Goal: Information Seeking & Learning: Learn about a topic

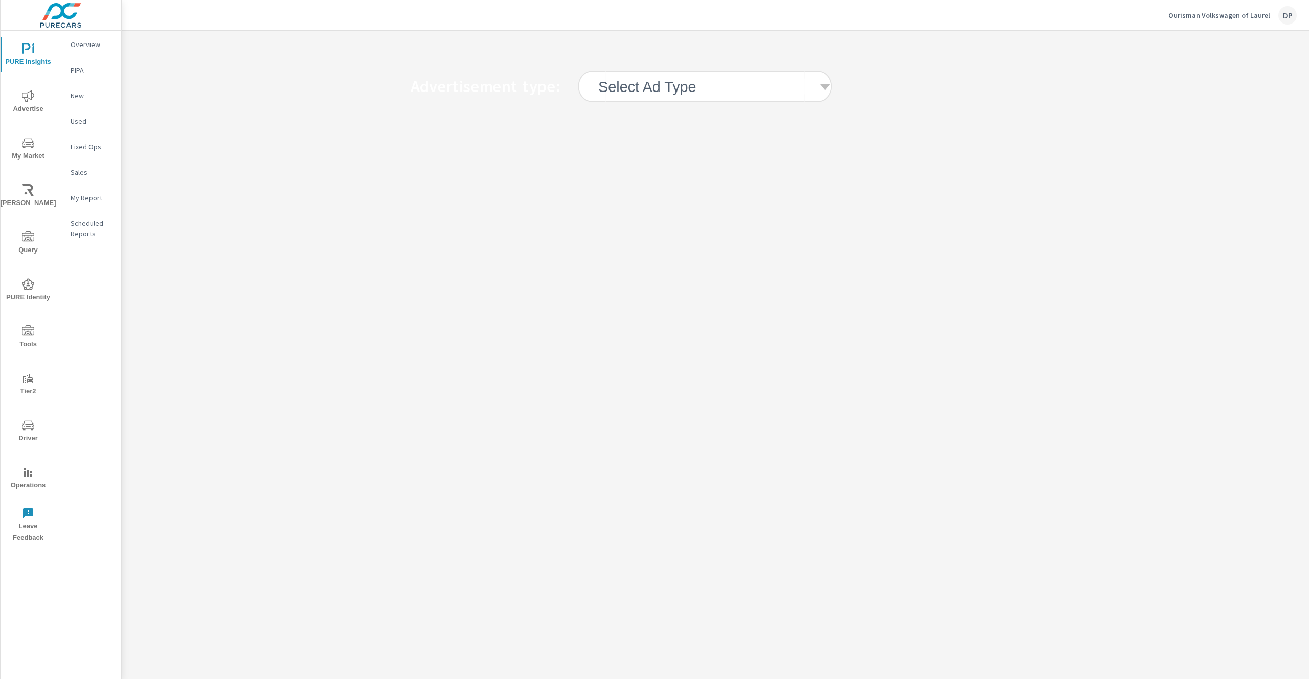
click at [824, 89] on icon at bounding box center [825, 87] width 14 height 14
click at [897, 76] on div "Advertisement type: option Display focused, 1 of 3. 3 results available. Use Up…" at bounding box center [630, 86] width 1898 height 53
click at [848, 83] on icon at bounding box center [849, 87] width 8 height 8
click at [885, 59] on div "Advertisement type: option Display focused, 1 of 3. 3 results available. Use Up…" at bounding box center [715, 86] width 1187 height 111
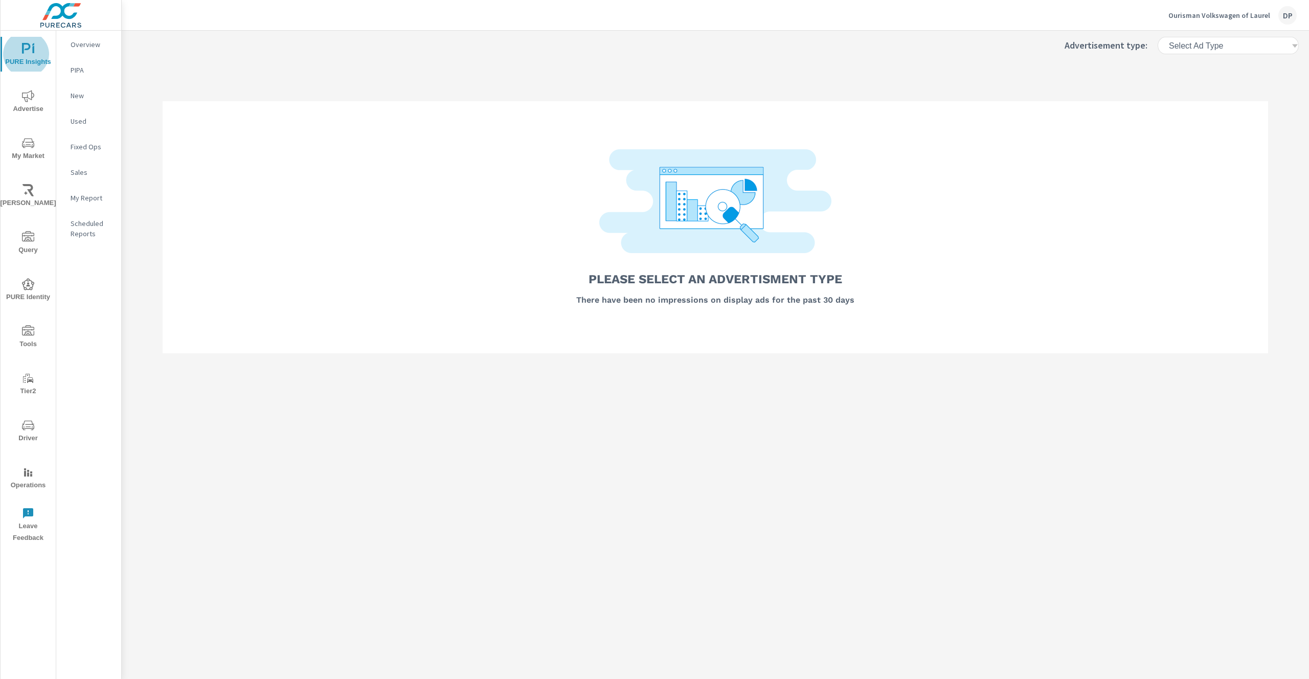
click at [1209, 41] on h6 "Select Ad Type" at bounding box center [1196, 46] width 54 height 10
click at [1199, 89] on p "Pmax" at bounding box center [1193, 87] width 20 height 12
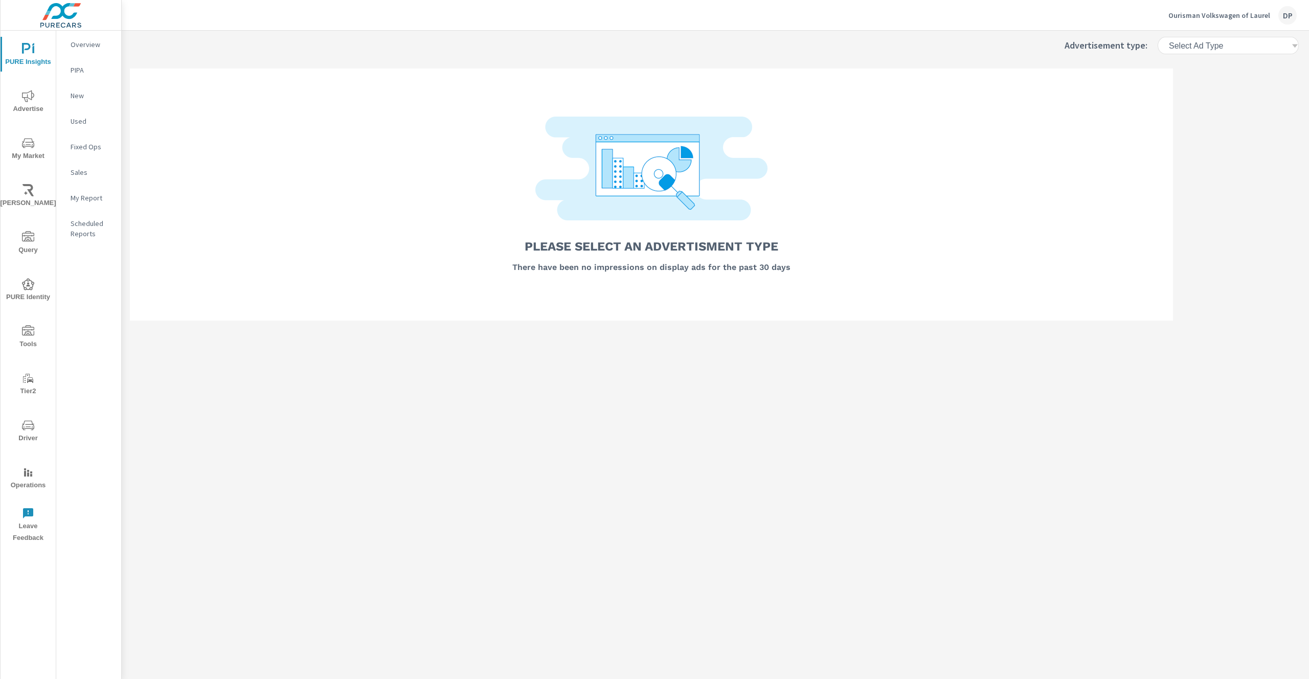
click at [1221, 51] on div "Select Ad Type" at bounding box center [1233, 46] width 139 height 18
click at [1207, 87] on li "Pmax" at bounding box center [1234, 87] width 118 height 18
click at [1233, 50] on div "Select Ad Type" at bounding box center [1229, 46] width 123 height 10
click at [1201, 81] on p "Pmax" at bounding box center [1193, 87] width 20 height 12
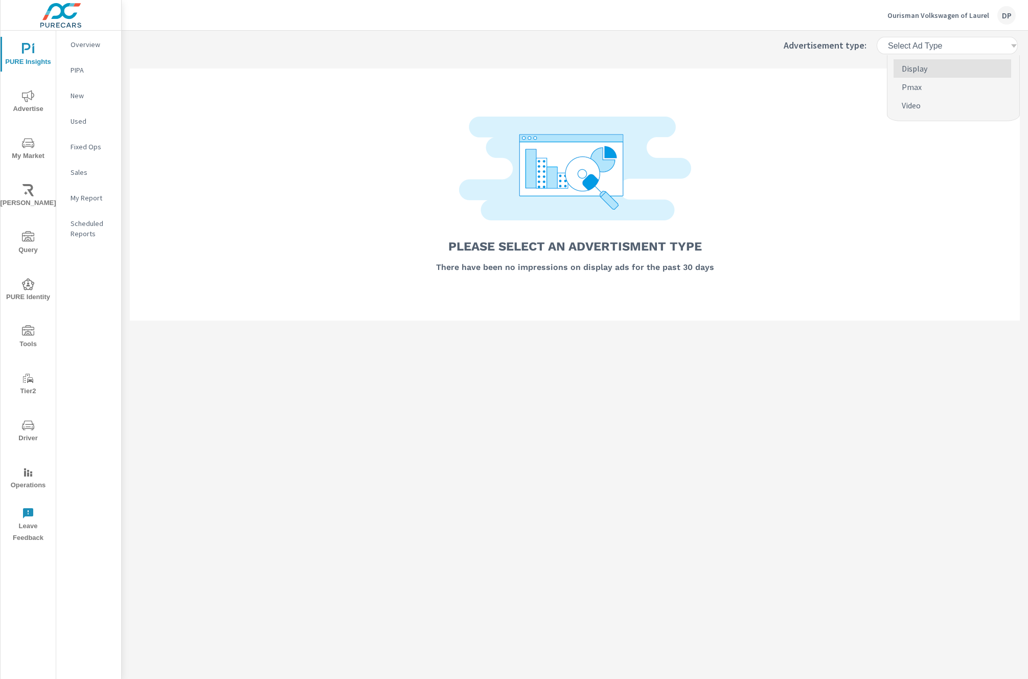
click at [957, 45] on div "Select Ad Type" at bounding box center [948, 46] width 123 height 10
click at [913, 89] on p "Pmax" at bounding box center [912, 87] width 20 height 12
click at [963, 47] on div "Select Ad Type" at bounding box center [948, 46] width 123 height 10
click at [920, 88] on p "Pmax" at bounding box center [912, 87] width 20 height 12
click at [953, 54] on div "Select Ad Type" at bounding box center [952, 46] width 139 height 18
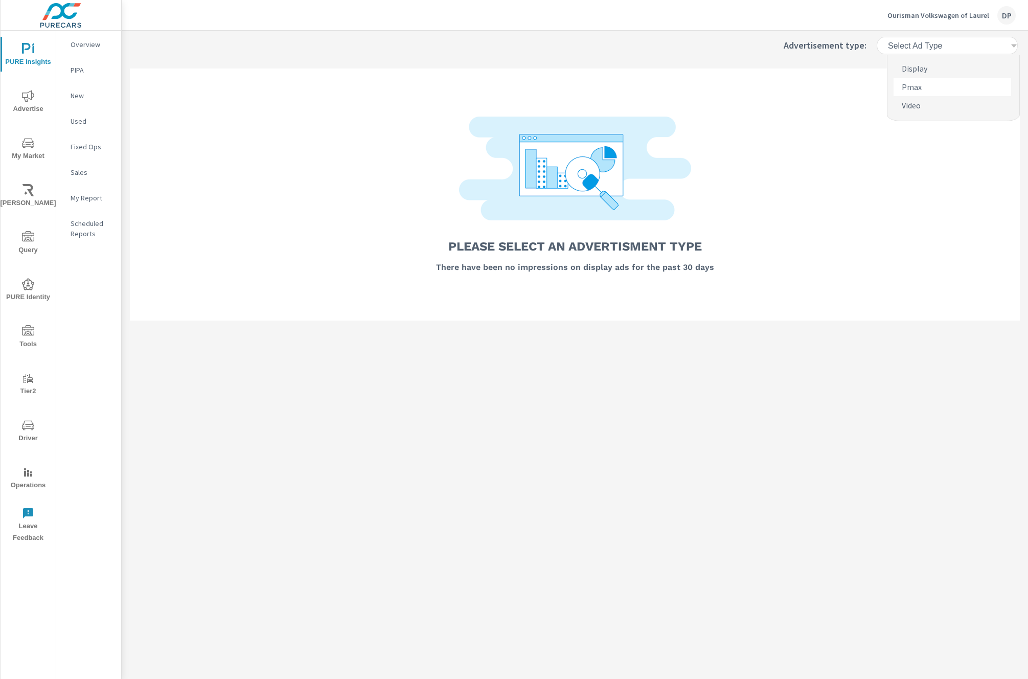
click at [914, 88] on p "Pmax" at bounding box center [912, 87] width 20 height 12
click at [942, 46] on h6 "Select Ad Type" at bounding box center [915, 46] width 54 height 10
click at [923, 88] on li "Pmax" at bounding box center [953, 87] width 118 height 18
click at [1010, 47] on div "Select Ad Type" at bounding box center [948, 46] width 123 height 10
click at [922, 90] on li "Pmax" at bounding box center [953, 87] width 118 height 18
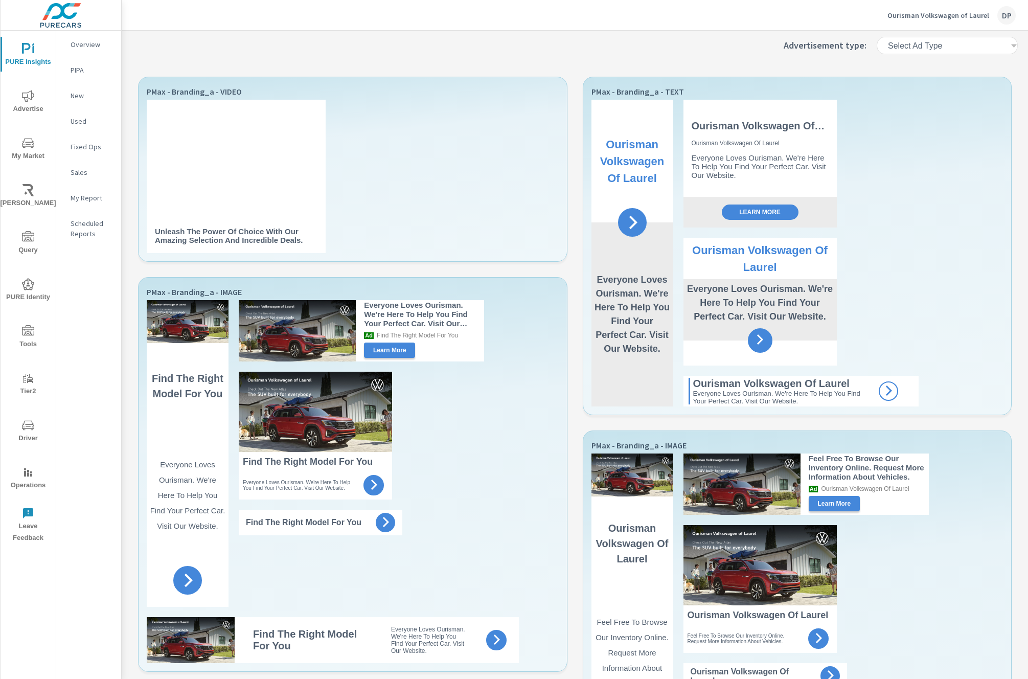
click at [950, 41] on div "Select Ad Type" at bounding box center [948, 46] width 123 height 10
click at [937, 46] on div "Select Ad Type" at bounding box center [948, 46] width 123 height 10
click at [929, 89] on li "Pmax" at bounding box center [953, 87] width 118 height 18
click at [925, 46] on h6 "Select Ad Type" at bounding box center [915, 46] width 54 height 10
click at [916, 65] on p "Display" at bounding box center [915, 68] width 26 height 12
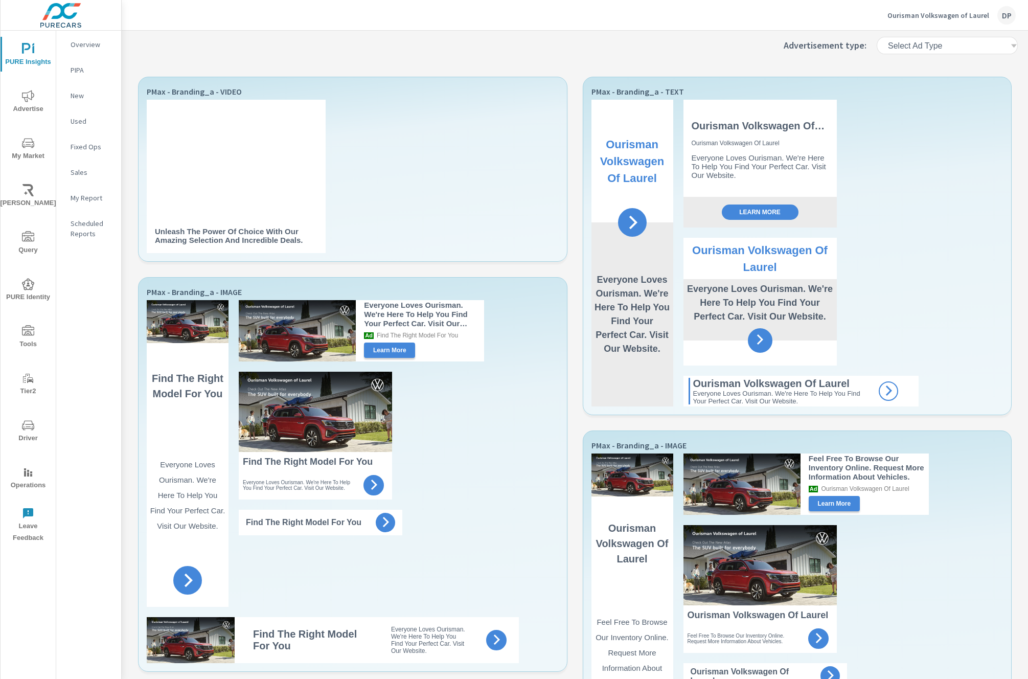
click at [920, 31] on div "option Display, selected. Select is focused ,type to refine list, press Down to…" at bounding box center [947, 46] width 153 height 30
click at [922, 41] on h6 "Select Ad Type" at bounding box center [915, 46] width 54 height 10
click at [976, 44] on div "Select Ad Type" at bounding box center [948, 46] width 123 height 10
click at [919, 91] on li "Pmax" at bounding box center [953, 87] width 118 height 18
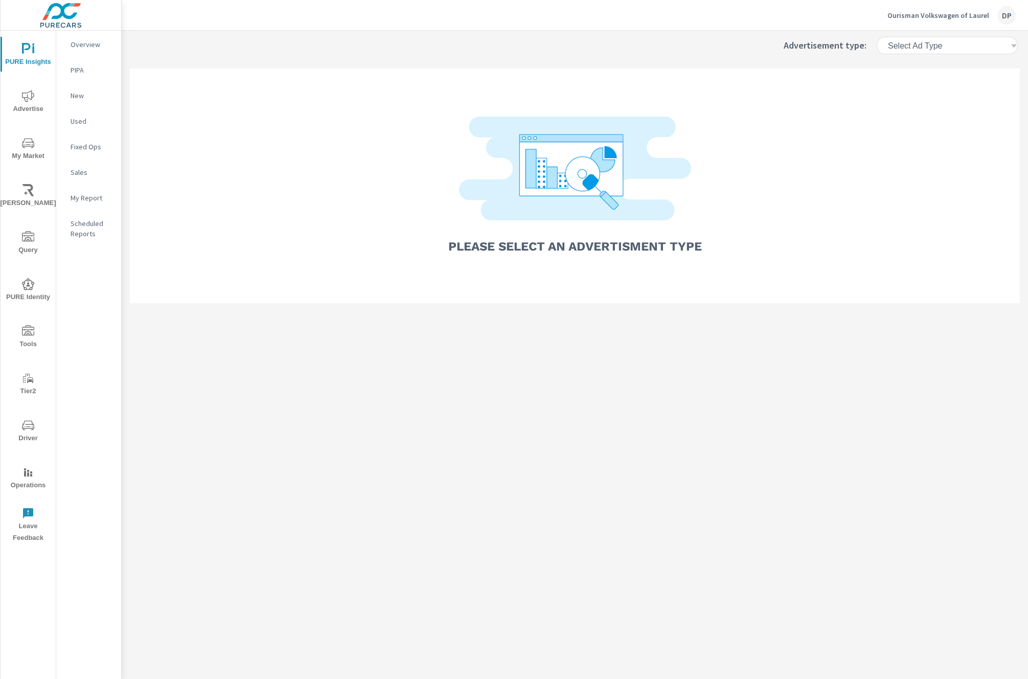
click at [954, 38] on div "Select Ad Type" at bounding box center [952, 46] width 139 height 18
click at [930, 86] on p "Performance Max" at bounding box center [933, 87] width 62 height 12
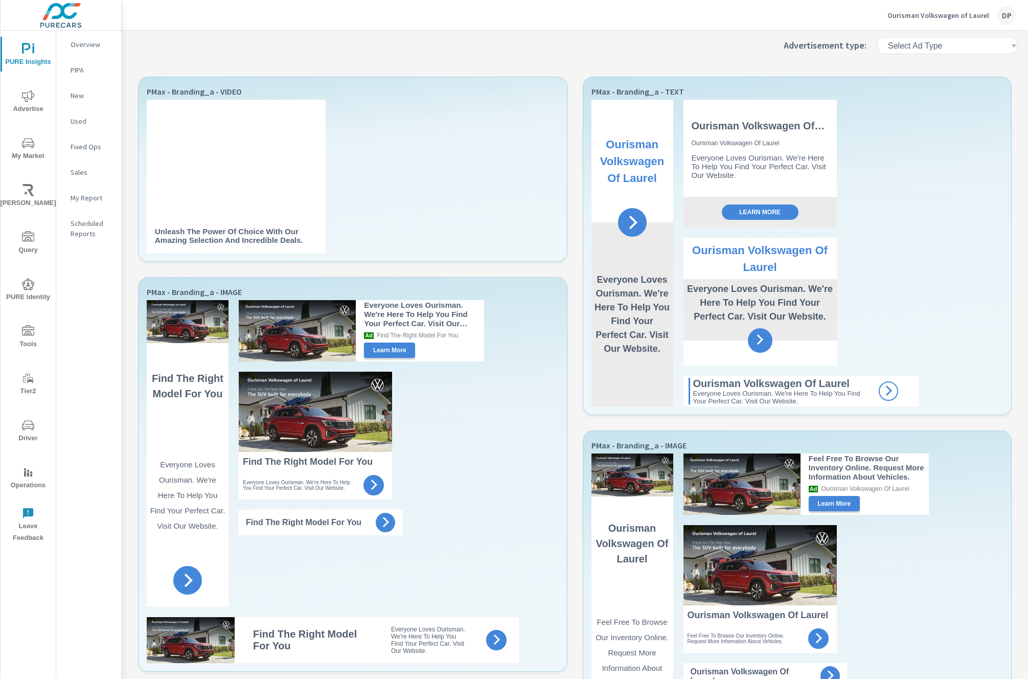
click at [1011, 46] on icon at bounding box center [1014, 46] width 6 height 4
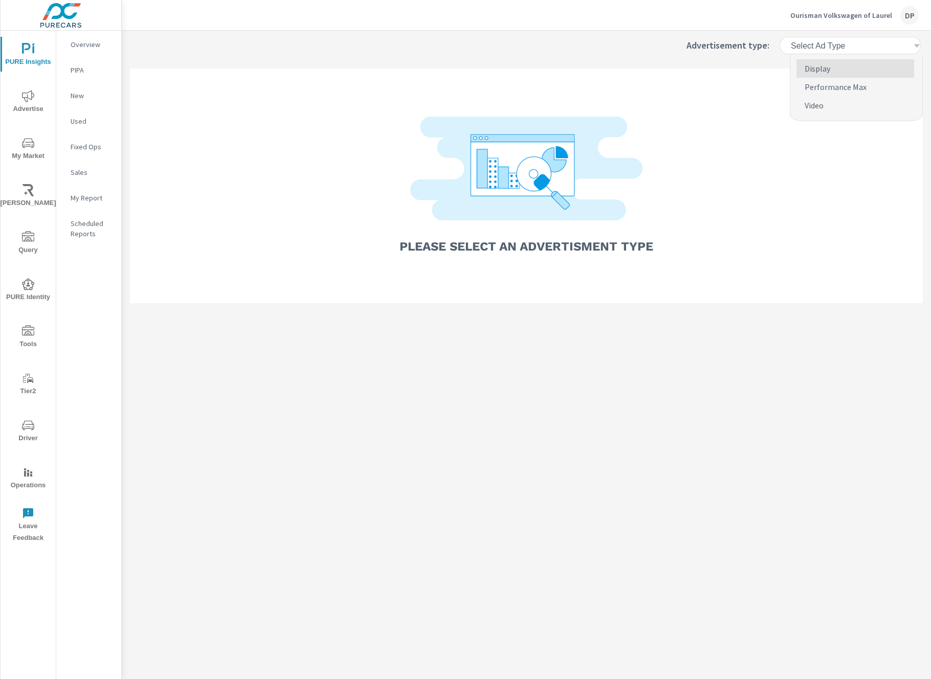
click at [849, 54] on div "Select Ad Type" at bounding box center [854, 46] width 139 height 18
click at [836, 82] on p "Performance Max" at bounding box center [835, 87] width 62 height 12
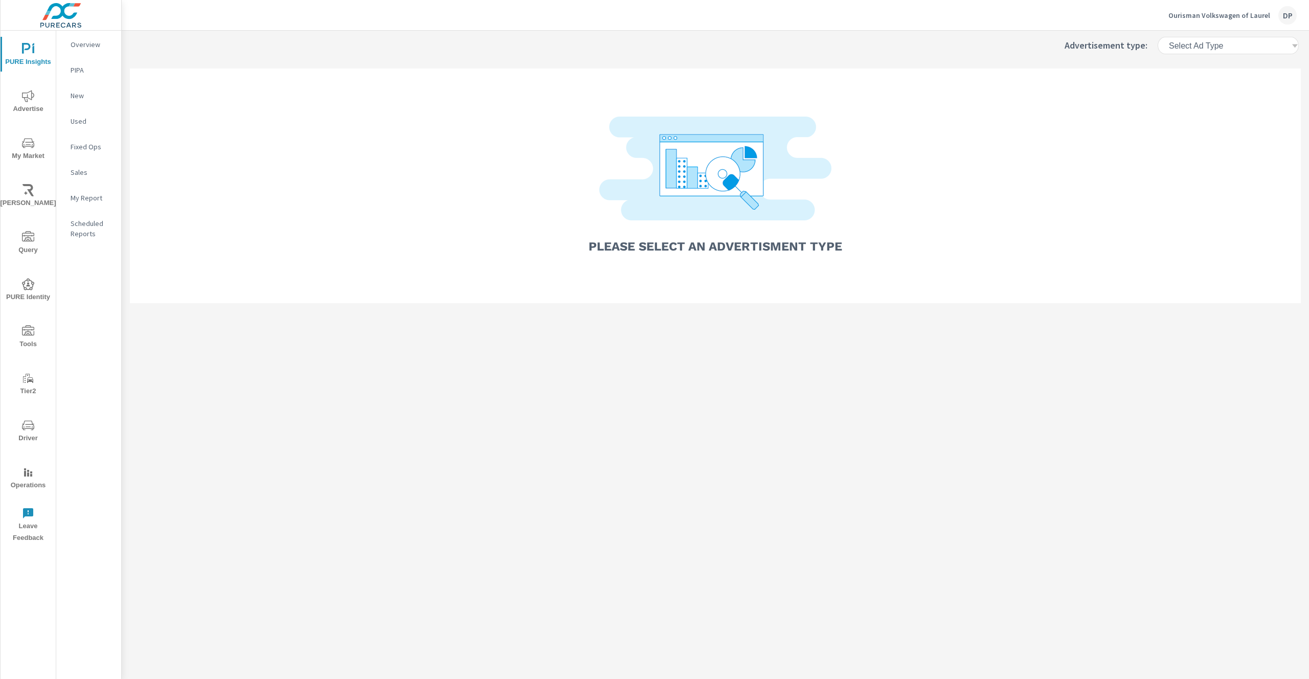
click at [1223, 43] on h6 "Select Ad Type" at bounding box center [1196, 46] width 54 height 10
click at [1206, 89] on p "Performance Max" at bounding box center [1214, 87] width 62 height 12
click at [1267, 47] on div "Select Ad Type" at bounding box center [1229, 46] width 123 height 10
click at [1223, 83] on p "Performance Max" at bounding box center [1214, 87] width 62 height 12
click at [1240, 43] on div "Select Ad Type" at bounding box center [1229, 46] width 123 height 10
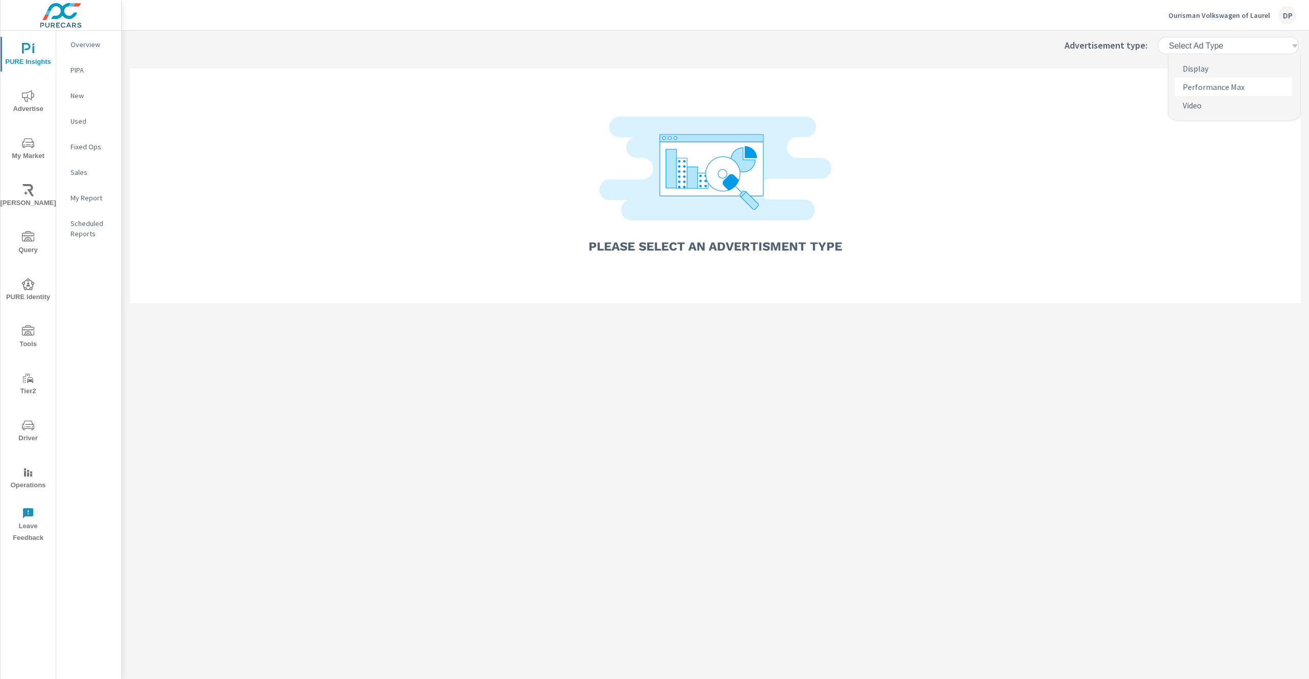
click at [1213, 87] on p "Performance Max" at bounding box center [1214, 87] width 62 height 12
click at [1192, 41] on h6 "Select Ad Type" at bounding box center [1196, 46] width 54 height 10
click at [1195, 85] on p "Performance Max" at bounding box center [1214, 87] width 62 height 12
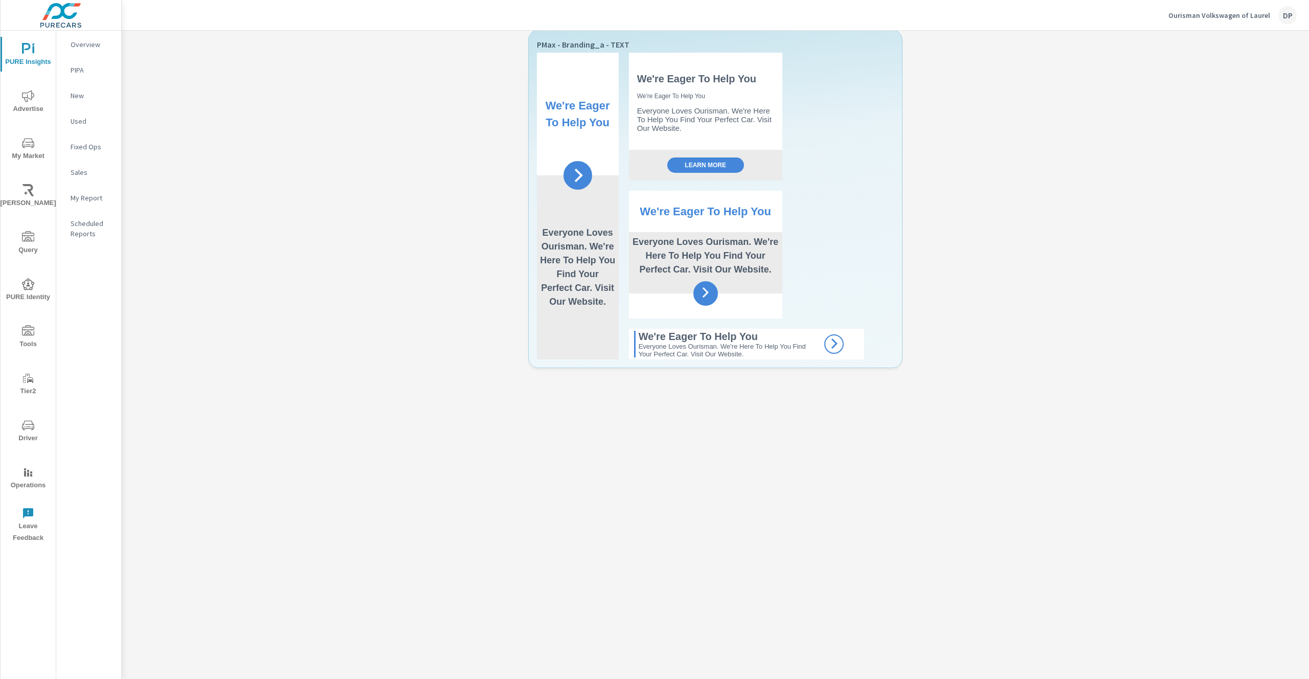
scroll to position [2156, 0]
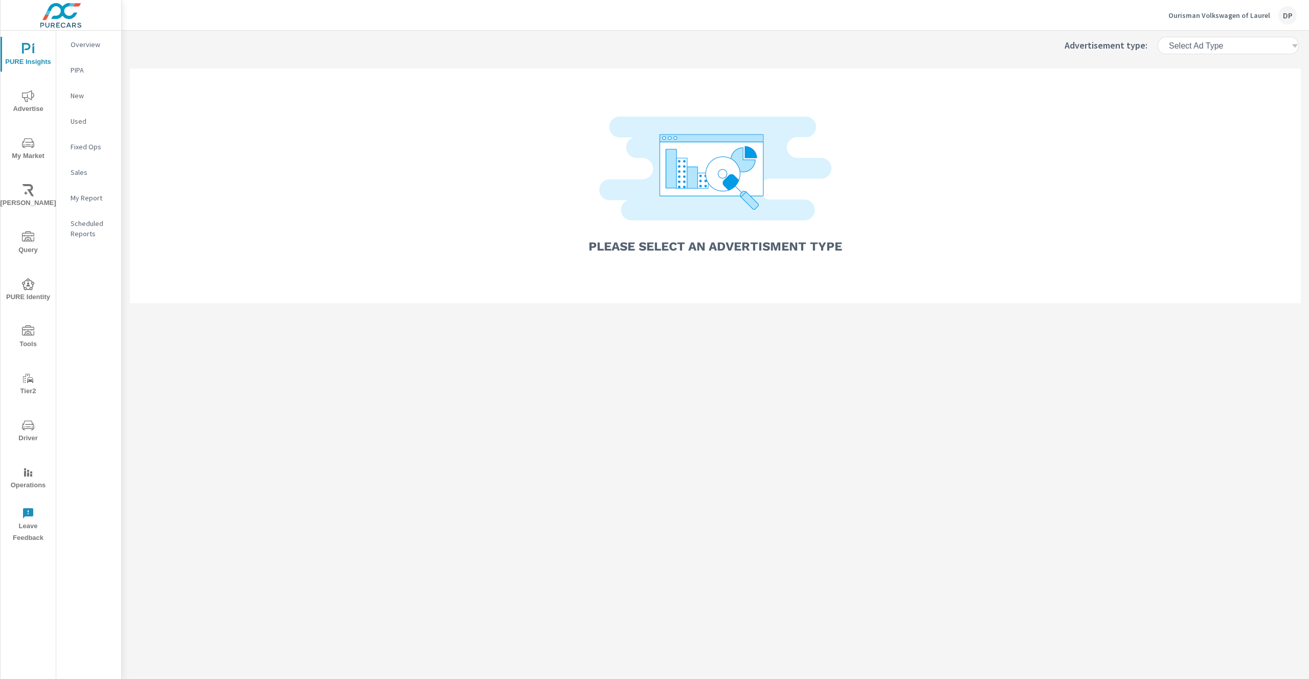
click at [1254, 52] on div "Select Ad Type" at bounding box center [1227, 46] width 153 height 30
click at [1254, 49] on div "Select Ad Type" at bounding box center [1229, 46] width 123 height 10
click at [1227, 82] on p "Performance Max" at bounding box center [1214, 87] width 62 height 12
click at [1266, 45] on div "Select Ad Type" at bounding box center [1229, 46] width 123 height 10
click at [1228, 83] on p "Performance Max" at bounding box center [1214, 87] width 62 height 12
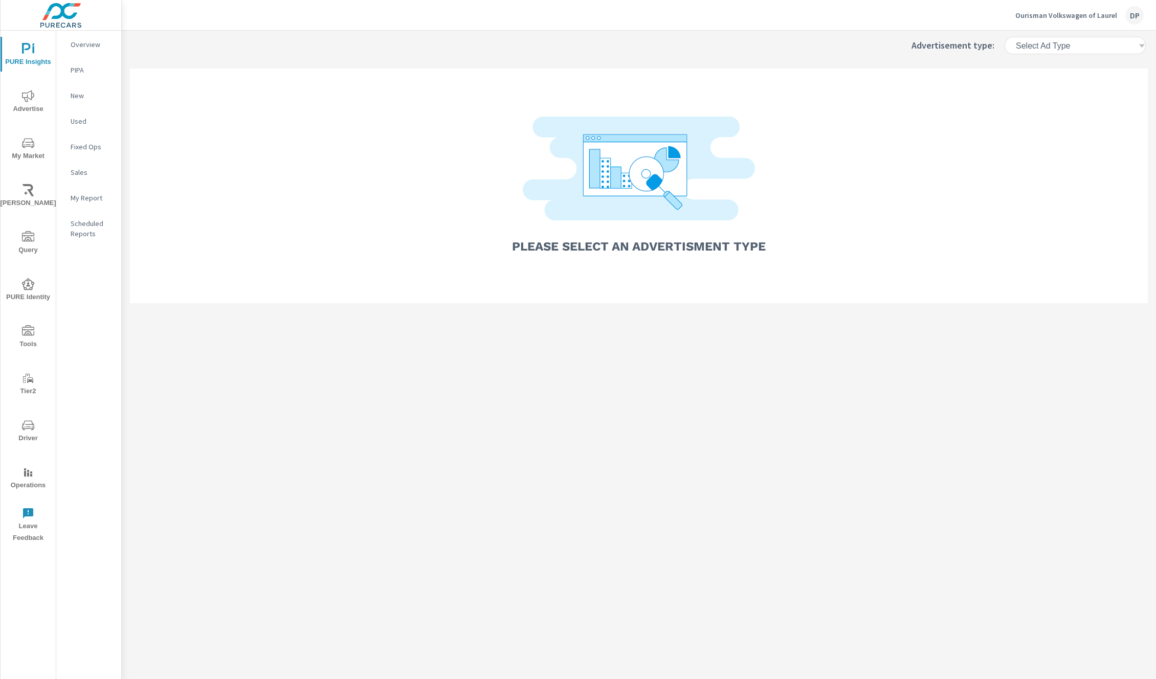
click at [1059, 43] on h6 "Select Ad Type" at bounding box center [1042, 46] width 54 height 10
click at [1028, 86] on li "Performance Max" at bounding box center [1080, 87] width 118 height 18
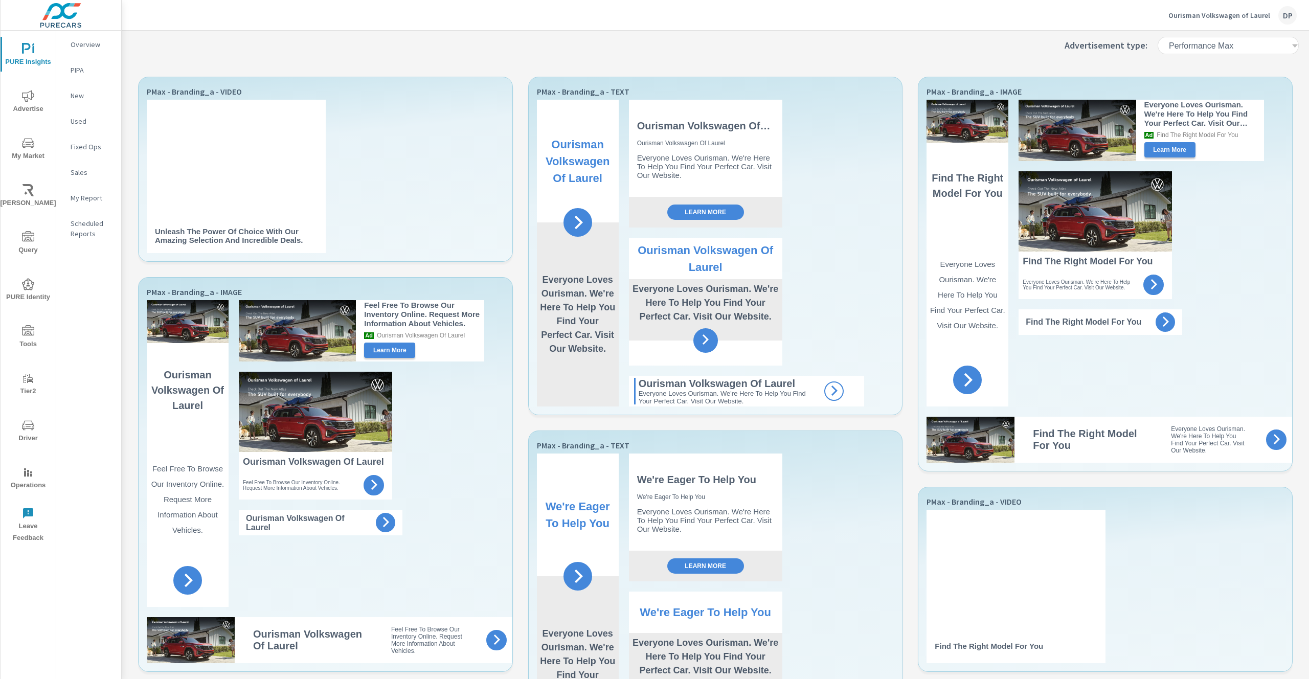
click at [1155, 50] on h6 "Performance Max" at bounding box center [1201, 46] width 64 height 10
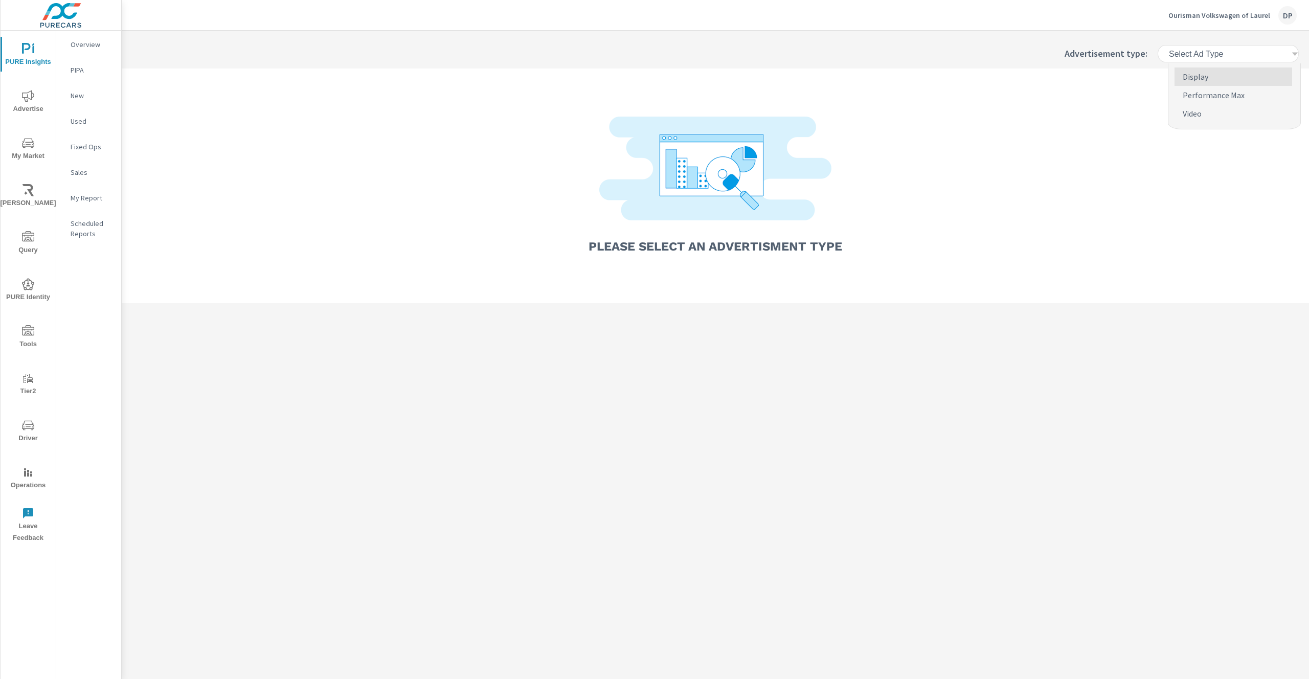
click at [1231, 55] on div "Select Ad Type" at bounding box center [1229, 54] width 123 height 10
click at [1214, 98] on p "Performance Max" at bounding box center [1214, 95] width 62 height 12
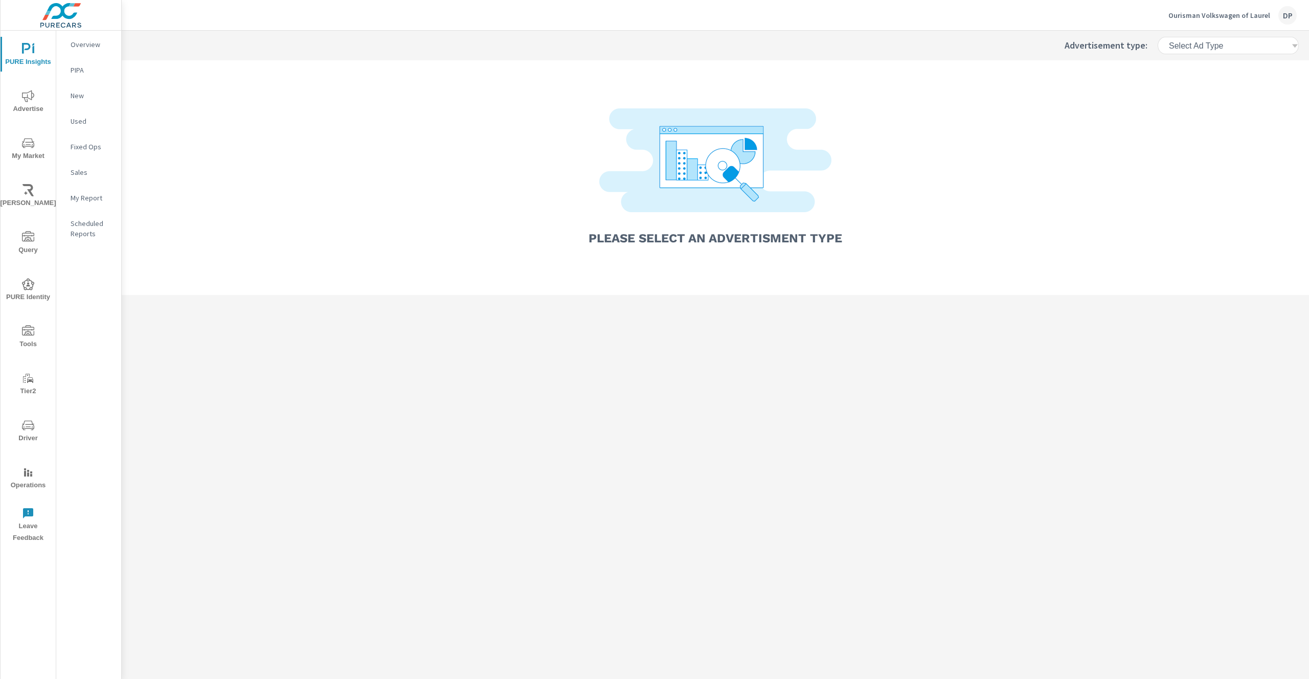
click at [1246, 45] on div "Select Ad Type" at bounding box center [1229, 46] width 123 height 10
click at [1215, 88] on p "Performance Max" at bounding box center [1214, 87] width 62 height 12
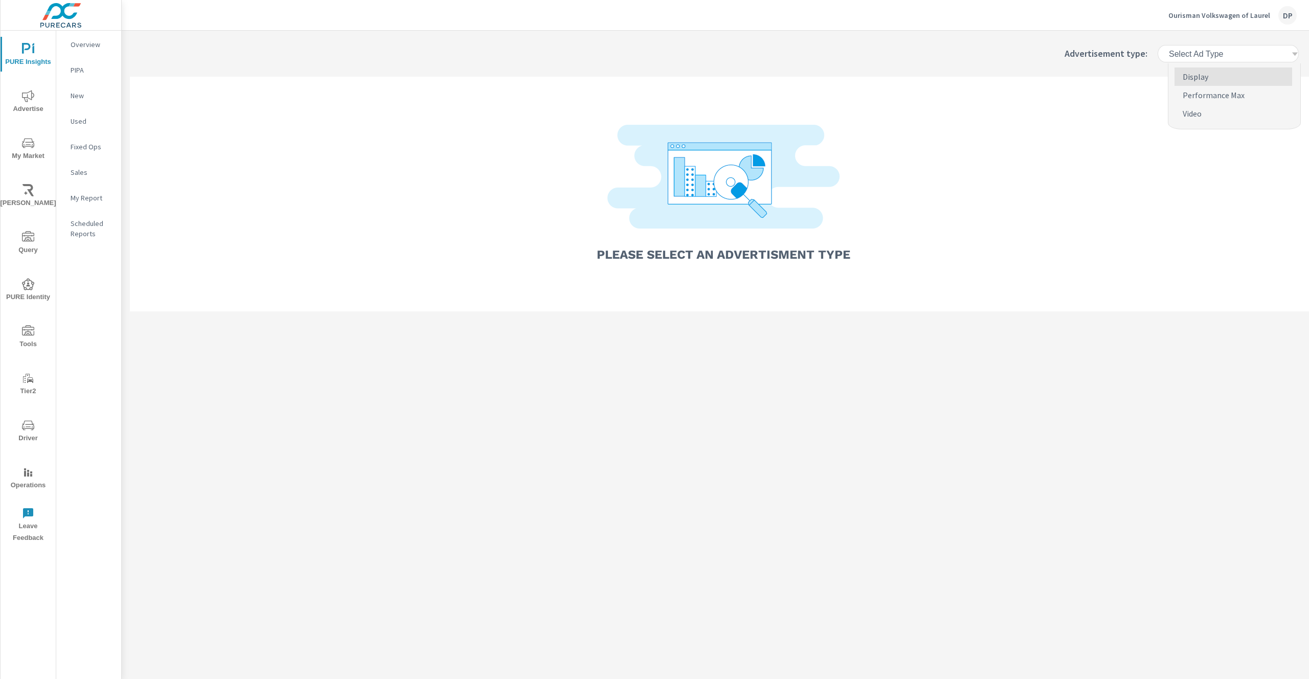
click at [1225, 55] on div "Select Ad Type" at bounding box center [1229, 54] width 123 height 10
click at [1217, 87] on li "Performance Max" at bounding box center [1234, 95] width 118 height 18
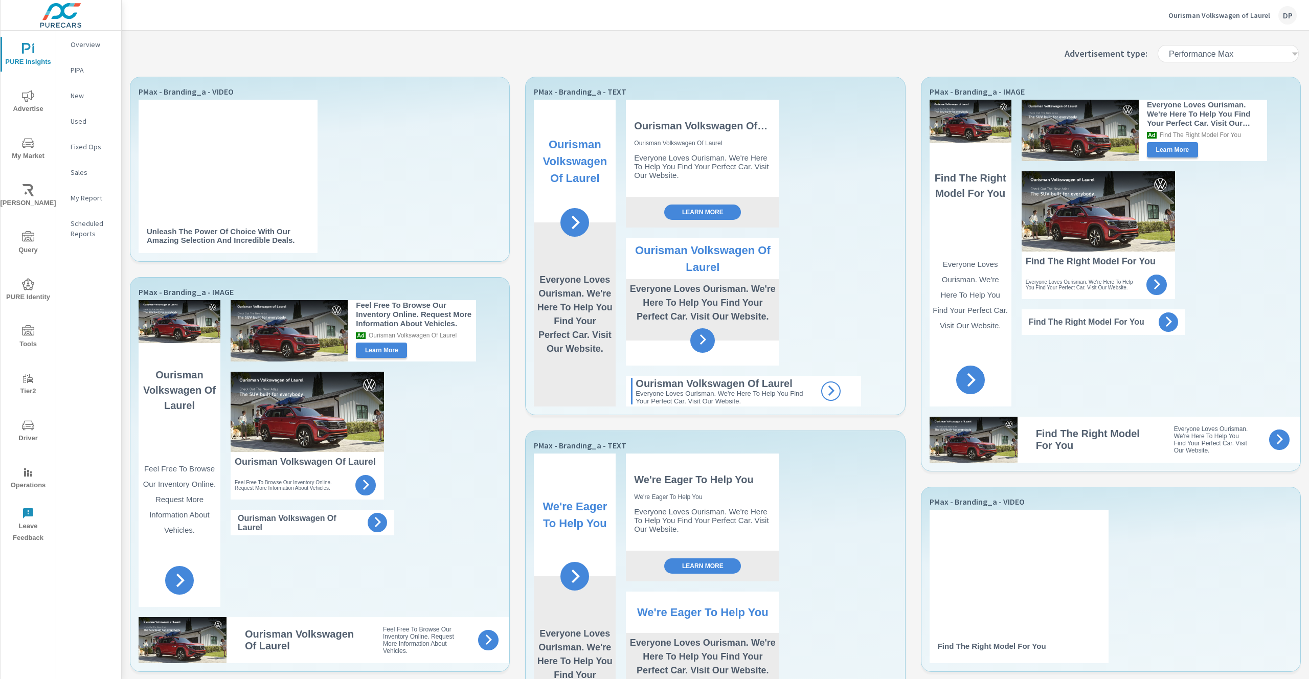
click at [1209, 51] on h6 "Performance Max" at bounding box center [1201, 54] width 64 height 10
click at [1226, 59] on div "Performance Max" at bounding box center [1233, 54] width 139 height 18
click at [1212, 74] on li "Display" at bounding box center [1234, 76] width 118 height 18
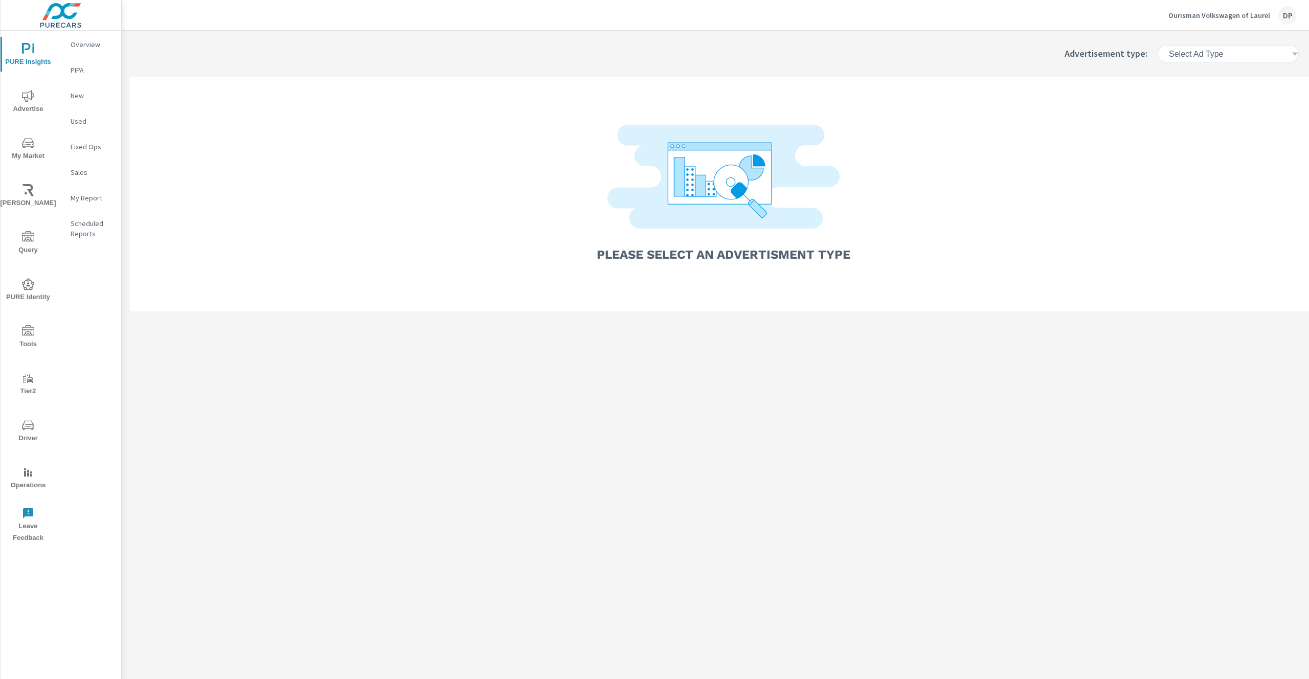
click at [1231, 59] on div "Select Ad Type" at bounding box center [1233, 54] width 139 height 18
click at [1209, 93] on p "Performance Max" at bounding box center [1214, 95] width 62 height 12
click at [1248, 46] on div "Select Ad Type" at bounding box center [1233, 54] width 139 height 18
click at [1217, 98] on p "Performance Max" at bounding box center [1214, 95] width 62 height 12
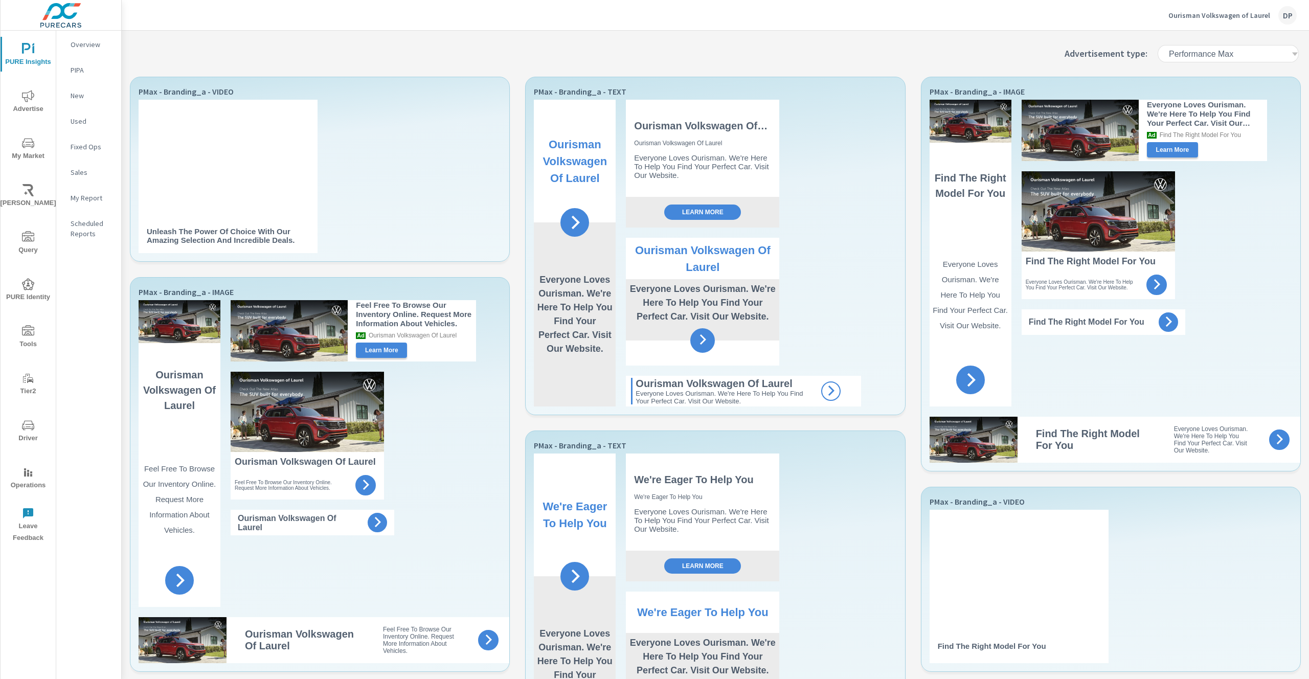
click at [1218, 51] on h6 "Performance Max" at bounding box center [1201, 54] width 64 height 10
click at [1199, 76] on p "Display" at bounding box center [1196, 77] width 26 height 12
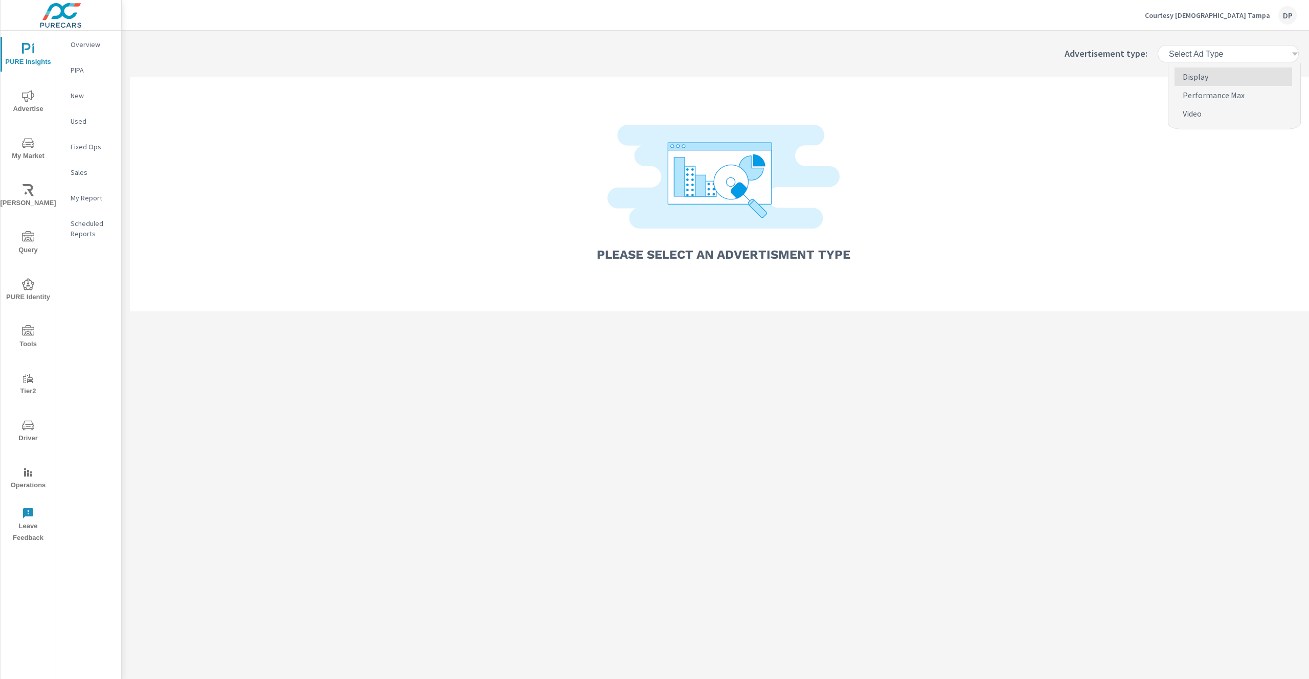
click at [1254, 52] on div "Select Ad Type" at bounding box center [1229, 54] width 123 height 10
click at [1209, 92] on p "Performance Max" at bounding box center [1214, 95] width 62 height 12
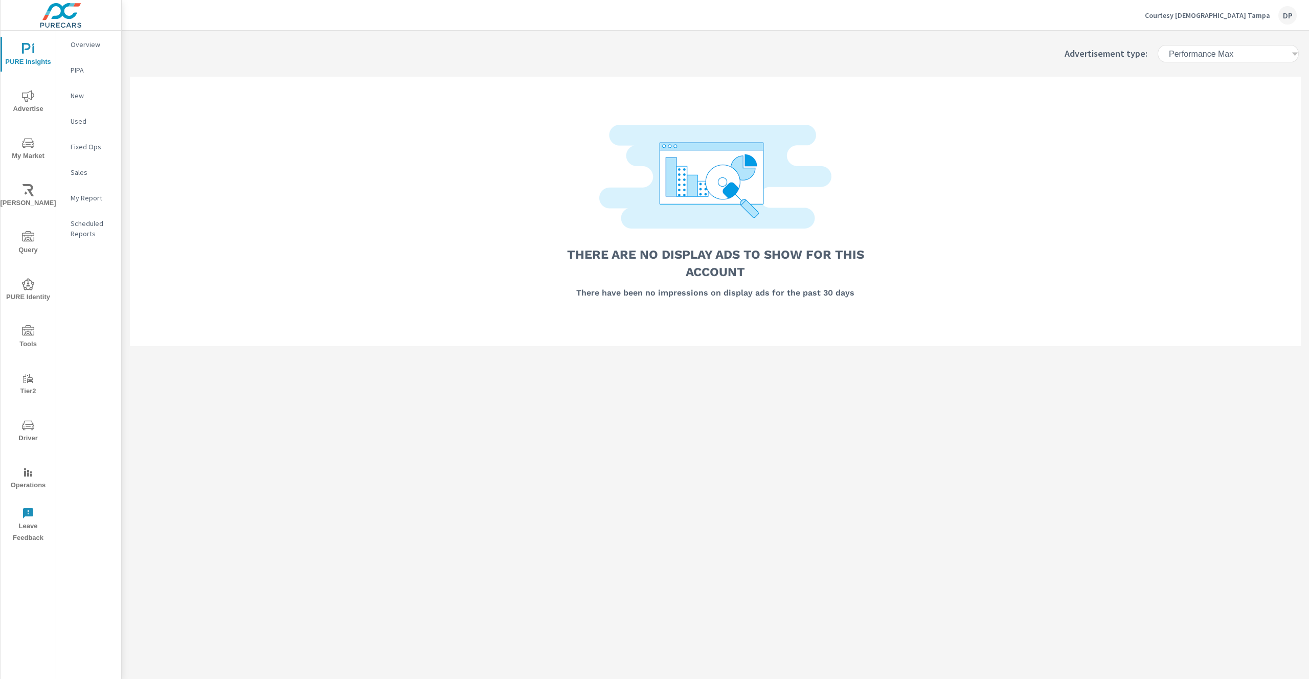
click at [1210, 54] on h6 "Performance Max" at bounding box center [1201, 54] width 64 height 10
click at [1205, 77] on p "Display" at bounding box center [1196, 77] width 26 height 12
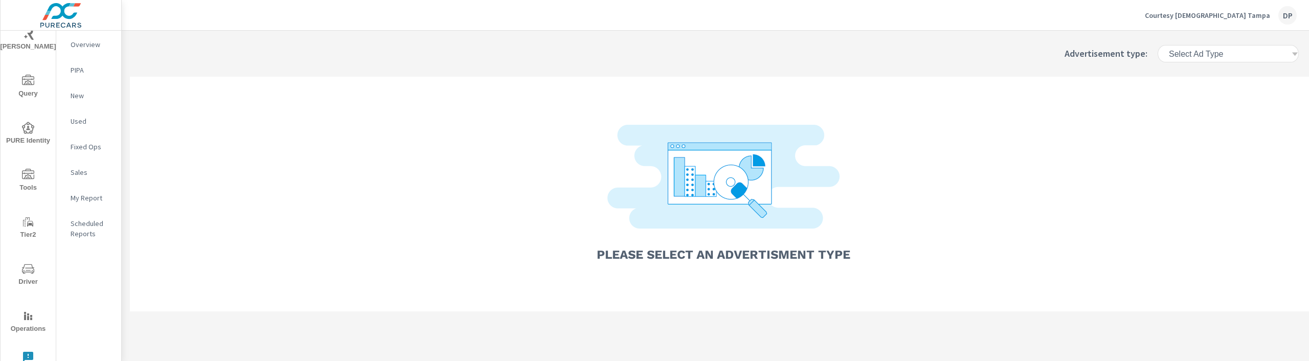
click at [1228, 56] on div "Select Ad Type" at bounding box center [1229, 54] width 123 height 10
click at [1204, 80] on p "Display" at bounding box center [1196, 77] width 26 height 12
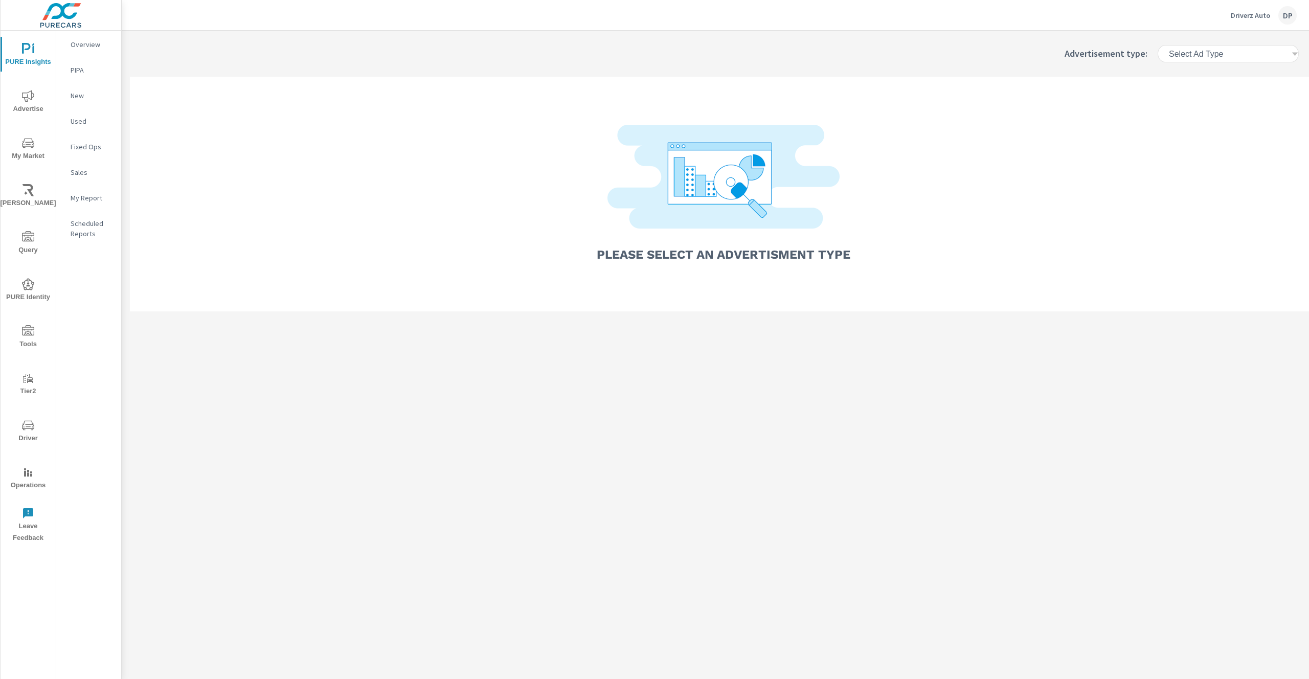
click at [1206, 47] on div "Select Ad Type" at bounding box center [1233, 54] width 139 height 18
click at [1199, 117] on p "Video" at bounding box center [1192, 113] width 19 height 12
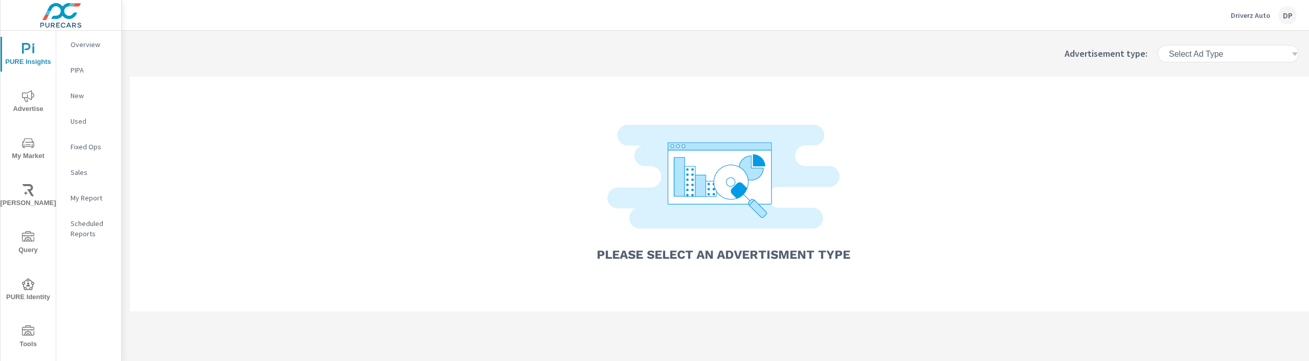
click at [1223, 54] on h6 "Select Ad Type" at bounding box center [1196, 54] width 54 height 10
click at [1216, 116] on li "Video" at bounding box center [1234, 113] width 118 height 18
click at [1197, 57] on h6 "Select Ad Type" at bounding box center [1196, 54] width 54 height 10
click at [1200, 107] on p "Video" at bounding box center [1192, 113] width 19 height 12
click at [1258, 55] on div "Select Ad Type" at bounding box center [1229, 54] width 123 height 10
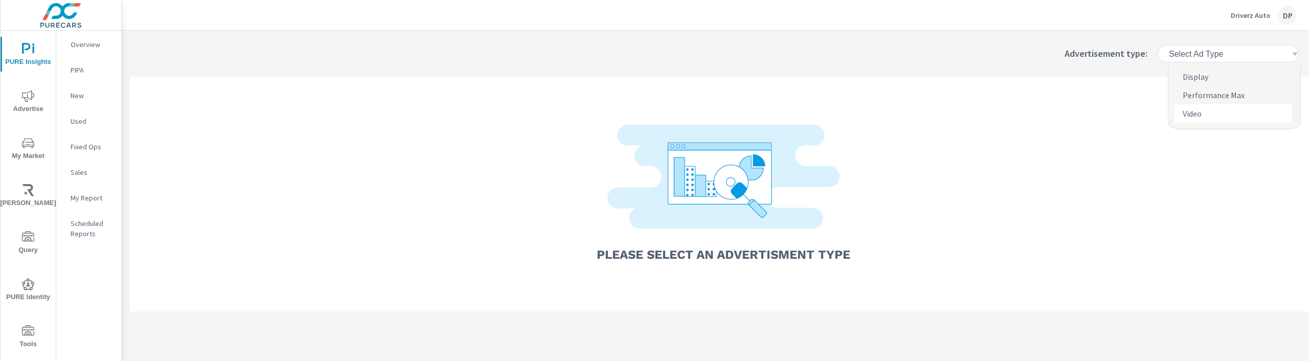
click at [1234, 106] on li "Video" at bounding box center [1234, 113] width 118 height 18
click at [1198, 57] on h6 "Select Ad Type" at bounding box center [1196, 54] width 54 height 10
click at [1201, 79] on p "Display" at bounding box center [1196, 77] width 26 height 12
click at [1211, 52] on h6 "Select Ad Type" at bounding box center [1196, 54] width 54 height 10
click at [1205, 119] on li "Video" at bounding box center [1234, 113] width 118 height 18
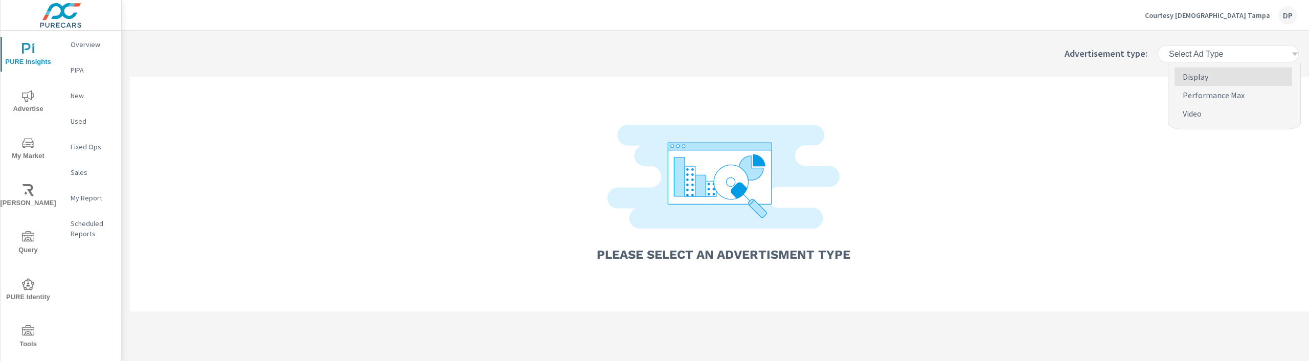
click at [1255, 52] on div "Select Ad Type" at bounding box center [1229, 54] width 123 height 10
click at [1202, 82] on p "Display" at bounding box center [1196, 77] width 26 height 12
click at [1193, 51] on h6 "Select Ad Type" at bounding box center [1196, 54] width 54 height 10
click at [1196, 80] on p "Display" at bounding box center [1196, 77] width 26 height 12
click at [1194, 49] on h6 "Select Ad Type" at bounding box center [1196, 54] width 54 height 10
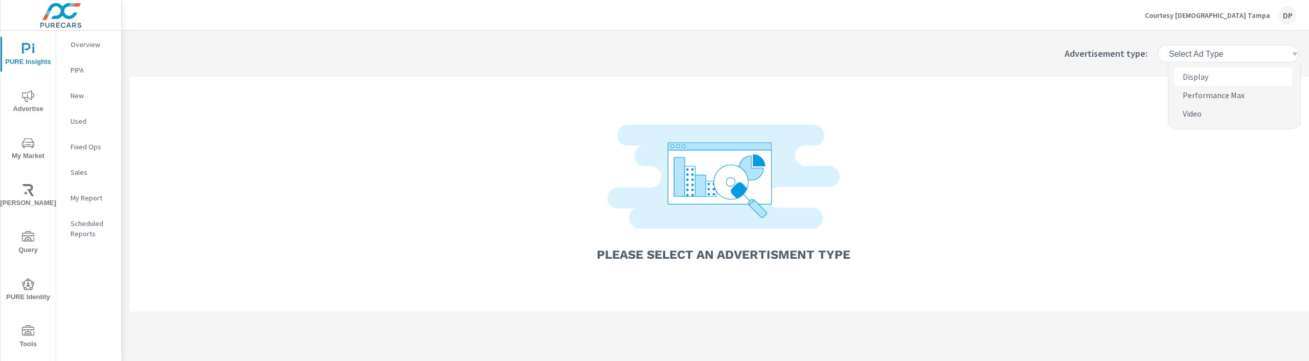
click at [1198, 79] on p "Display" at bounding box center [1196, 77] width 26 height 12
click at [1193, 53] on h6 "Select Ad Type" at bounding box center [1196, 54] width 54 height 10
click at [1204, 75] on p "Display" at bounding box center [1196, 77] width 26 height 12
click at [1245, 51] on div "Select Ad Type" at bounding box center [1229, 54] width 123 height 10
click at [1201, 118] on p "Video" at bounding box center [1192, 113] width 19 height 12
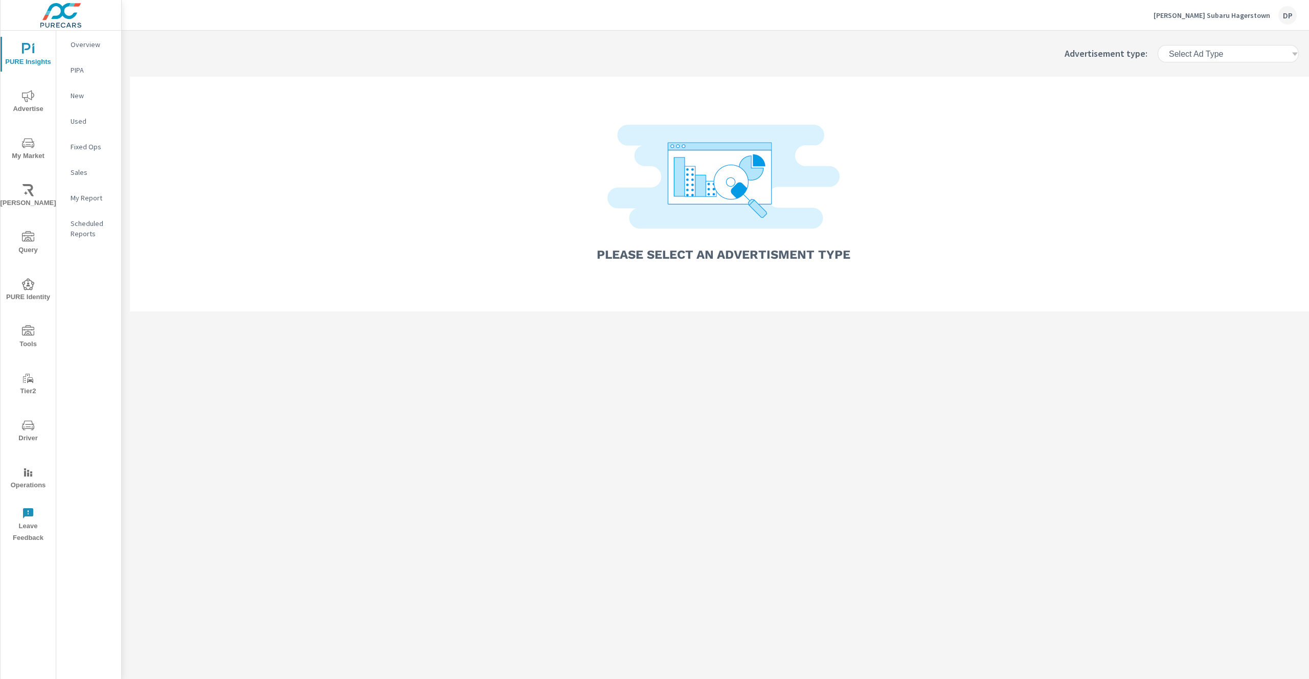
click at [1245, 44] on div "Select Ad Type" at bounding box center [1227, 54] width 153 height 30
click at [1247, 54] on div "Select Ad Type" at bounding box center [1229, 54] width 123 height 10
click at [1222, 91] on p "Performance Max" at bounding box center [1214, 95] width 62 height 12
click at [1226, 51] on div "Select Ad Type" at bounding box center [1229, 54] width 123 height 10
click at [1218, 92] on p "Performance Max" at bounding box center [1214, 95] width 62 height 12
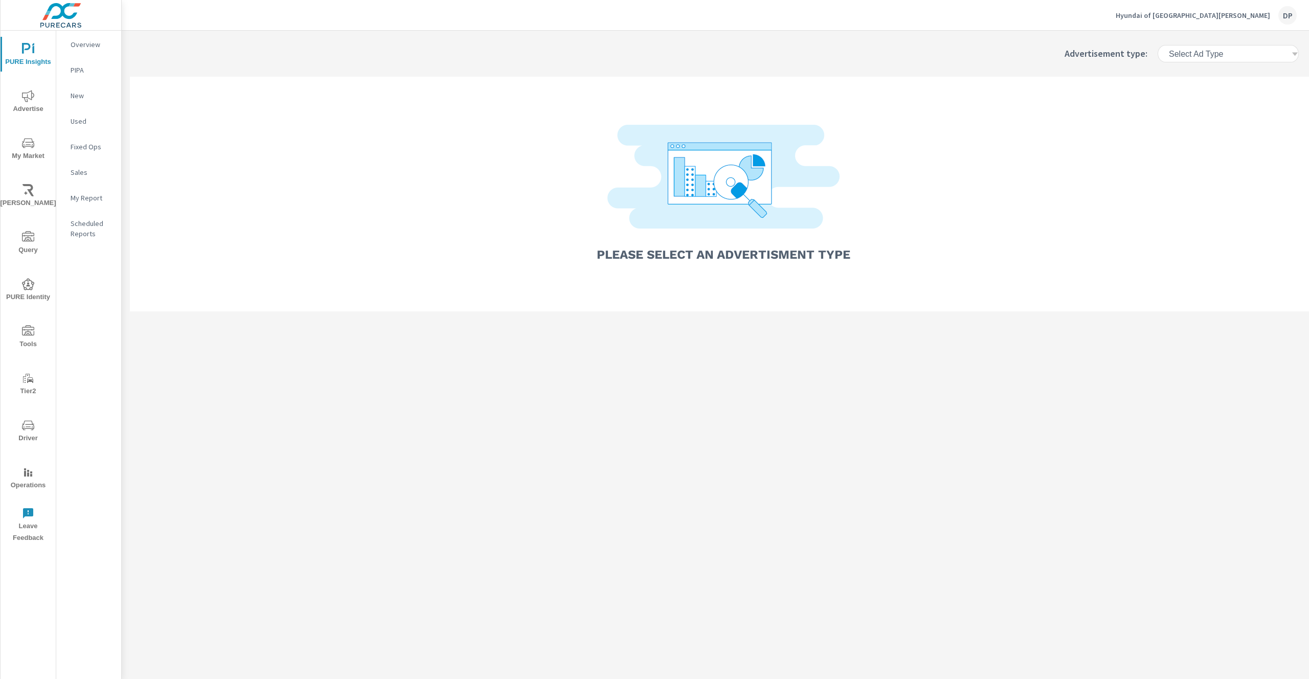
click at [1200, 53] on h6 "Select Ad Type" at bounding box center [1196, 54] width 54 height 10
click at [805, 47] on div "Advertisement type: option Performance Max focused, 2 of 3. 3 results available…" at bounding box center [715, 175] width 1187 height 289
click at [1213, 61] on div "Select Ad Type" at bounding box center [1233, 54] width 139 height 18
click at [1207, 74] on p "DemandGen" at bounding box center [1204, 77] width 43 height 12
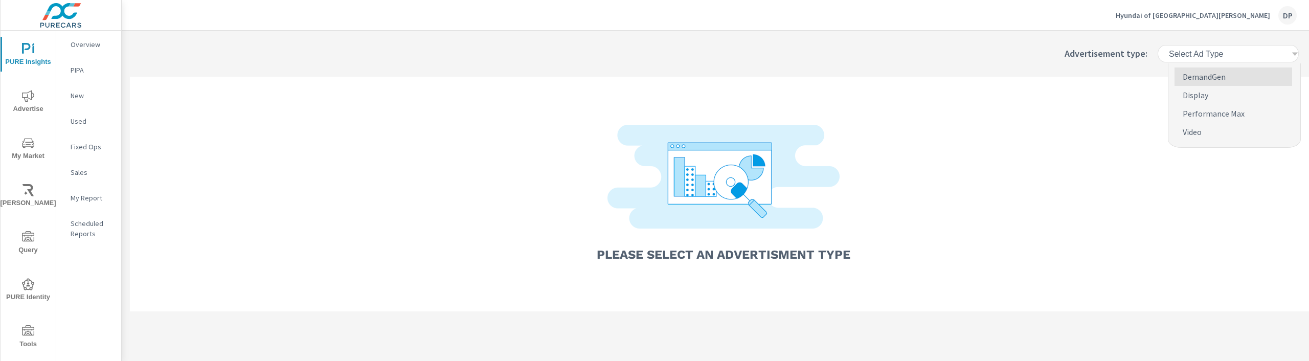
click at [1220, 51] on h6 "Select Ad Type" at bounding box center [1196, 54] width 54 height 10
click at [1211, 75] on p "DemandGen" at bounding box center [1204, 77] width 43 height 12
click at [1226, 55] on div "Select Ad Type" at bounding box center [1229, 54] width 123 height 10
click at [1208, 80] on p "DemandGen" at bounding box center [1204, 77] width 43 height 12
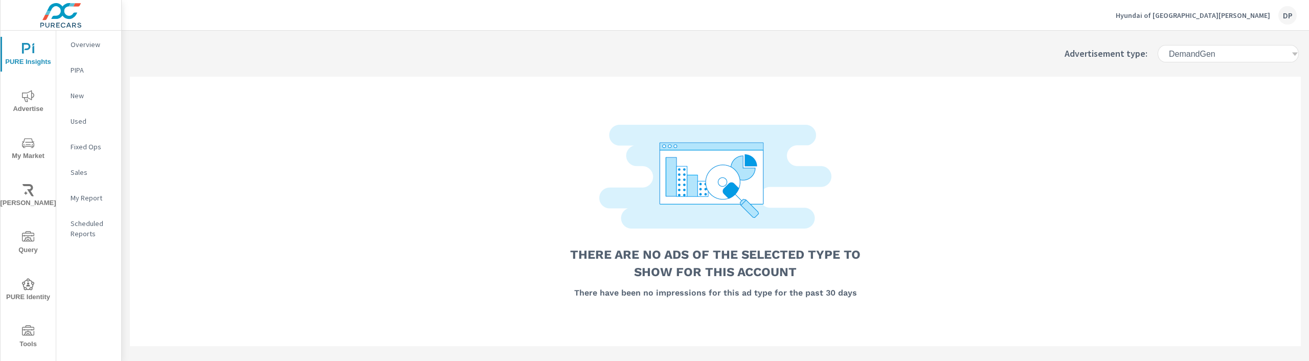
click at [1187, 51] on h6 "DemandGen" at bounding box center [1192, 54] width 47 height 10
click at [1204, 81] on p "DemandGen" at bounding box center [1204, 77] width 43 height 12
click at [1191, 54] on h6 "DemandGen" at bounding box center [1192, 54] width 47 height 10
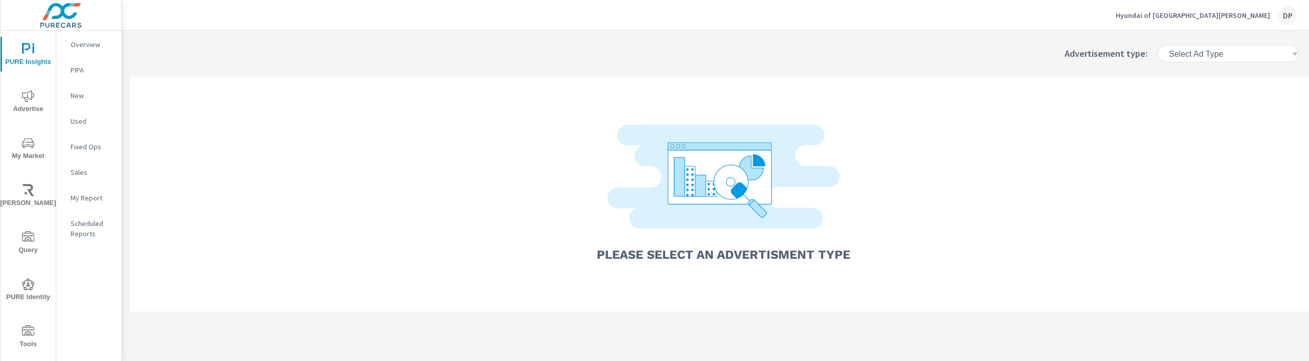
click at [1215, 52] on h6 "Select Ad Type" at bounding box center [1196, 54] width 54 height 10
click at [1204, 74] on p "DemandGen" at bounding box center [1204, 77] width 43 height 12
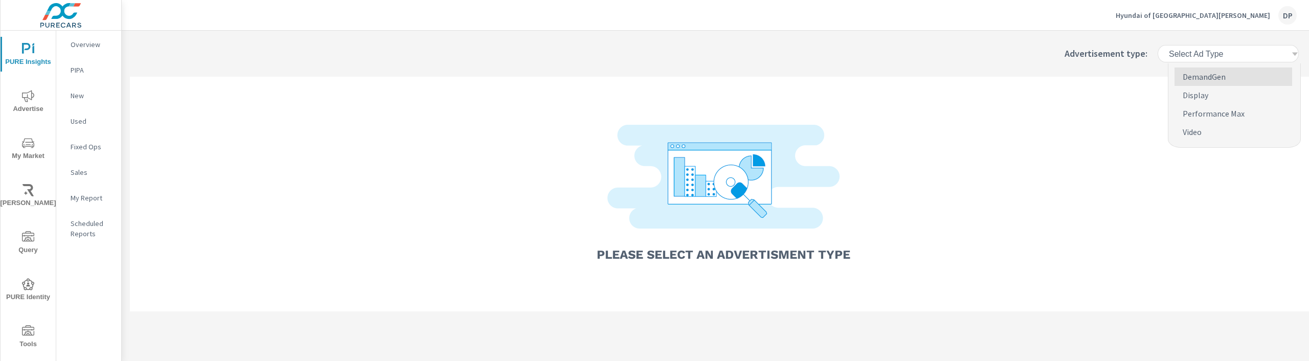
click at [1211, 52] on h6 "Select Ad Type" at bounding box center [1196, 54] width 54 height 10
click at [1209, 77] on p "DemandGen" at bounding box center [1204, 77] width 43 height 12
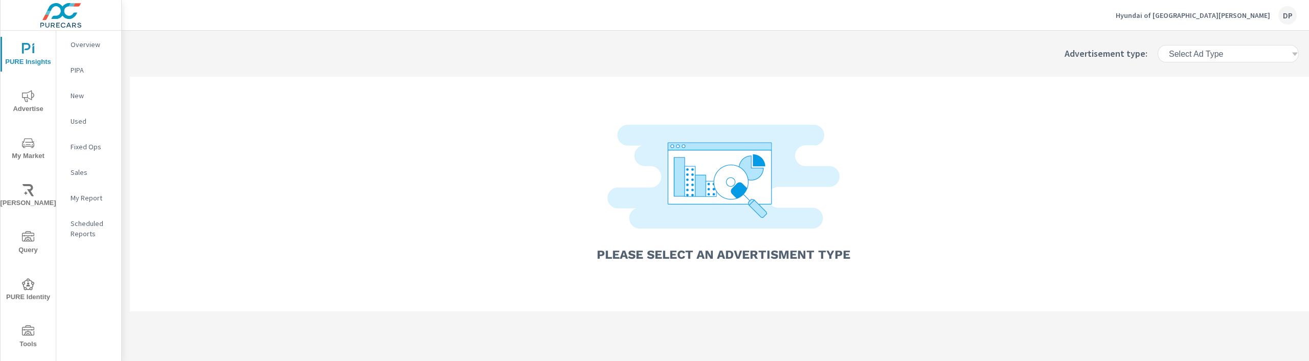
click at [1181, 50] on h6 "Select Ad Type" at bounding box center [1196, 54] width 54 height 10
click at [1196, 75] on p "DemandGen" at bounding box center [1204, 77] width 43 height 12
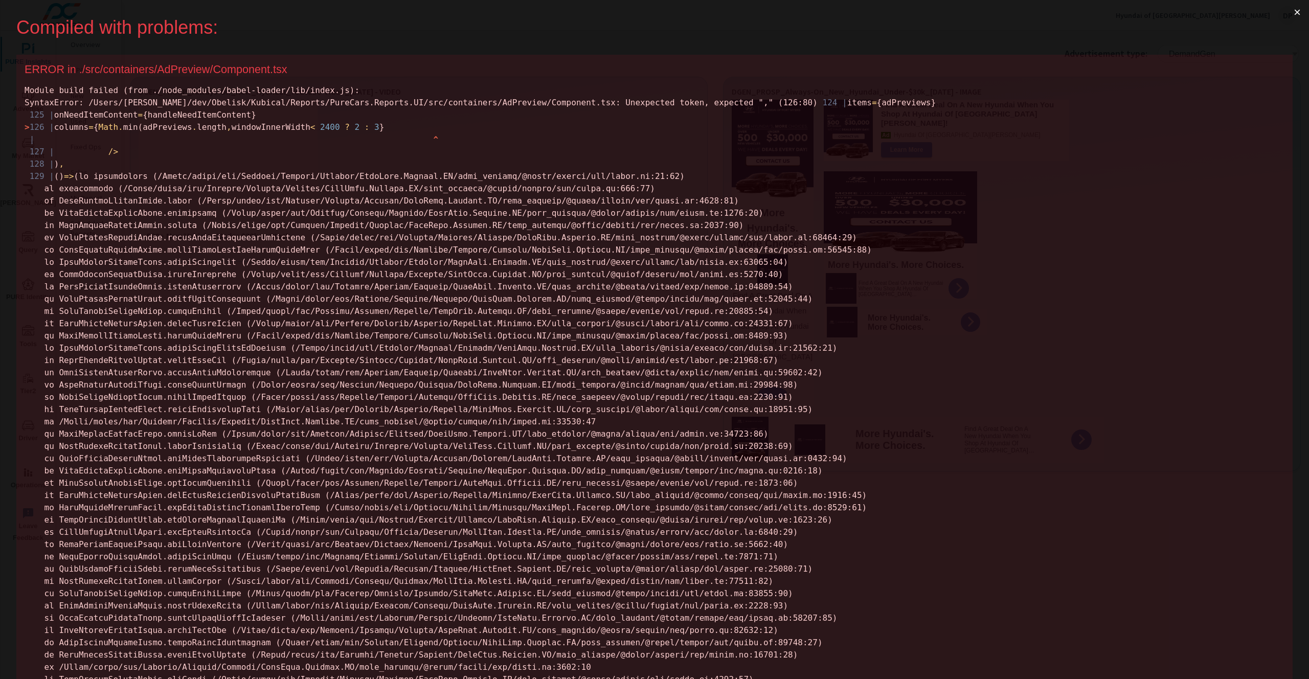
click at [1290, 14] on button "×" at bounding box center [1297, 12] width 24 height 25
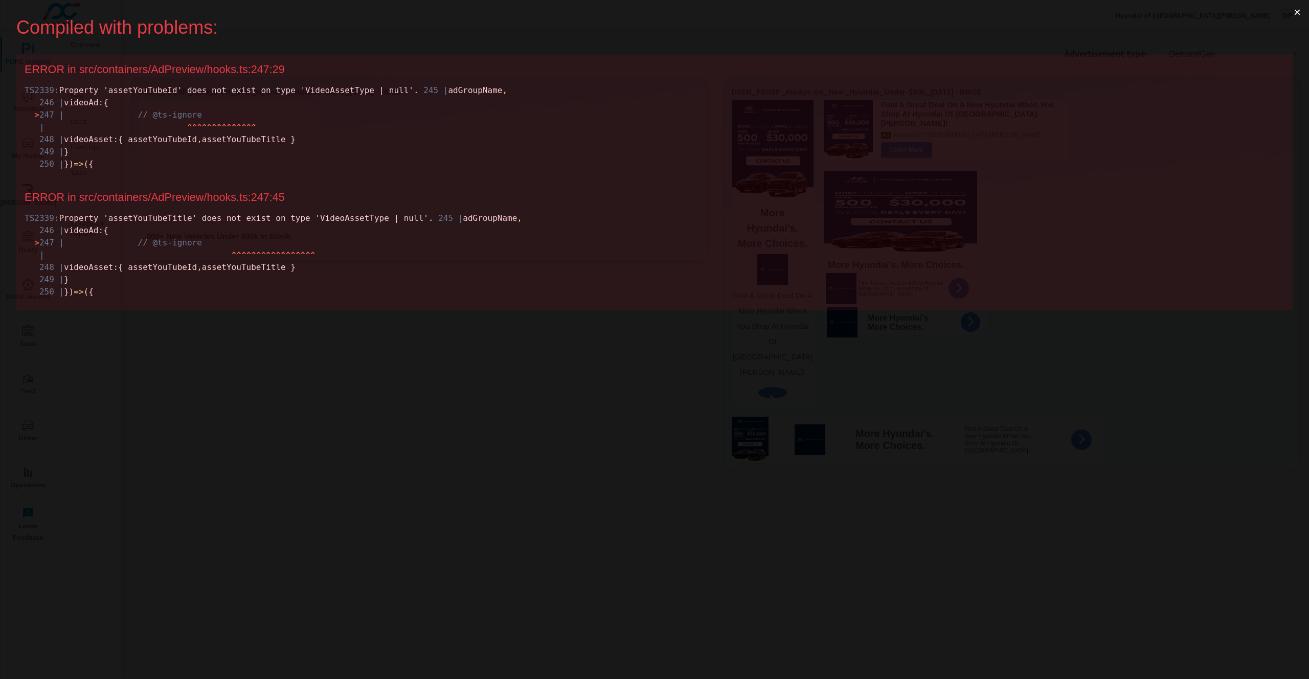
click at [1300, 15] on button "×" at bounding box center [1297, 12] width 24 height 25
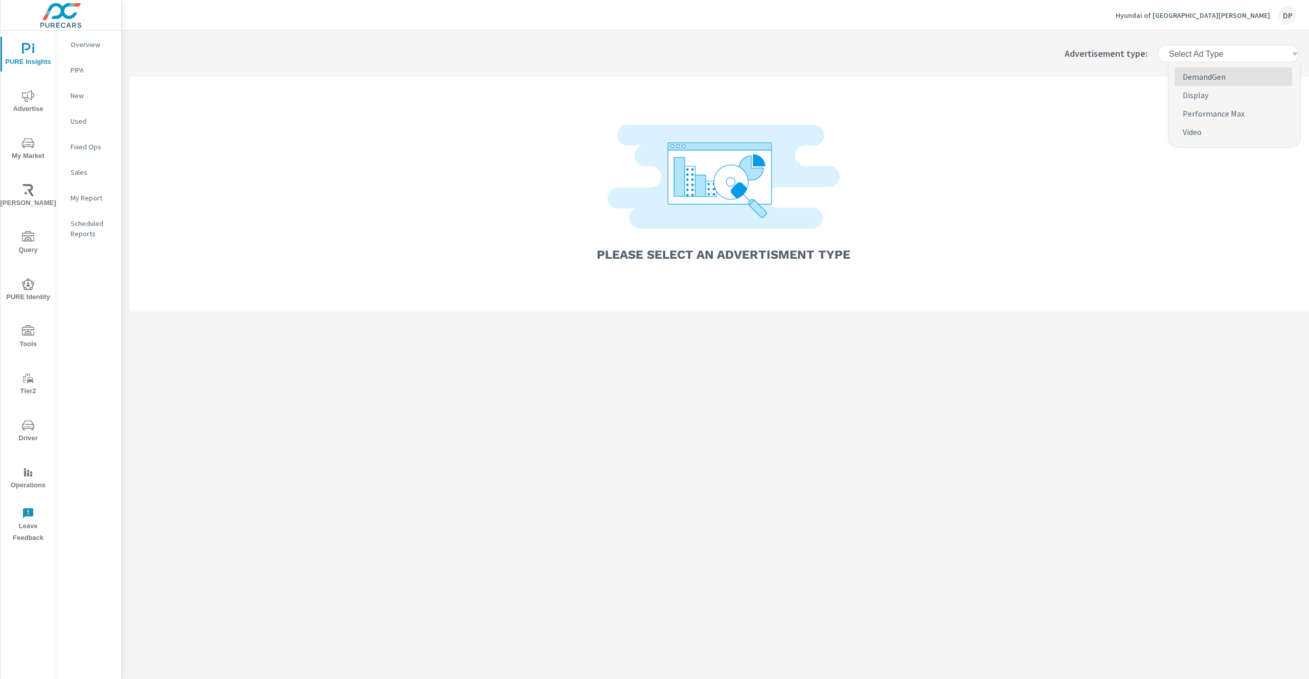
click at [1210, 50] on h6 "Select Ad Type" at bounding box center [1196, 54] width 54 height 10
click at [1217, 73] on p "DemandGen" at bounding box center [1204, 77] width 43 height 12
click at [1226, 59] on div "Select Ad Type" at bounding box center [1233, 54] width 139 height 18
click at [1221, 77] on p "DemandGen" at bounding box center [1204, 77] width 43 height 12
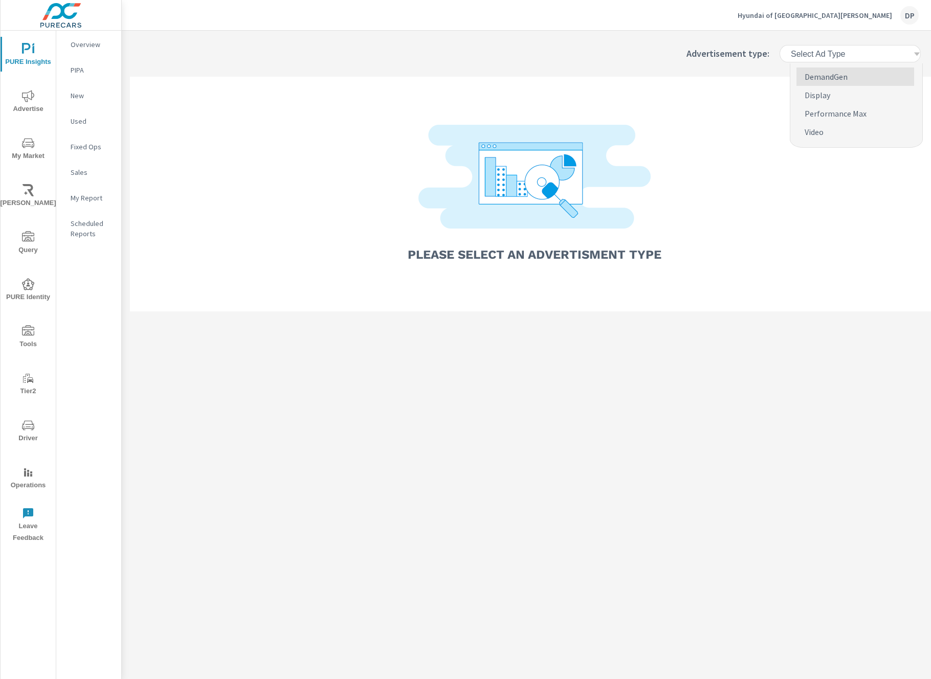
click at [838, 55] on h6 "Select Ad Type" at bounding box center [818, 54] width 54 height 10
click at [834, 78] on p "DemandGen" at bounding box center [825, 77] width 43 height 12
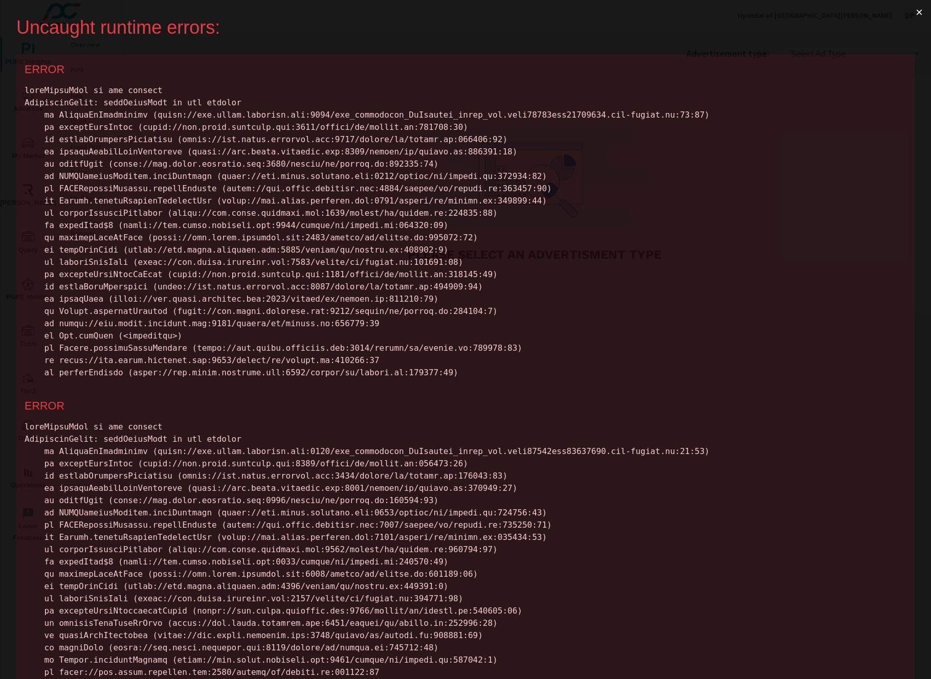
click at [910, 13] on button "×" at bounding box center [919, 12] width 24 height 25
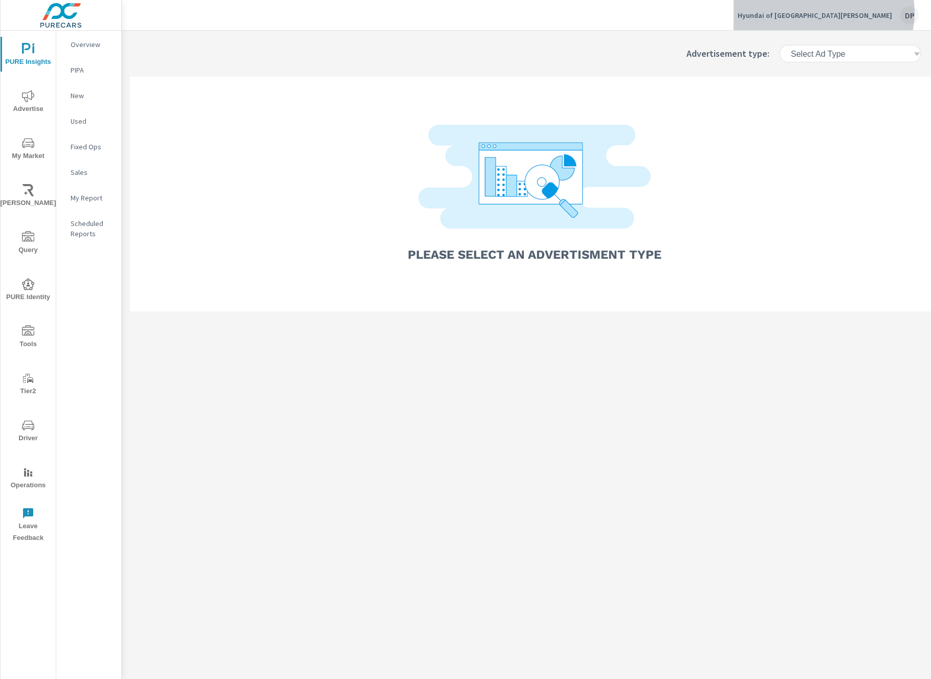
click at [910, 13] on div "DP" at bounding box center [909, 15] width 18 height 18
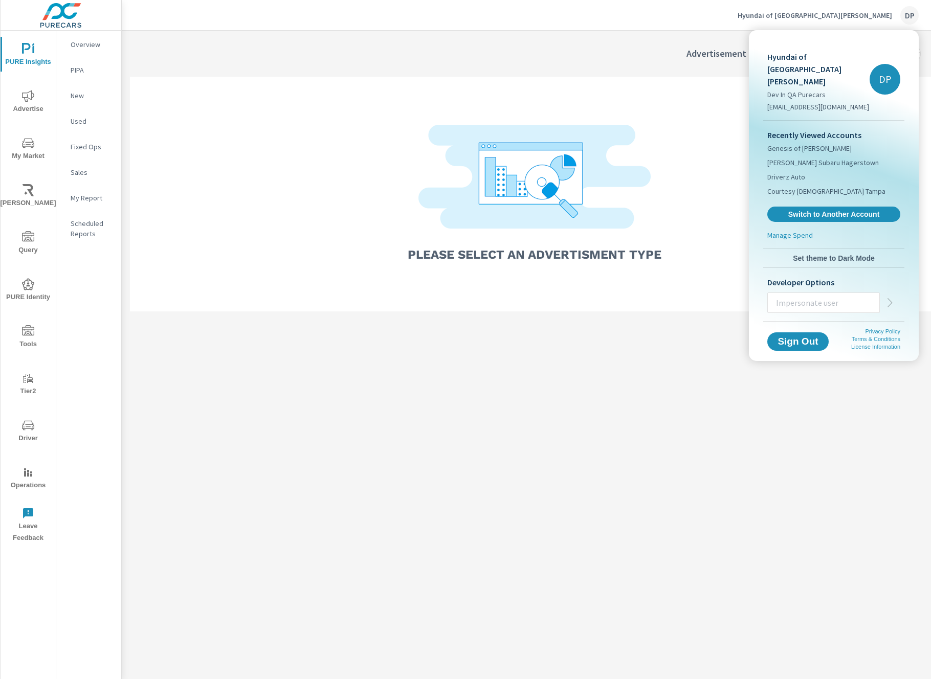
click at [656, 55] on div at bounding box center [465, 339] width 931 height 679
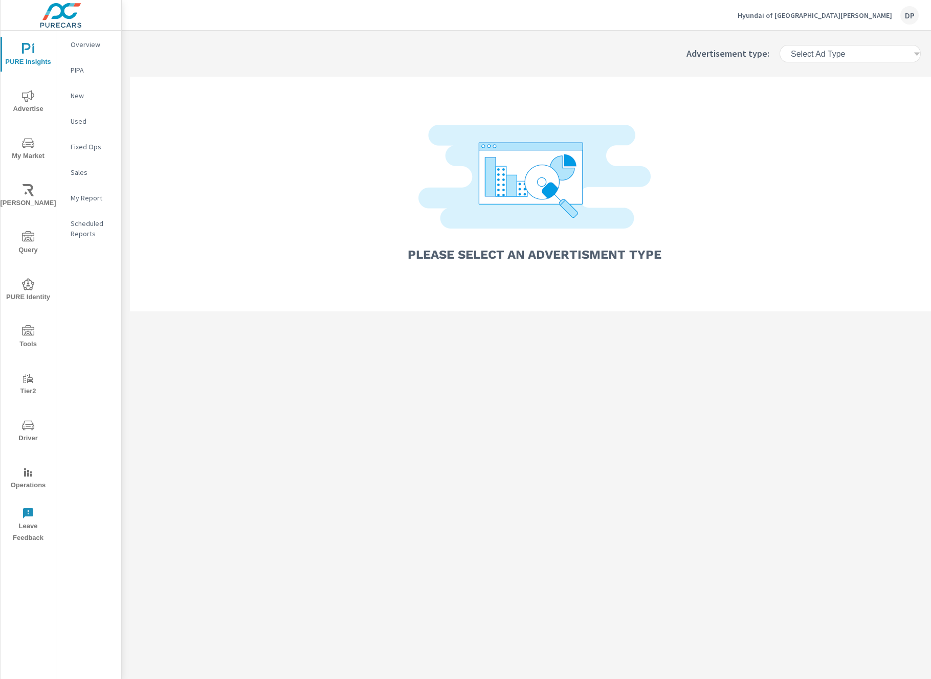
click at [855, 55] on div "Select Ad Type" at bounding box center [850, 54] width 123 height 10
click at [840, 80] on p "DemandGen" at bounding box center [825, 77] width 43 height 12
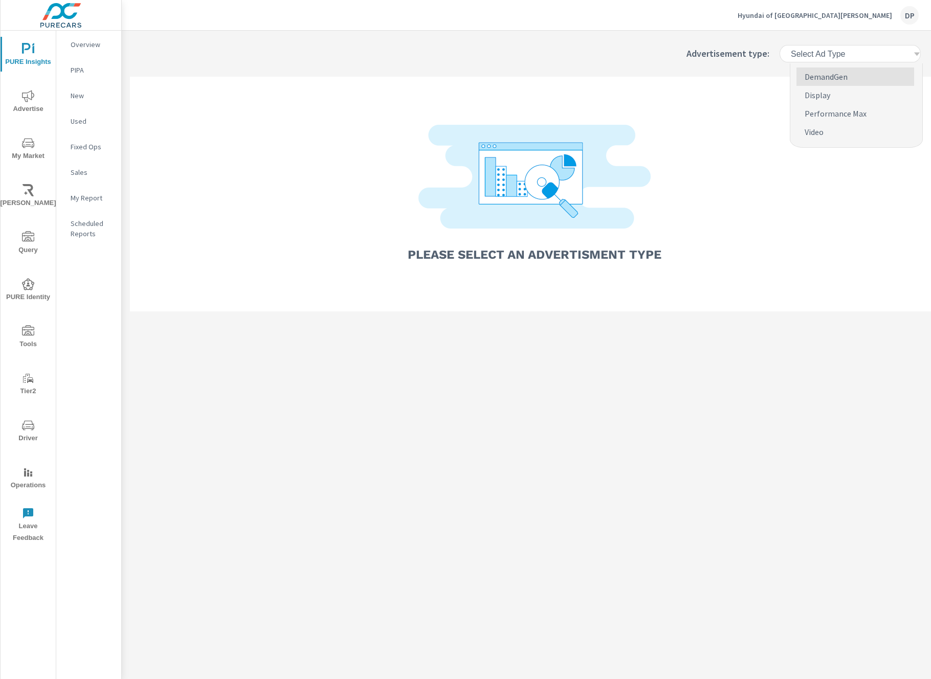
click at [831, 55] on h6 "Select Ad Type" at bounding box center [818, 54] width 54 height 10
click at [835, 74] on p "DemandGen" at bounding box center [825, 77] width 43 height 12
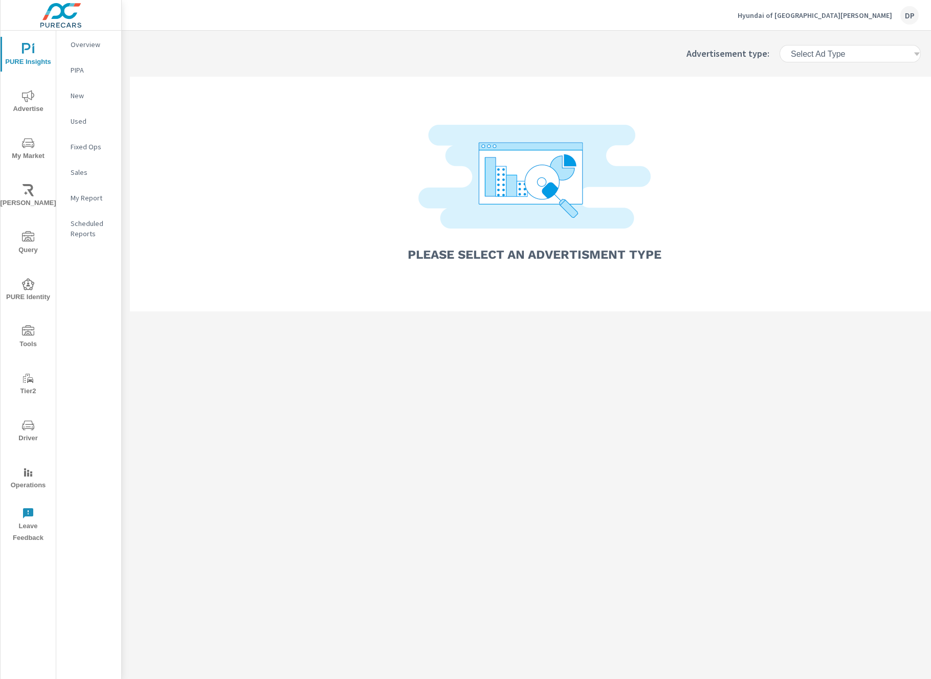
click at [837, 67] on div "Select Ad Type" at bounding box center [849, 54] width 153 height 30
click at [837, 59] on div "Select Ad Type" at bounding box center [854, 54] width 139 height 18
click at [836, 83] on li "DemandGen" at bounding box center [855, 76] width 118 height 18
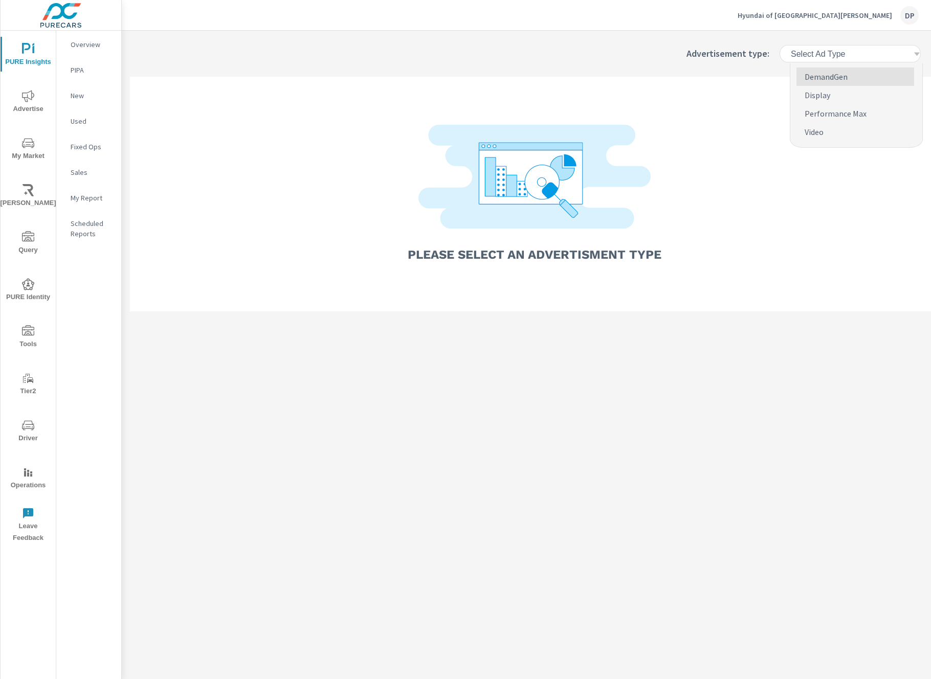
click at [819, 59] on div "Select Ad Type" at bounding box center [854, 54] width 139 height 18
click at [822, 81] on p "DemandGen" at bounding box center [825, 77] width 43 height 12
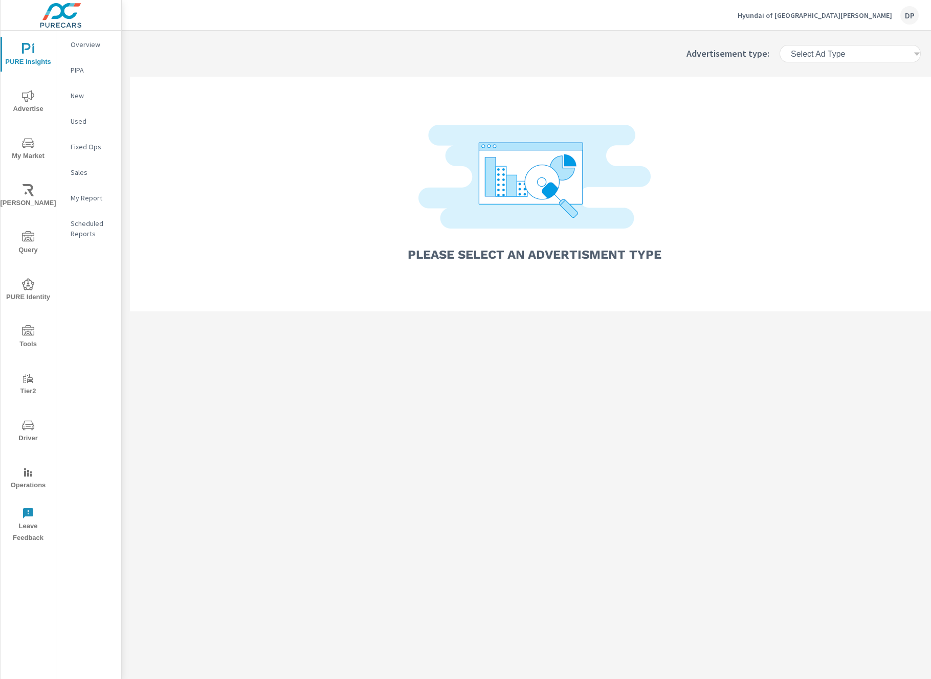
click at [841, 51] on h6 "Select Ad Type" at bounding box center [818, 54] width 54 height 10
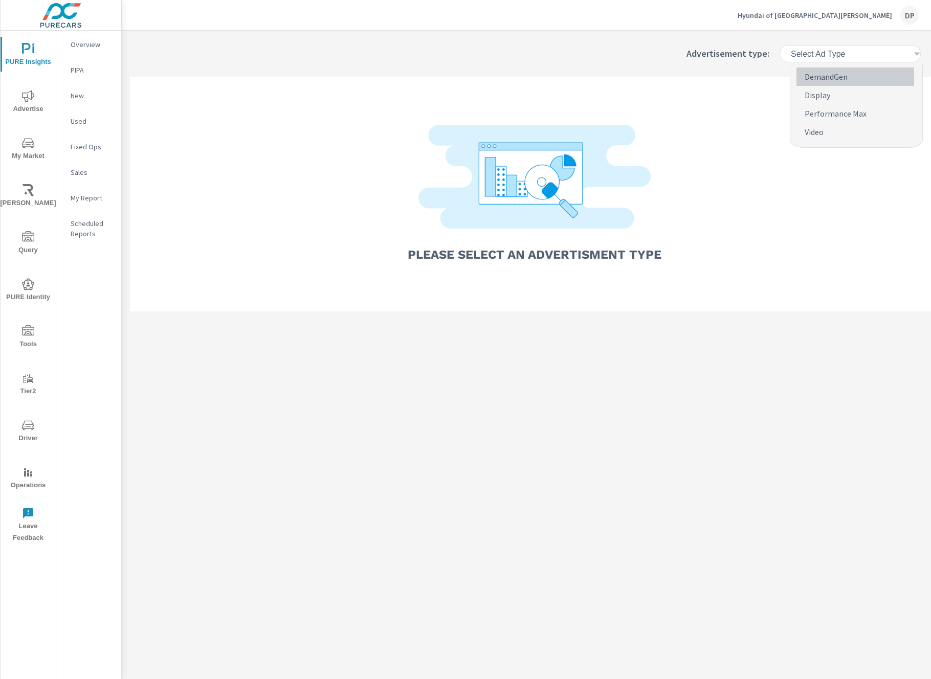
click at [847, 73] on p "DemandGen" at bounding box center [825, 77] width 43 height 12
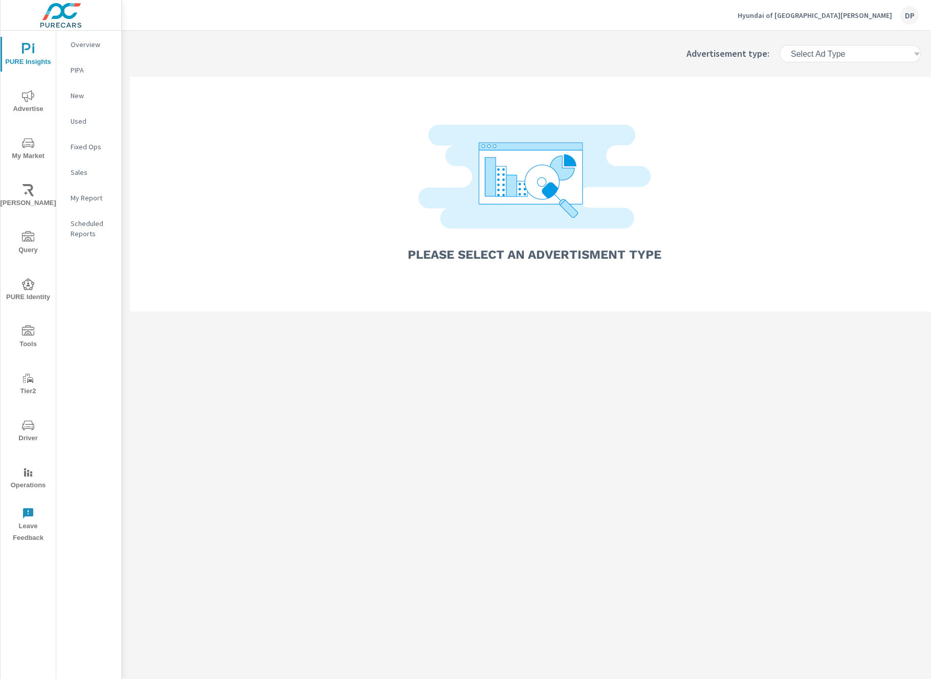
click at [853, 53] on div "Select Ad Type" at bounding box center [850, 54] width 123 height 10
click at [844, 78] on p "DemandGen" at bounding box center [825, 77] width 43 height 12
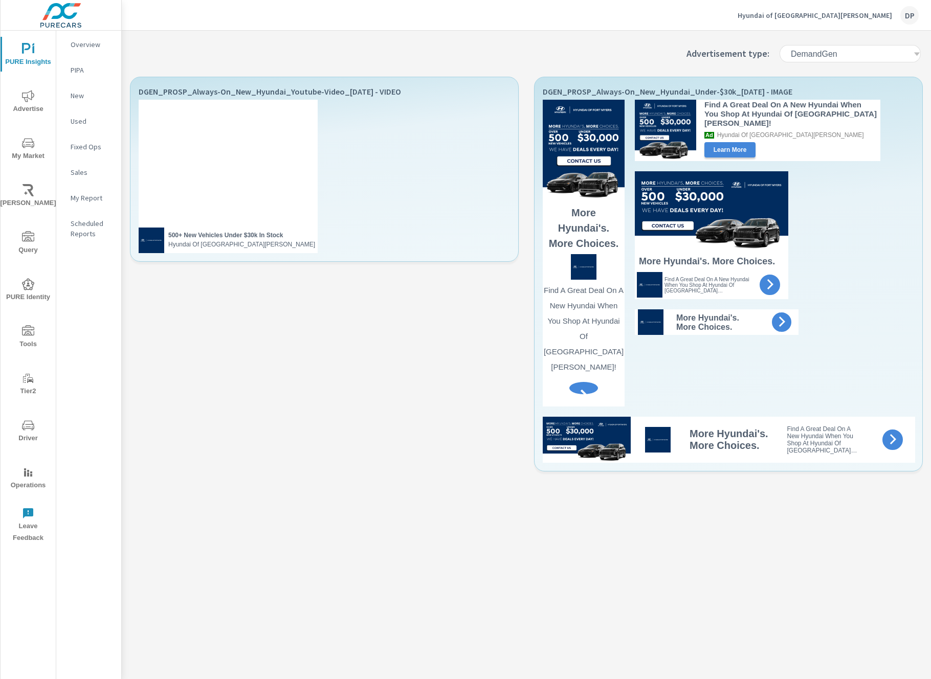
click at [823, 55] on h6 "DemandGen" at bounding box center [814, 54] width 47 height 10
click at [812, 97] on p "Display" at bounding box center [817, 95] width 26 height 12
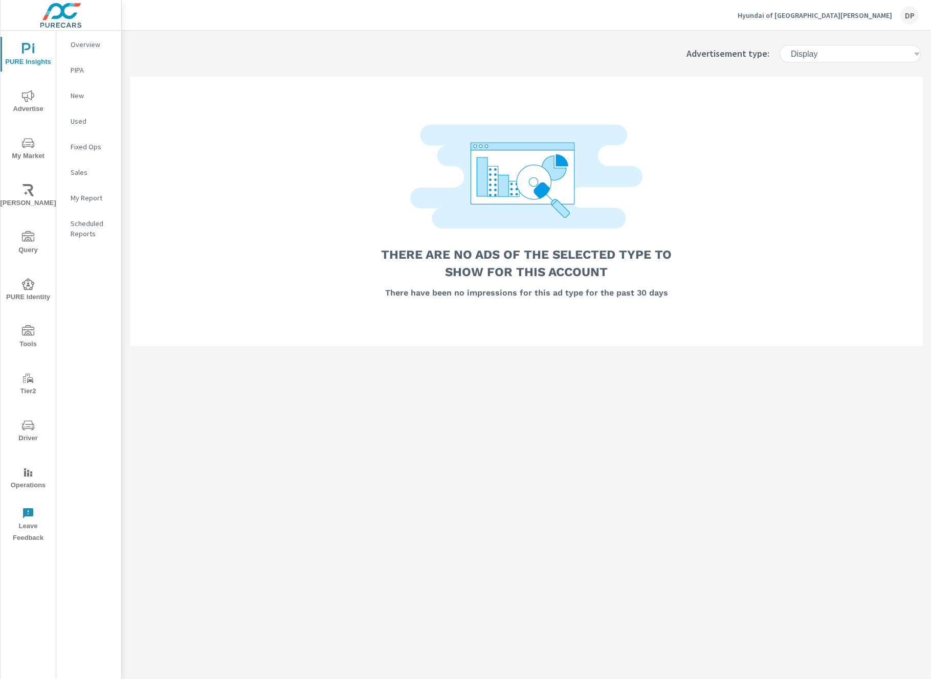
click at [817, 58] on h6 "Display" at bounding box center [804, 54] width 27 height 10
click at [821, 109] on p "Performance Max" at bounding box center [835, 113] width 62 height 12
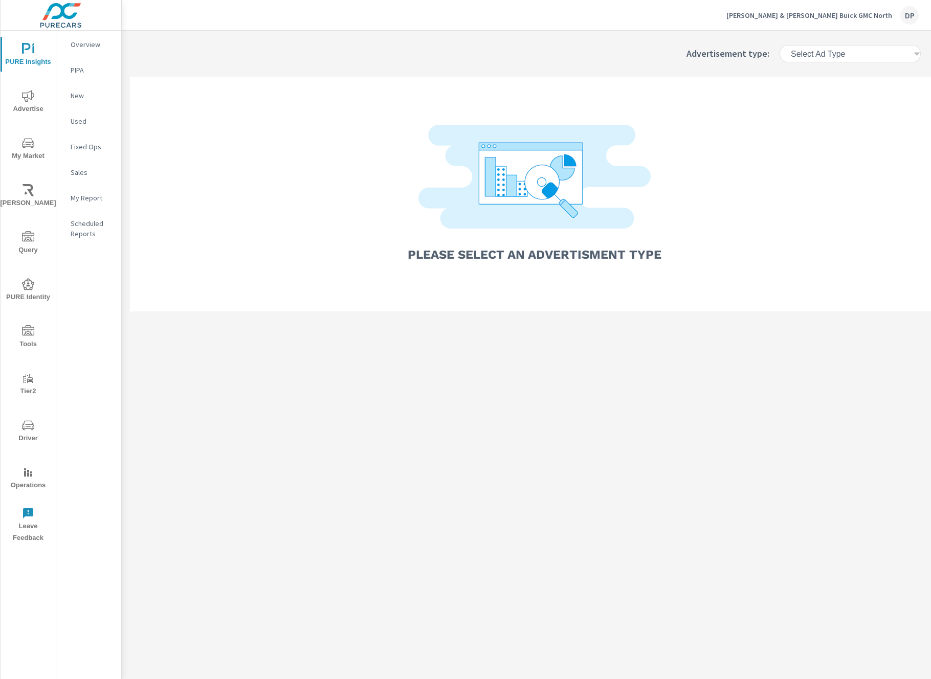
click at [847, 68] on div "Select Ad Type" at bounding box center [849, 54] width 153 height 30
click at [854, 51] on div "Select Ad Type" at bounding box center [850, 54] width 123 height 10
click at [844, 110] on p "Performance Max" at bounding box center [835, 113] width 62 height 12
click at [908, 53] on icon at bounding box center [909, 54] width 6 height 4
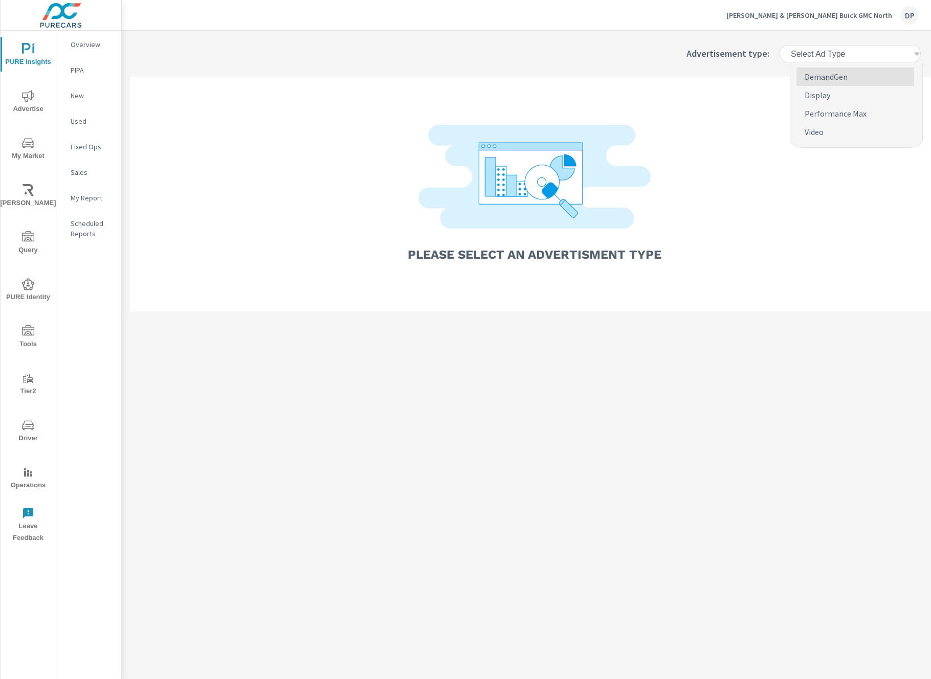
click at [916, 54] on icon at bounding box center [917, 54] width 6 height 4
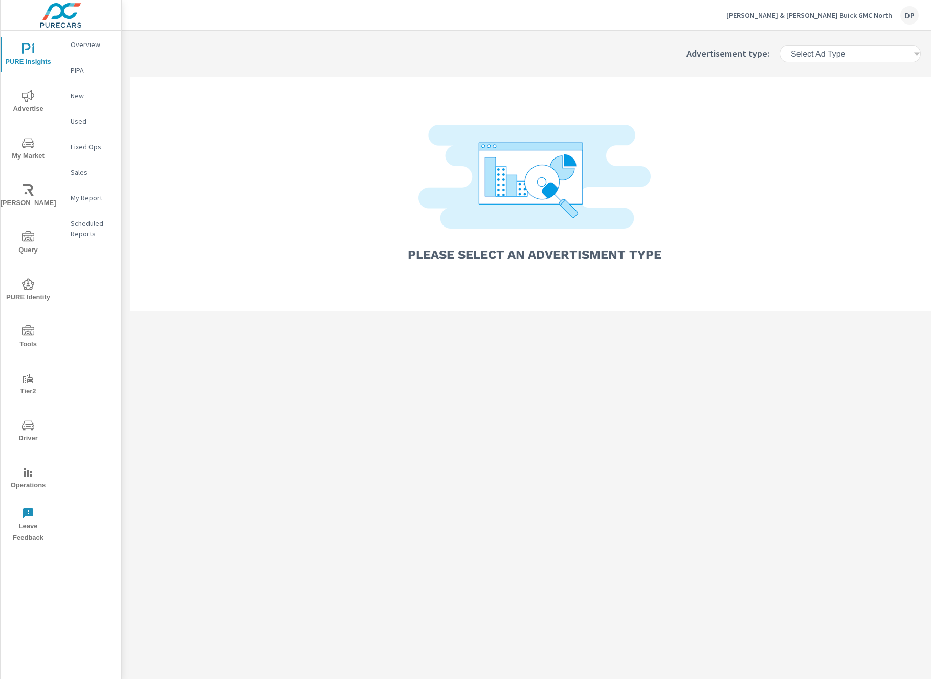
click at [744, 29] on div "[PERSON_NAME] & [PERSON_NAME] Buick GMC North DP" at bounding box center [526, 15] width 784 height 30
click at [905, 57] on div "Select Ad Type" at bounding box center [850, 54] width 123 height 10
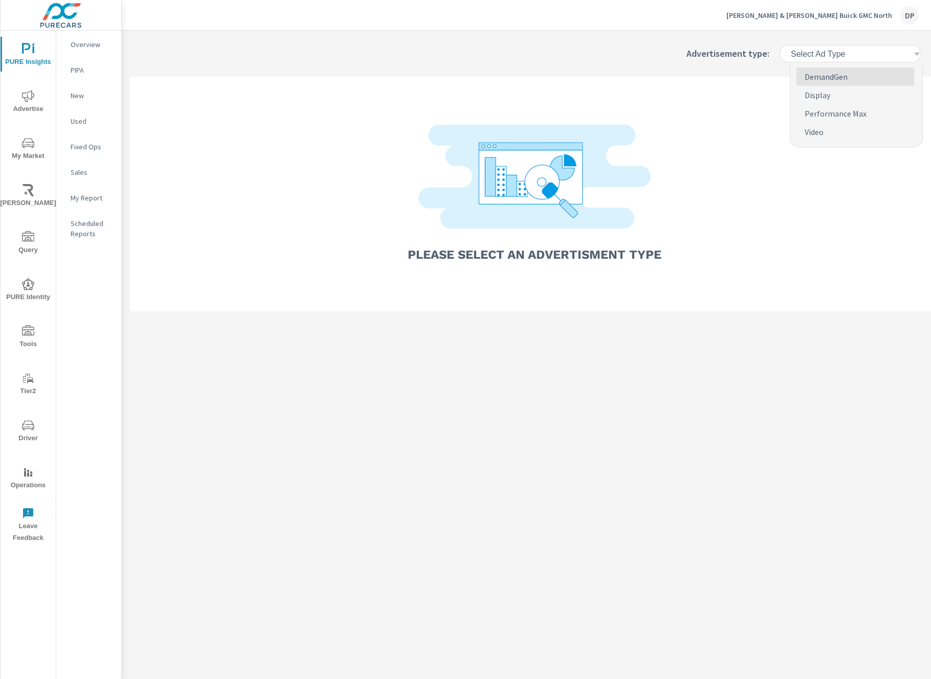
click at [915, 55] on icon at bounding box center [917, 54] width 8 height 8
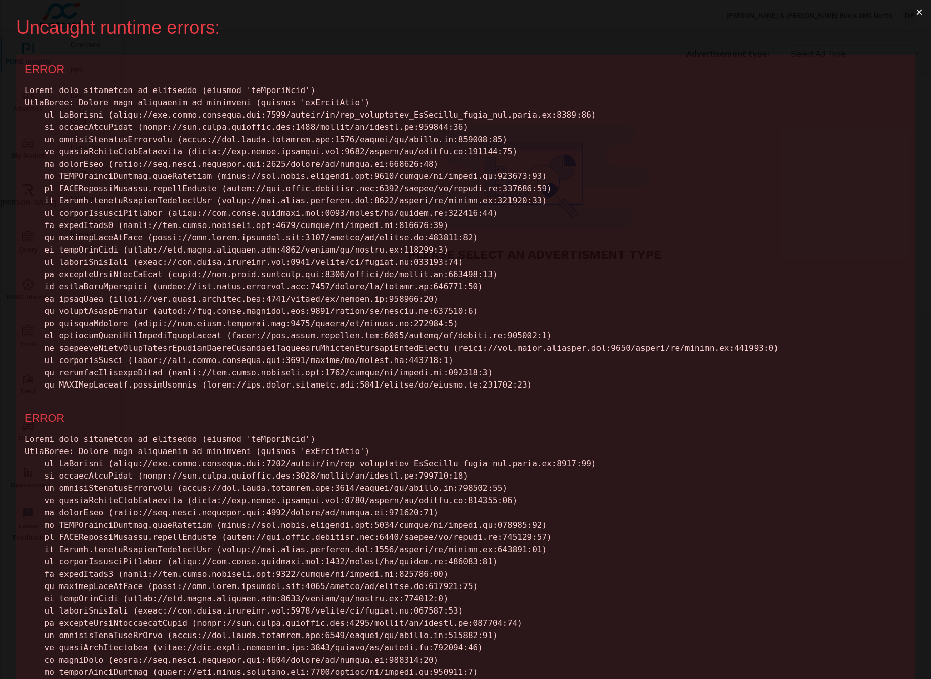
click at [909, 12] on button "×" at bounding box center [919, 12] width 24 height 25
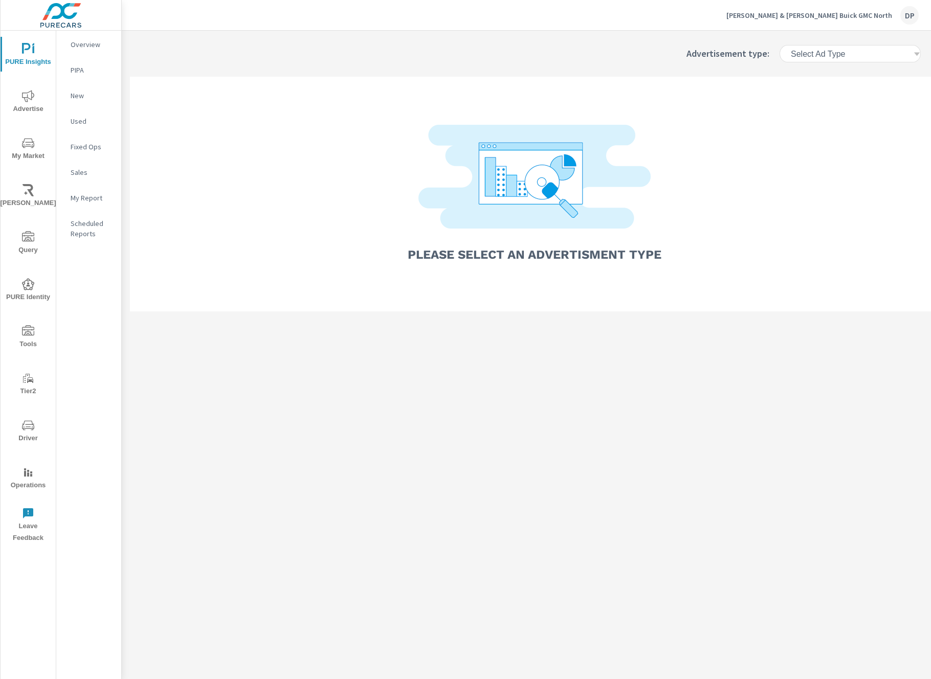
click at [800, 50] on h6 "Select Ad Type" at bounding box center [818, 54] width 54 height 10
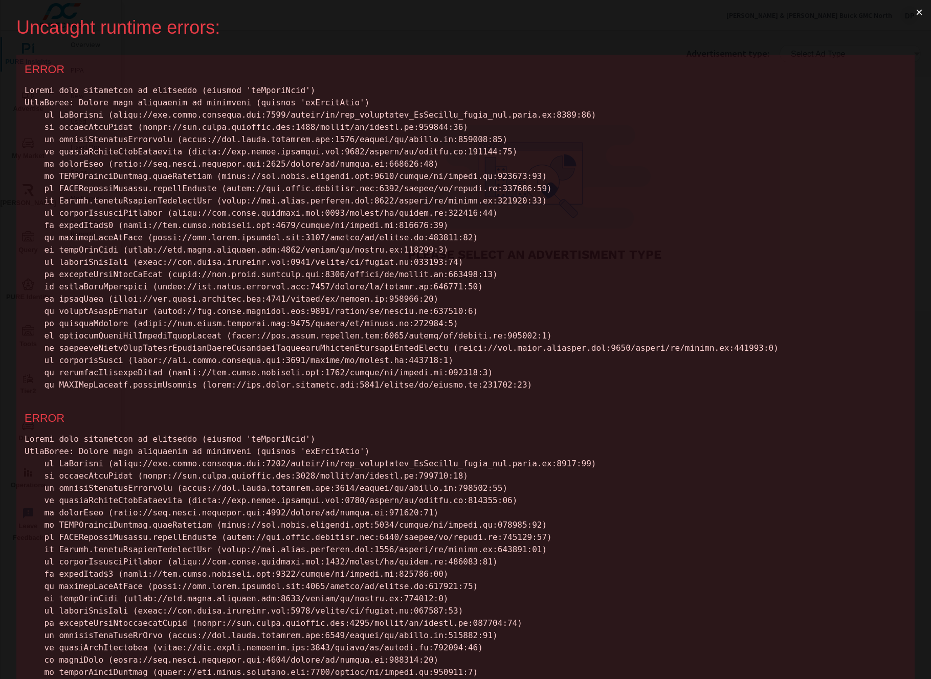
click at [910, 12] on button "×" at bounding box center [919, 12] width 24 height 25
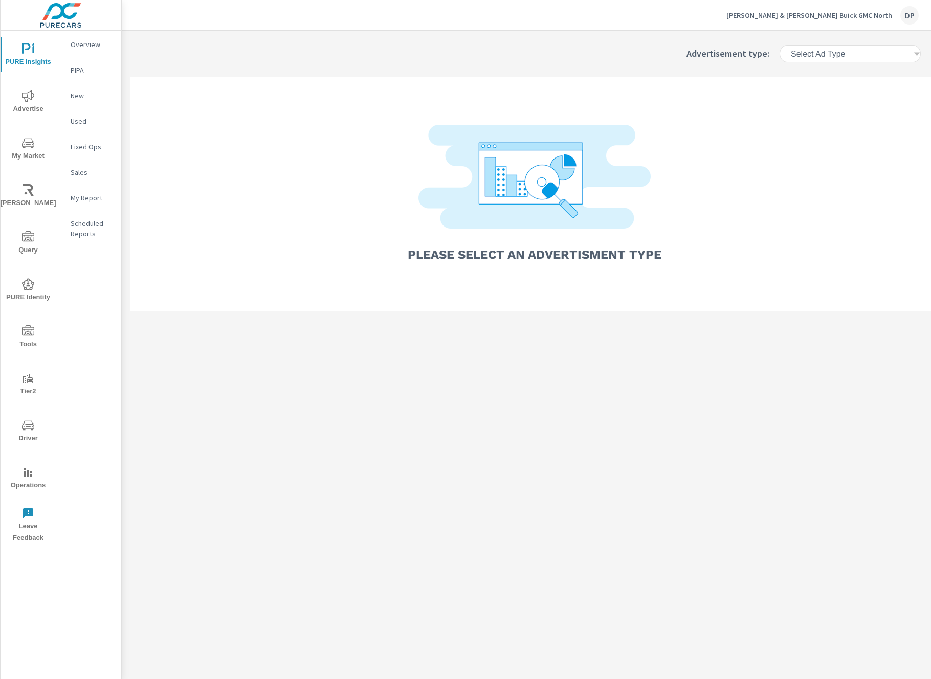
click at [856, 58] on div "Select Ad Type" at bounding box center [850, 54] width 123 height 10
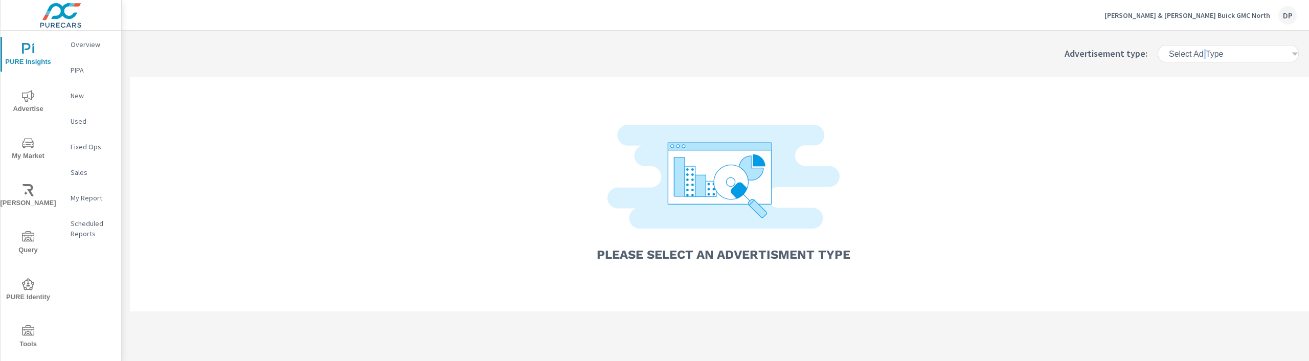
click at [930, 56] on div "Select Ad Type" at bounding box center [1229, 54] width 123 height 10
click at [930, 56] on icon at bounding box center [1295, 54] width 8 height 8
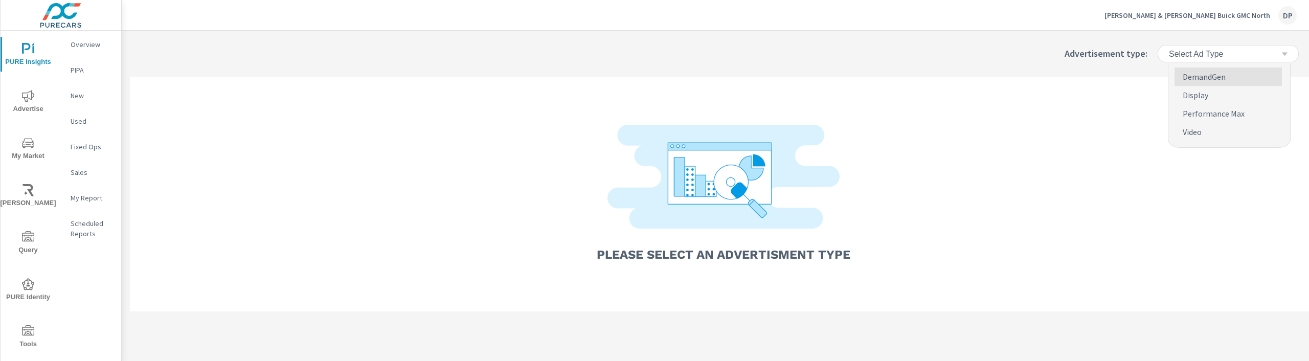
click at [1286, 55] on icon at bounding box center [1285, 54] width 8 height 8
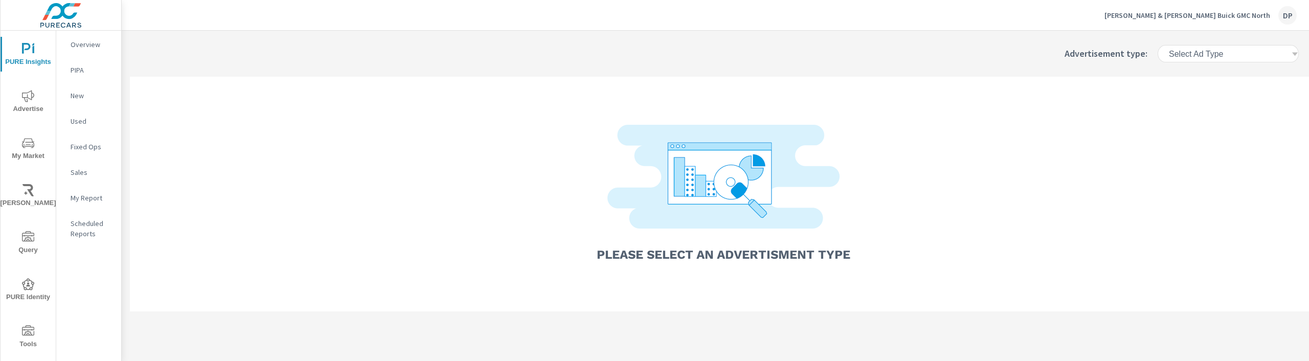
click at [1100, 126] on div "Please select an advertisment type" at bounding box center [723, 194] width 1187 height 235
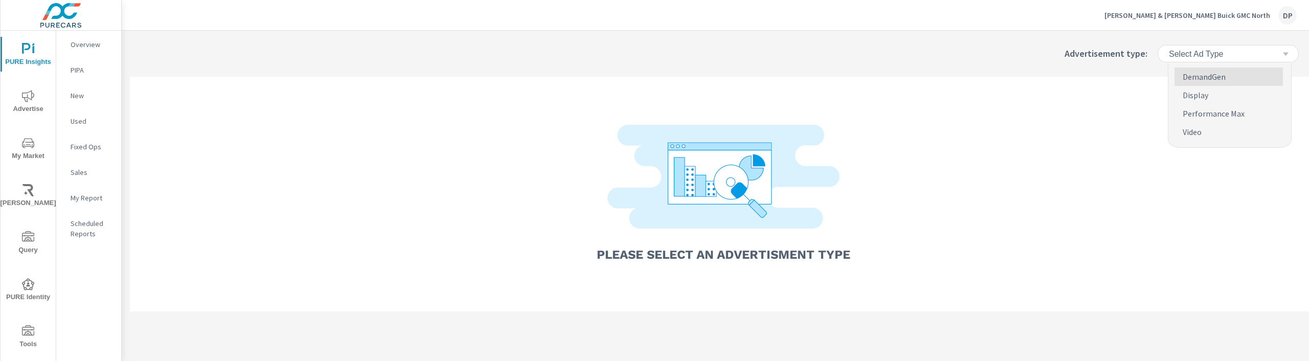
click at [1283, 56] on icon at bounding box center [1286, 54] width 8 height 8
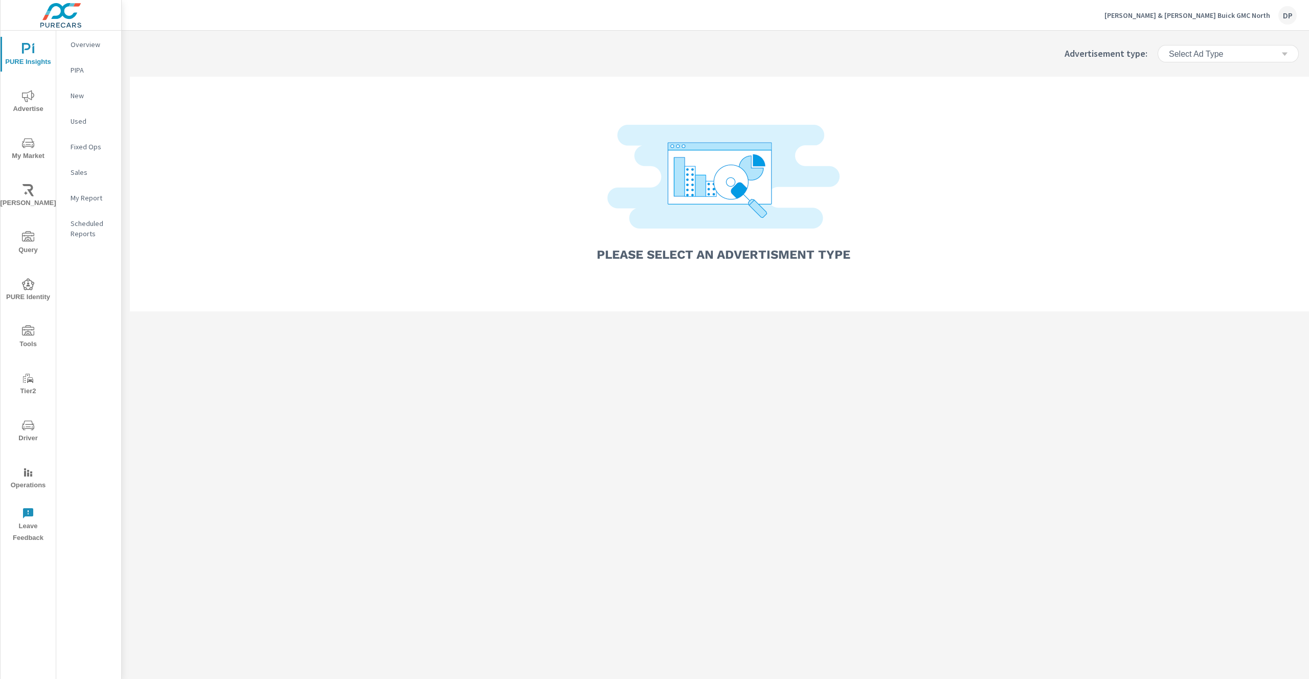
click at [1240, 47] on div "Select Ad Type" at bounding box center [1228, 54] width 129 height 18
click at [1210, 115] on p "Performance Max" at bounding box center [1214, 113] width 62 height 12
click at [1209, 57] on h6 "Select Ad Type" at bounding box center [1196, 54] width 54 height 10
click at [1211, 111] on p "Performance Max" at bounding box center [1214, 113] width 62 height 12
click at [1231, 53] on div "Select Ad Type" at bounding box center [1224, 54] width 113 height 10
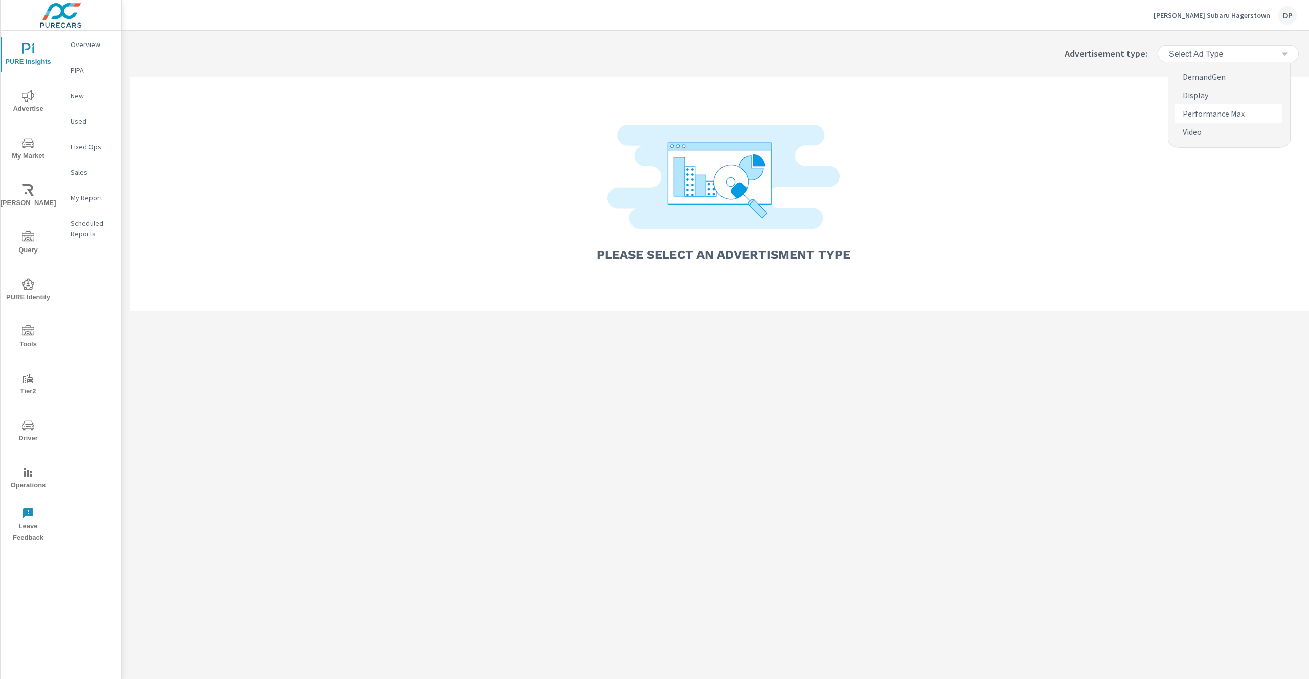
click at [1212, 110] on p "Performance Max" at bounding box center [1214, 113] width 62 height 12
click at [1204, 59] on div "Select Ad Type" at bounding box center [1228, 54] width 129 height 18
click at [1214, 114] on p "Performance Max" at bounding box center [1214, 113] width 62 height 12
click at [1238, 59] on div "Select Ad Type" at bounding box center [1228, 54] width 129 height 18
click at [1219, 109] on p "Performance Max" at bounding box center [1214, 113] width 62 height 12
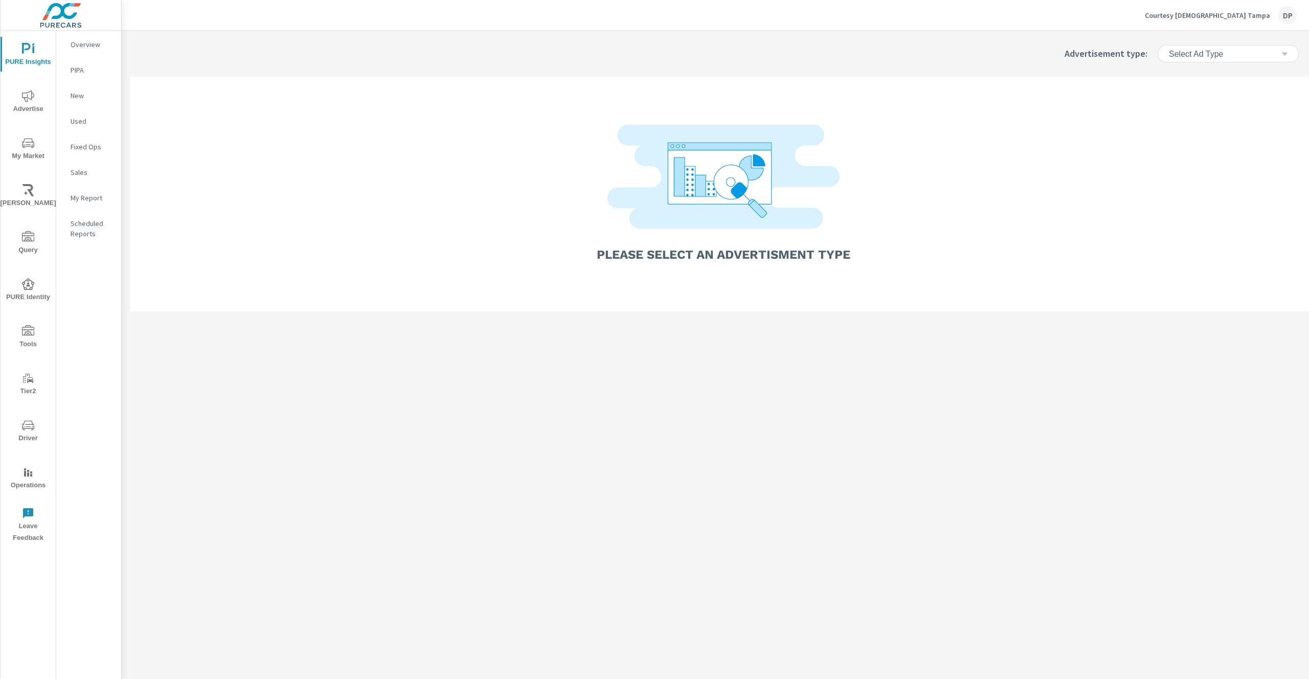
click at [1233, 53] on div "Select Ad Type" at bounding box center [1224, 54] width 113 height 10
click at [1203, 91] on p "Display" at bounding box center [1196, 95] width 26 height 12
click at [1209, 62] on div "Select Ad Type" at bounding box center [1228, 54] width 129 height 18
click at [1214, 132] on li "Video" at bounding box center [1228, 132] width 107 height 18
click at [1227, 54] on div "Select Ad Type" at bounding box center [1224, 54] width 113 height 10
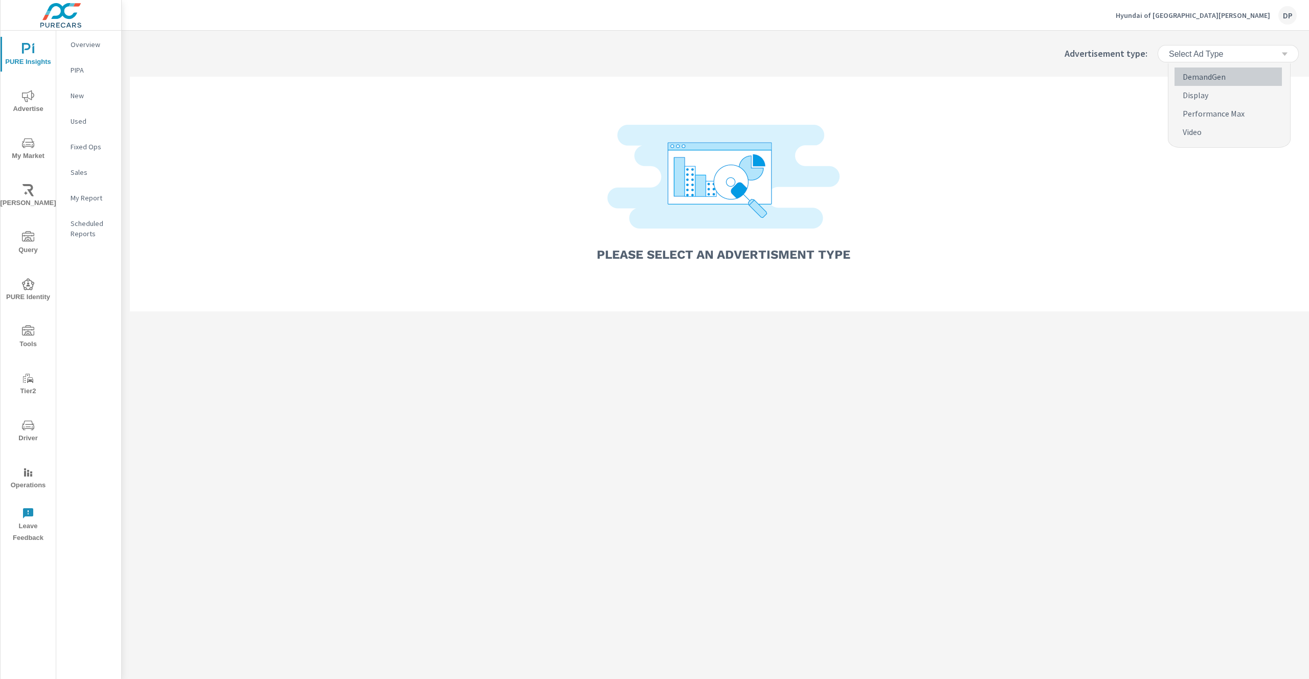
click at [1210, 72] on p "DemandGen" at bounding box center [1204, 77] width 43 height 12
click at [1211, 52] on h6 "Select Ad Type" at bounding box center [1196, 54] width 54 height 10
click at [1205, 74] on p "DemandGen" at bounding box center [1204, 77] width 43 height 12
click at [1215, 52] on h6 "Select Ad Type" at bounding box center [1196, 54] width 54 height 10
click at [1195, 82] on p "DemandGen" at bounding box center [1204, 77] width 43 height 12
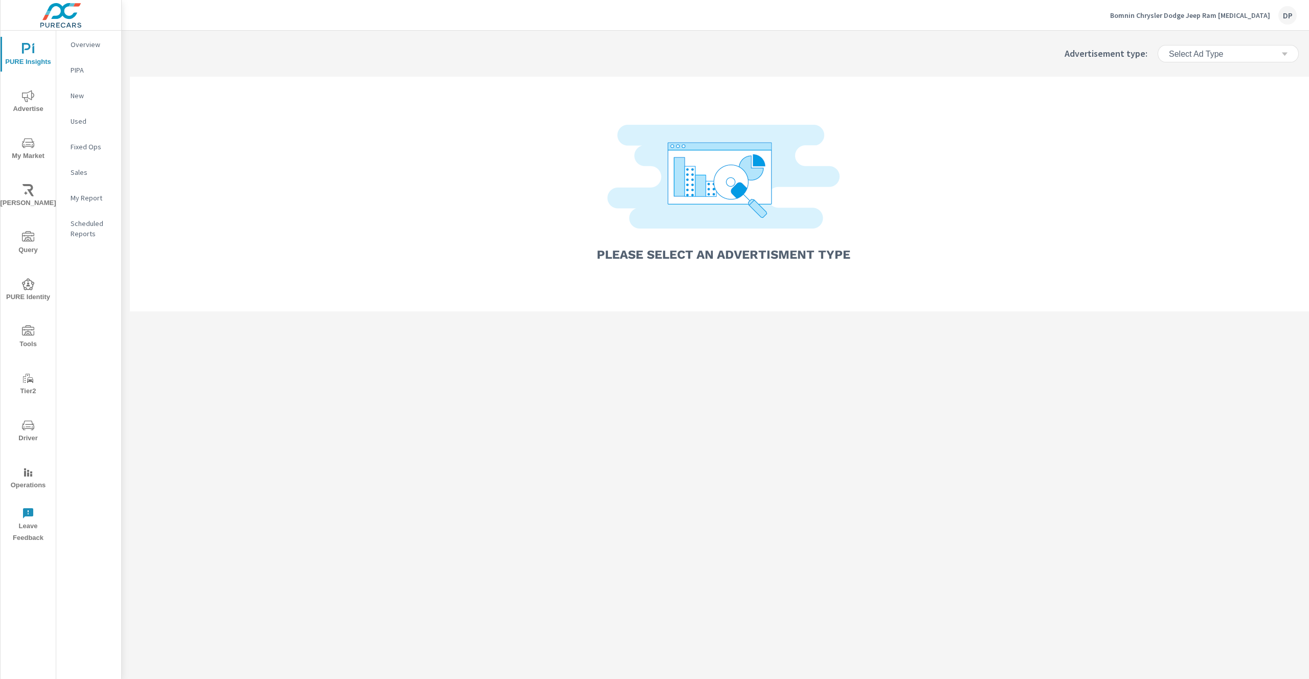
click at [1212, 40] on div "Select Ad Type" at bounding box center [1227, 54] width 153 height 30
click at [1219, 55] on h6 "Select Ad Type" at bounding box center [1196, 54] width 54 height 10
click at [1199, 78] on p "DemandGen" at bounding box center [1204, 77] width 43 height 12
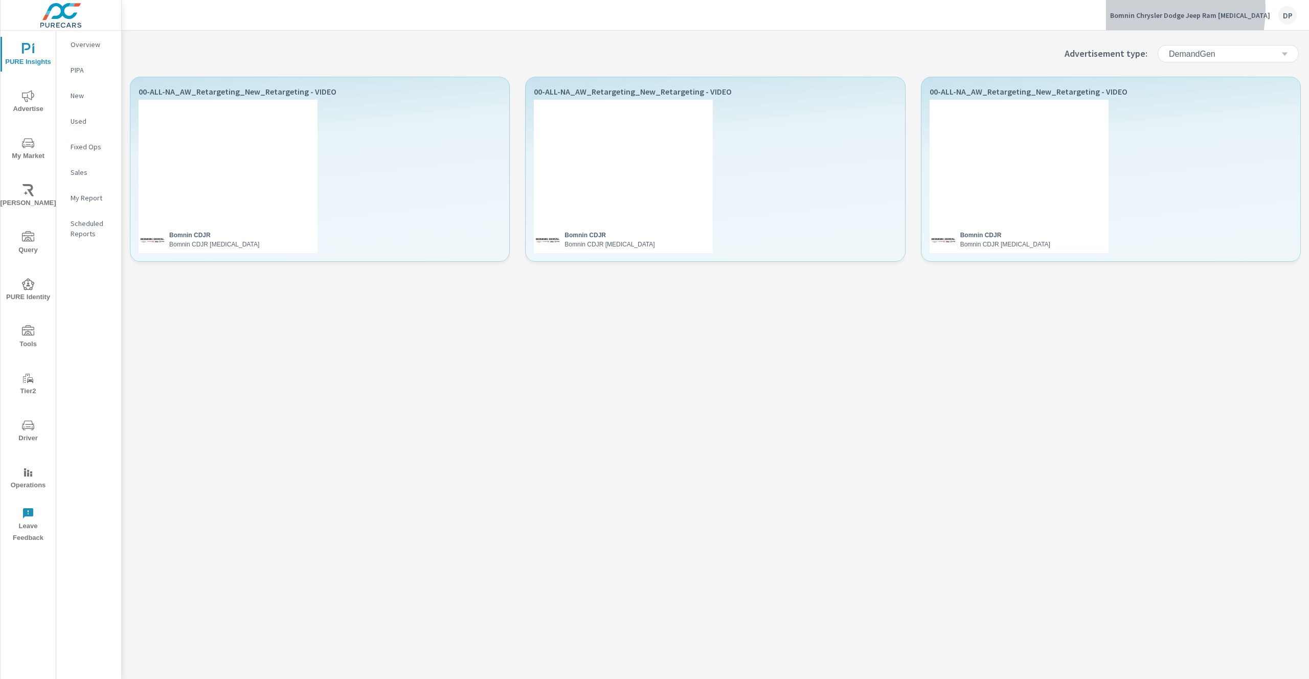
click at [1184, 11] on p "Bomnin Chrysler Dodge Jeep Ram Doral" at bounding box center [1190, 15] width 160 height 9
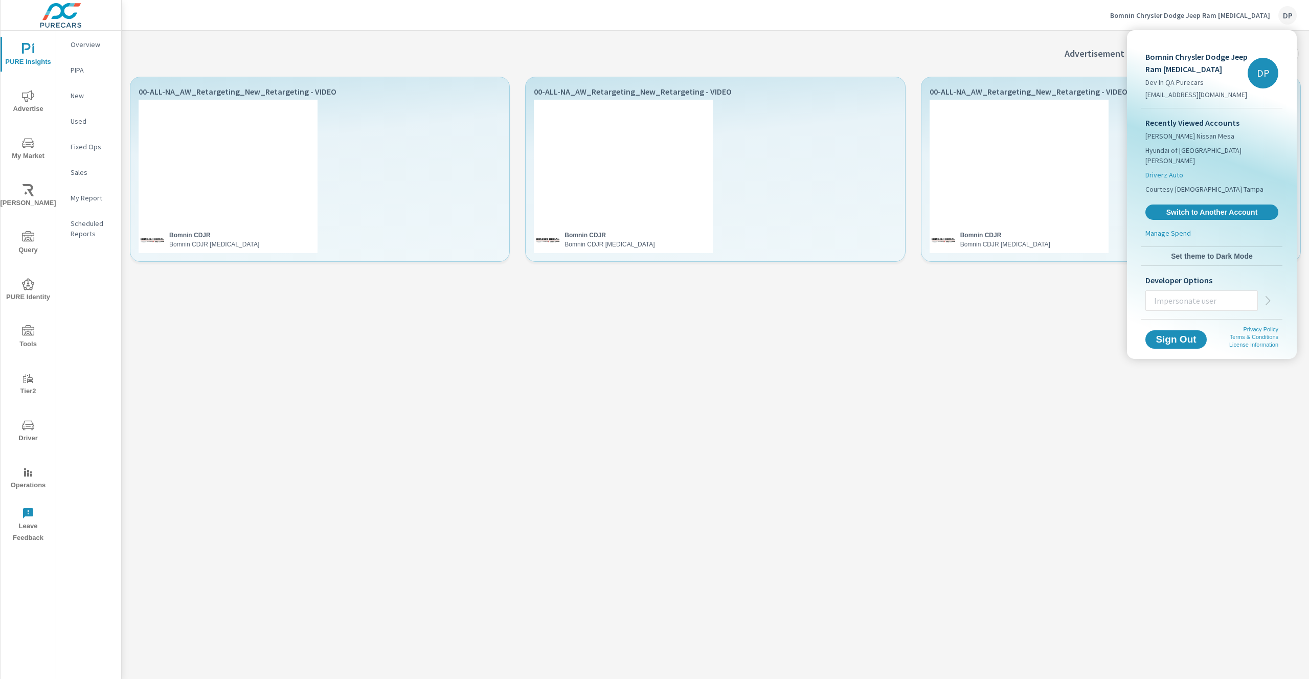
click at [1178, 170] on span "Driverz Auto" at bounding box center [1164, 175] width 38 height 10
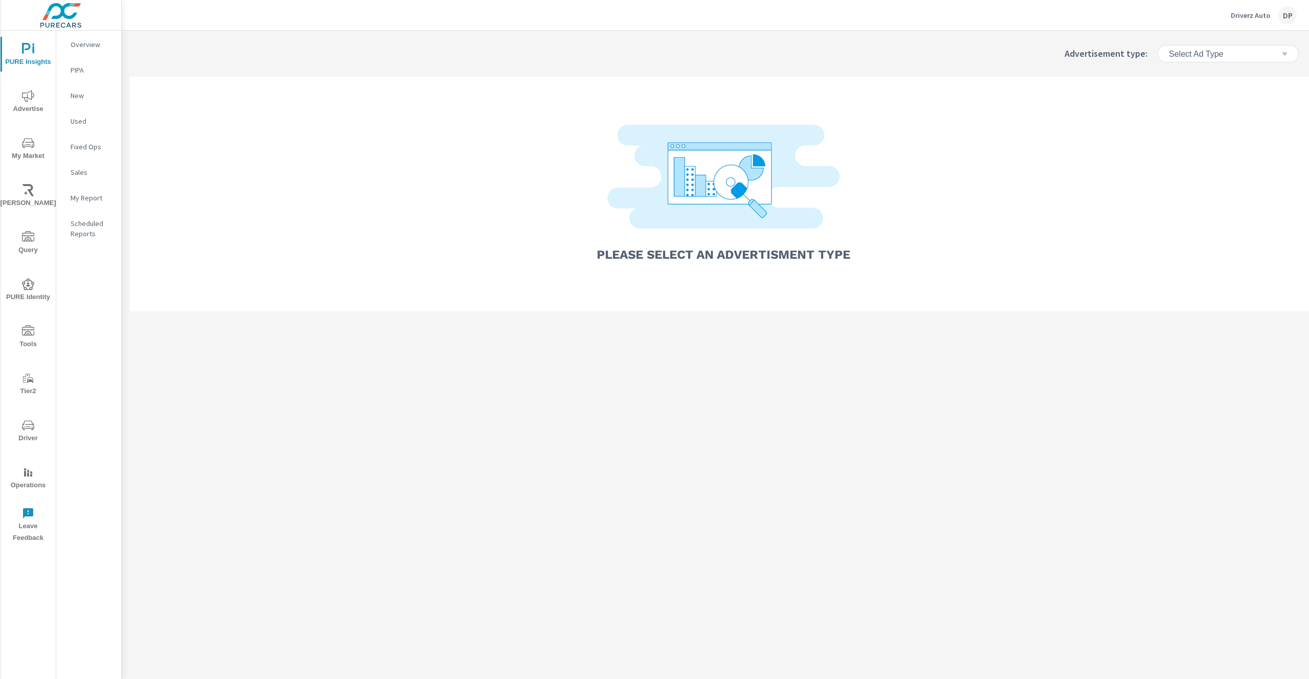
click at [1204, 51] on h6 "Select Ad Type" at bounding box center [1196, 54] width 54 height 10
click at [1204, 129] on li "Video" at bounding box center [1228, 132] width 107 height 18
click at [1243, 54] on div "Select Ad Type" at bounding box center [1224, 54] width 113 height 10
click at [1214, 76] on p "DemandGen" at bounding box center [1204, 77] width 43 height 12
click at [1242, 52] on div "Select Ad Type" at bounding box center [1224, 54] width 113 height 10
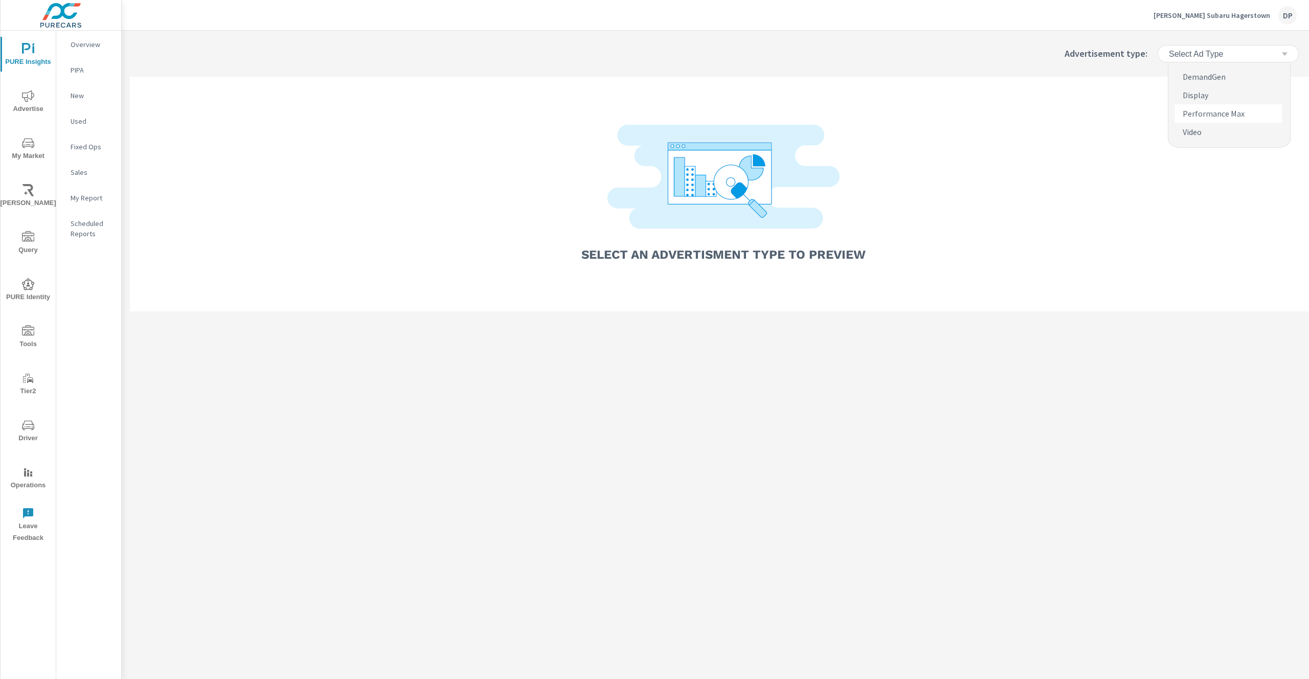
click at [1232, 115] on p "Performance Max" at bounding box center [1214, 113] width 62 height 12
click at [1229, 62] on div "Select Ad Type" at bounding box center [1228, 54] width 129 height 18
click at [1218, 72] on p "DemandGen" at bounding box center [1204, 77] width 43 height 12
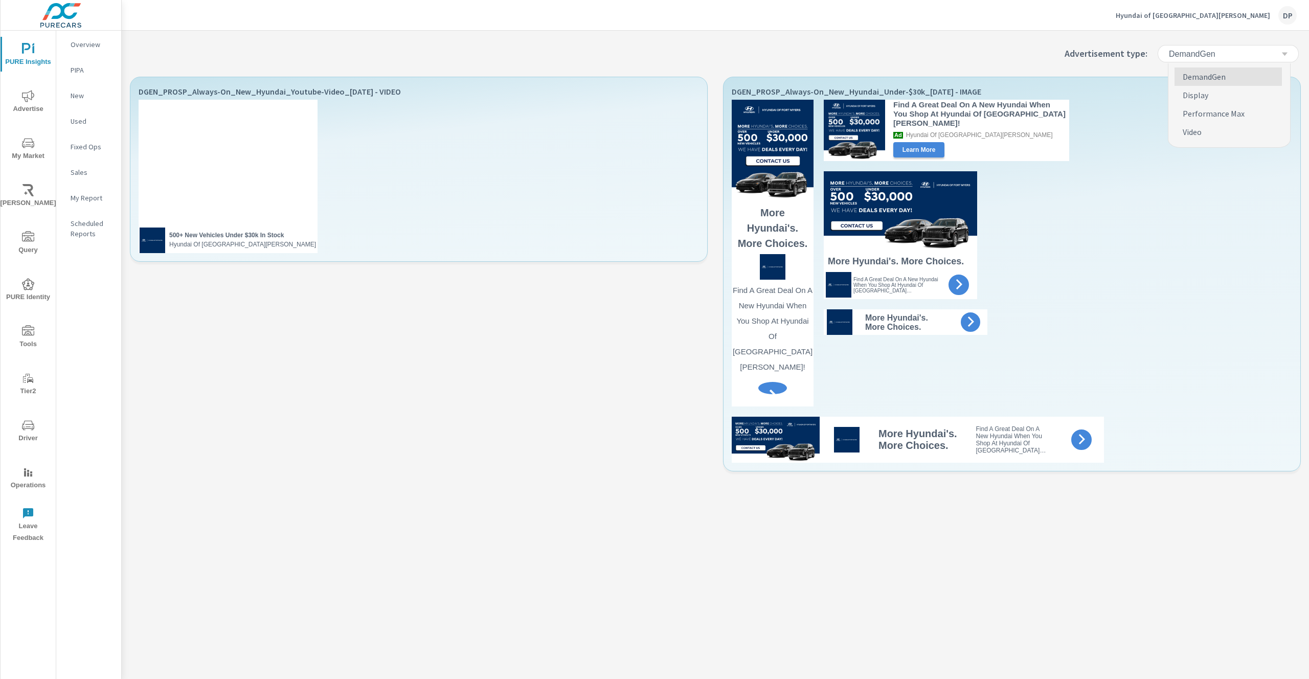
click at [1217, 54] on div "DemandGen" at bounding box center [1224, 54] width 113 height 10
click at [1202, 96] on li "Display" at bounding box center [1228, 95] width 107 height 18
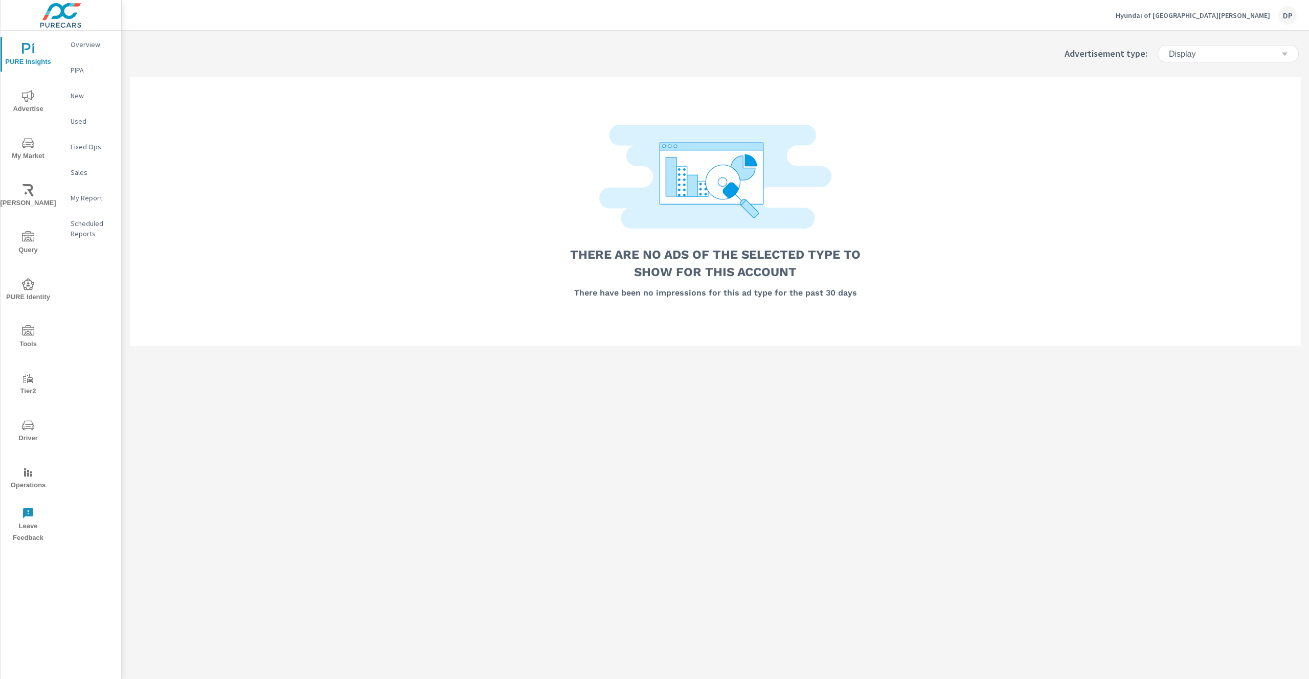
click at [1201, 52] on div "Display" at bounding box center [1224, 54] width 113 height 10
click at [1207, 114] on p "Performance Max" at bounding box center [1214, 113] width 62 height 12
click at [1228, 58] on h6 "Performance Max" at bounding box center [1201, 54] width 64 height 10
click at [1210, 125] on li "Video" at bounding box center [1228, 132] width 107 height 18
click at [1214, 51] on div "Video" at bounding box center [1224, 54] width 113 height 10
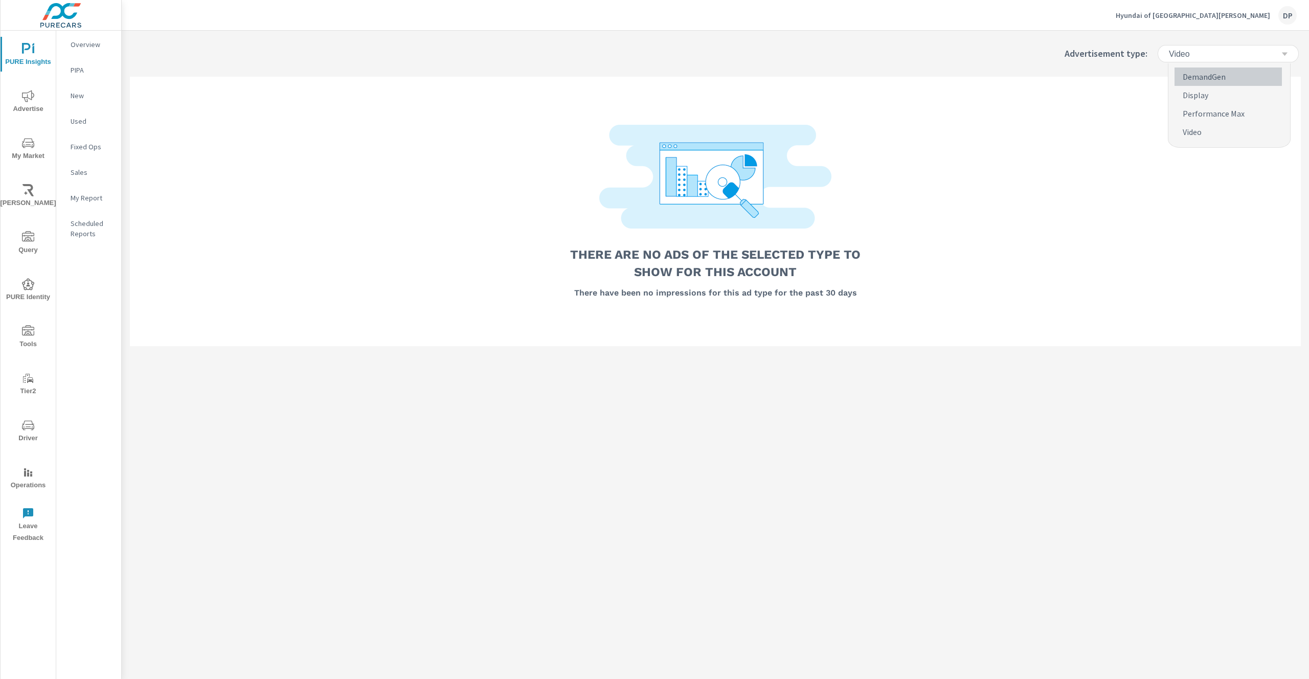
click at [1205, 79] on p "DemandGen" at bounding box center [1204, 77] width 43 height 12
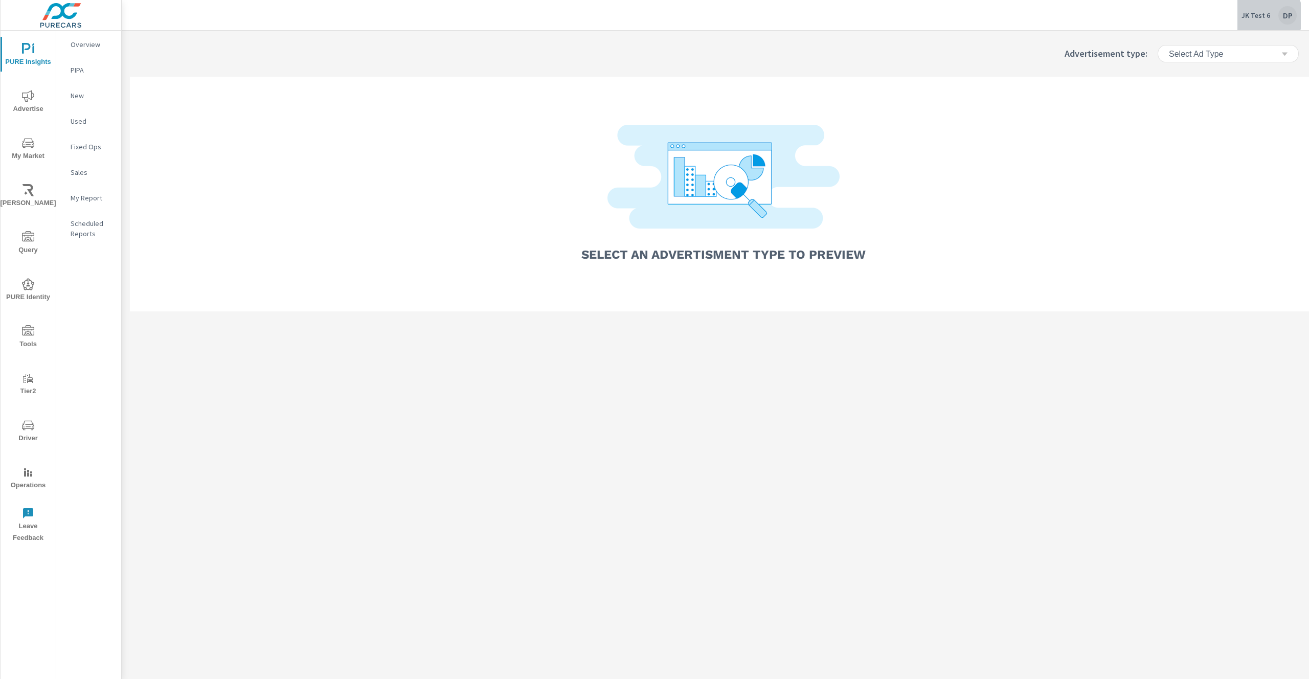
click at [1261, 16] on p "JK Test 6" at bounding box center [1255, 15] width 29 height 9
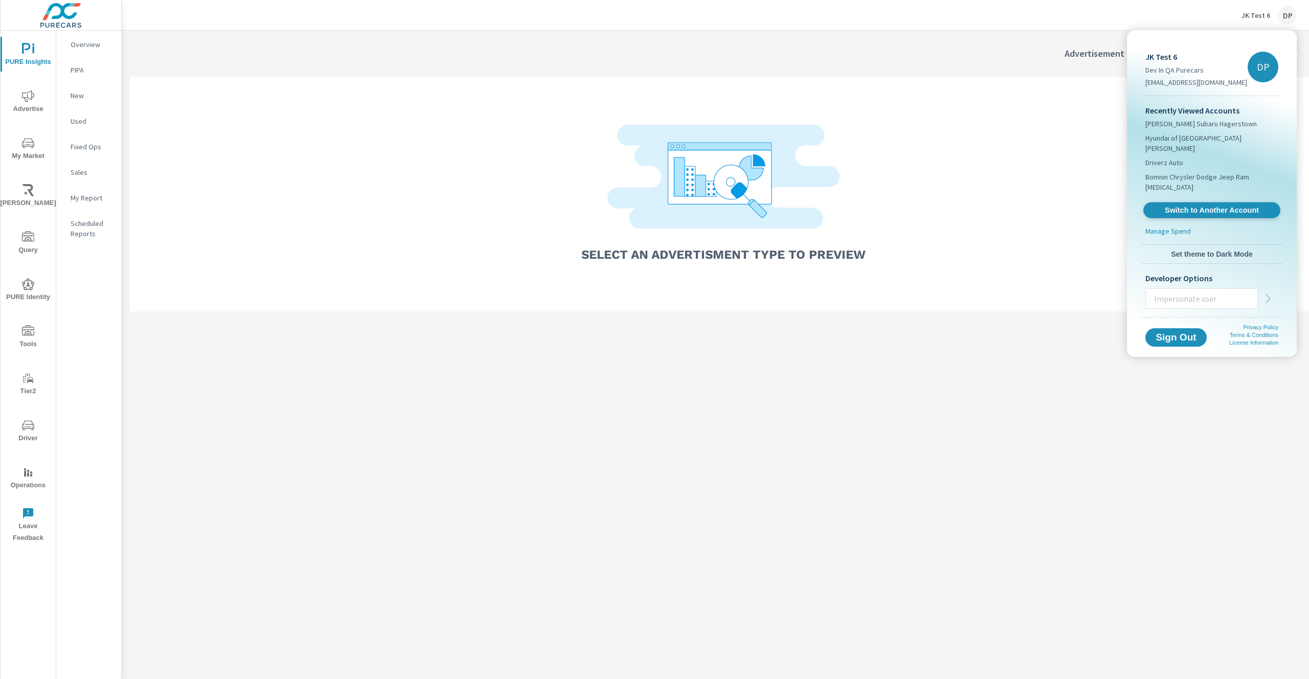
click at [1227, 206] on span "Switch to Another Account" at bounding box center [1211, 211] width 125 height 10
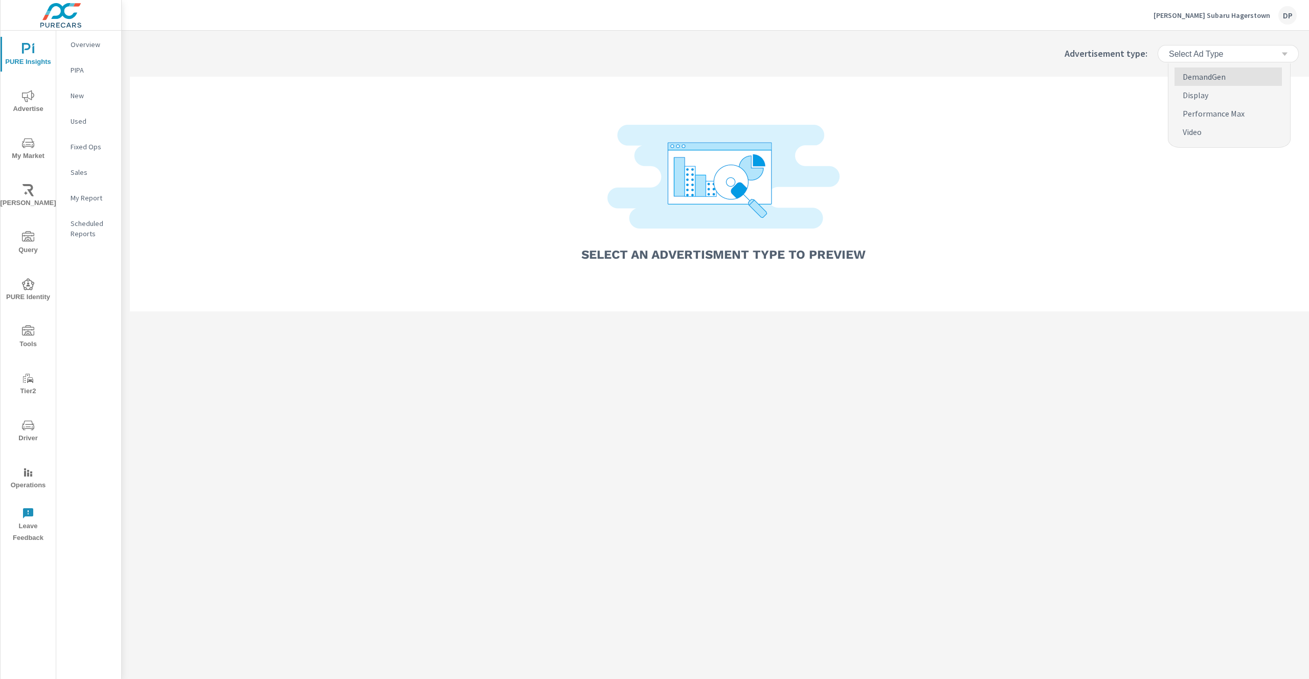
click at [1218, 50] on h6 "Select Ad Type" at bounding box center [1196, 54] width 54 height 10
click at [1235, 115] on p "Performance Max" at bounding box center [1214, 113] width 62 height 12
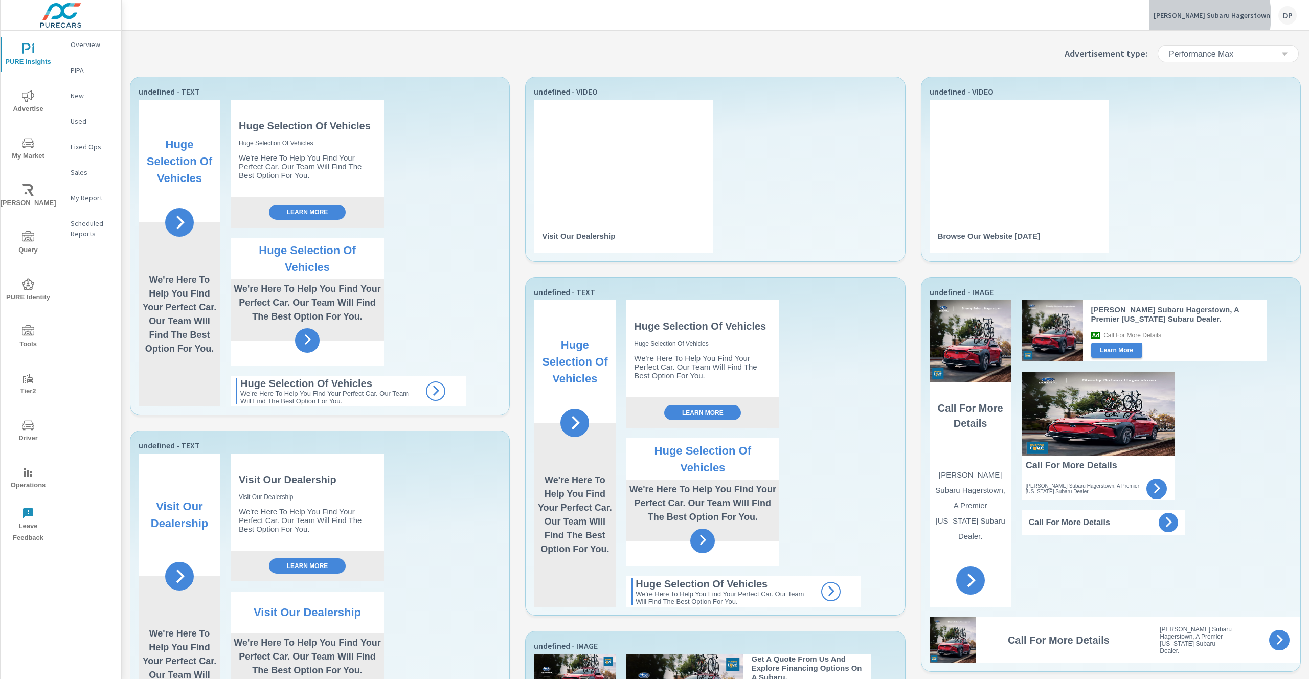
click at [1212, 16] on p "[PERSON_NAME] Subaru Hagerstown" at bounding box center [1212, 15] width 117 height 9
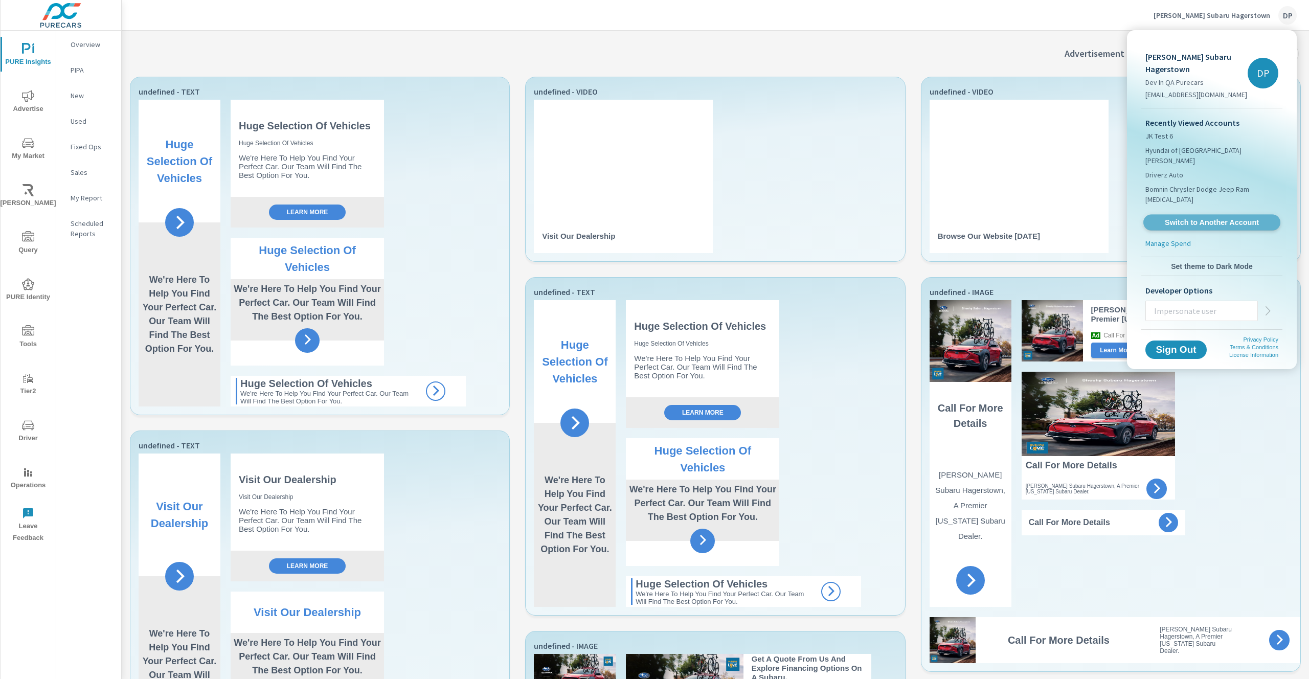
click at [1217, 218] on span "Switch to Another Account" at bounding box center [1211, 223] width 125 height 10
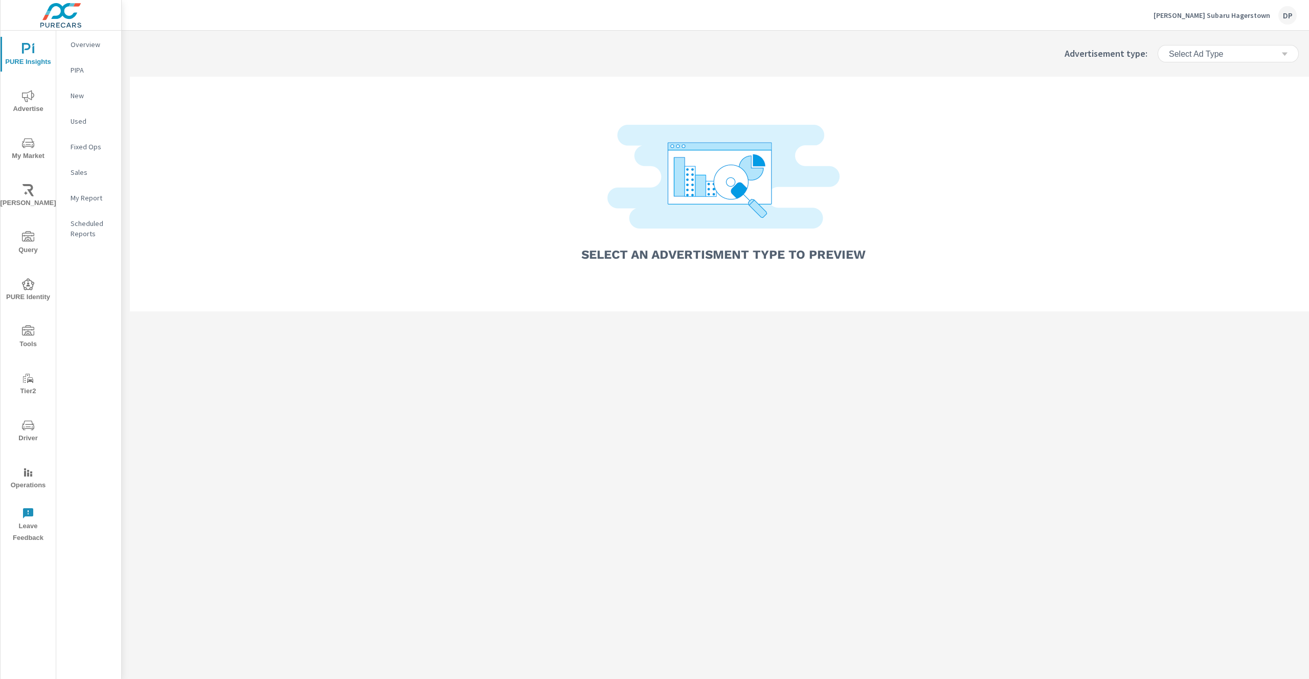
click at [1228, 12] on p "[PERSON_NAME] Subaru Hagerstown" at bounding box center [1212, 15] width 117 height 9
click at [1217, 16] on p "[PERSON_NAME] Subaru Hagerstown" at bounding box center [1212, 15] width 117 height 9
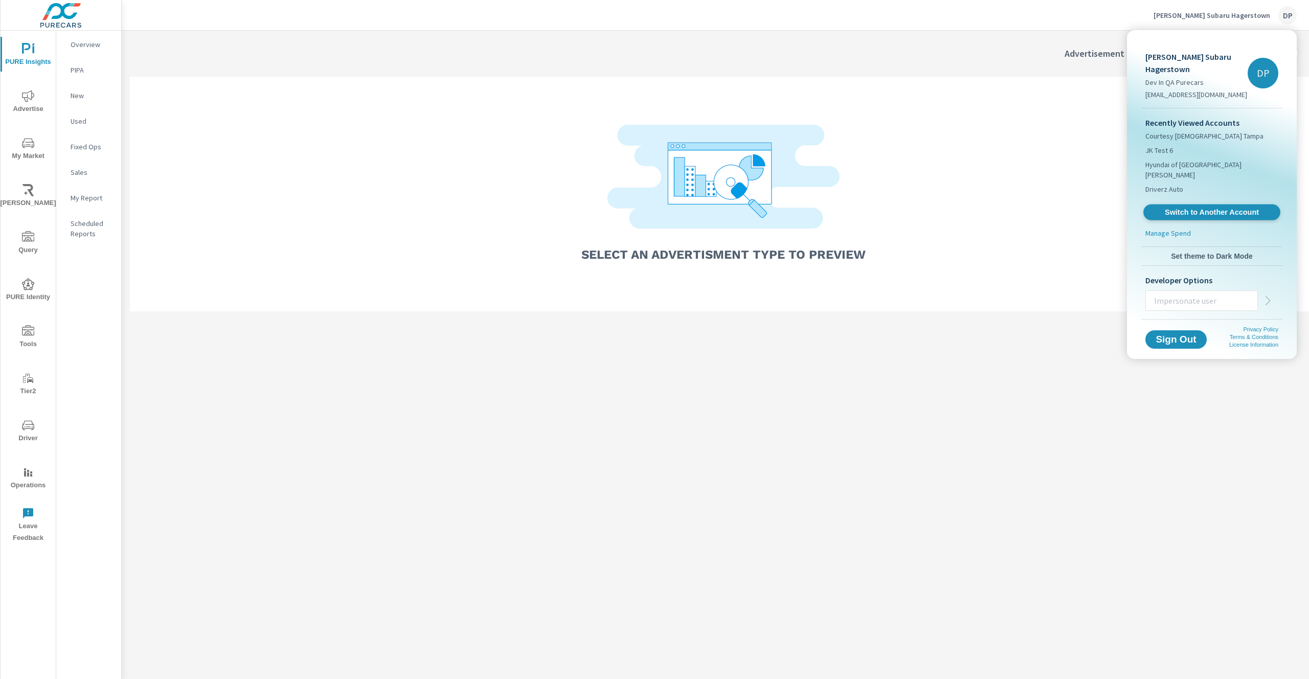
click at [1192, 208] on span "Switch to Another Account" at bounding box center [1211, 213] width 125 height 10
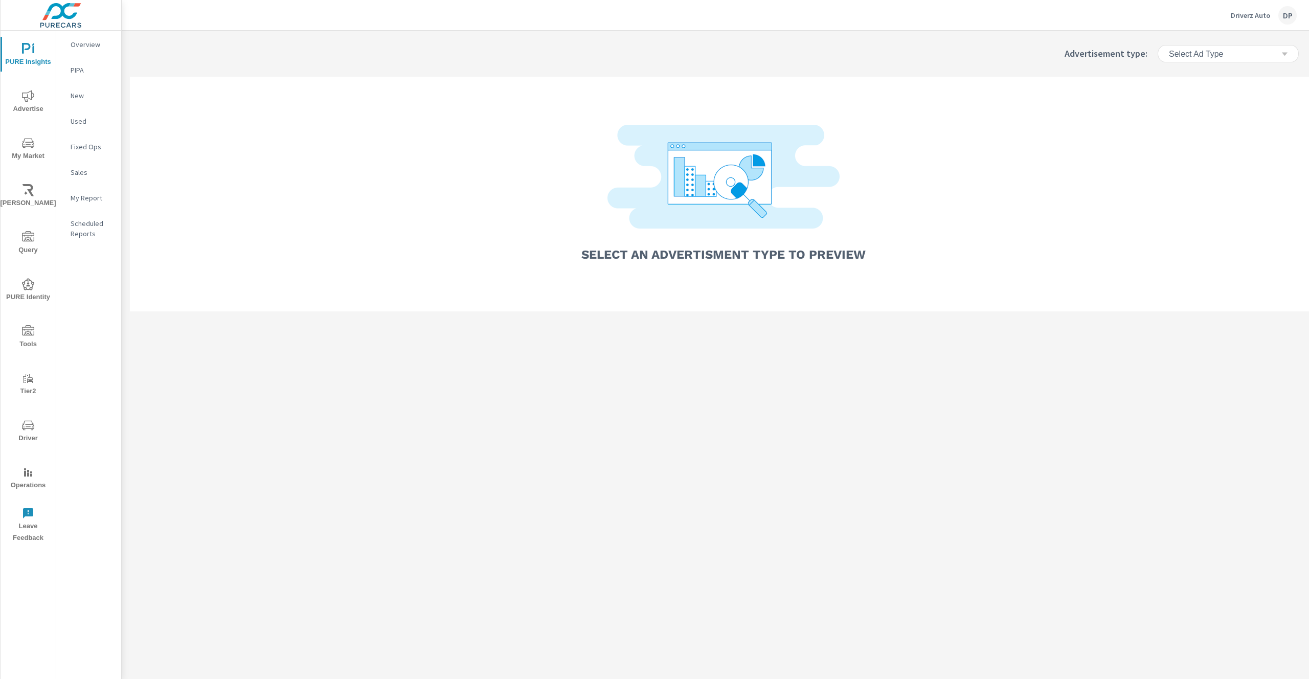
click at [1225, 51] on div "Select Ad Type" at bounding box center [1224, 54] width 113 height 10
click at [1202, 131] on p "Video" at bounding box center [1192, 132] width 19 height 12
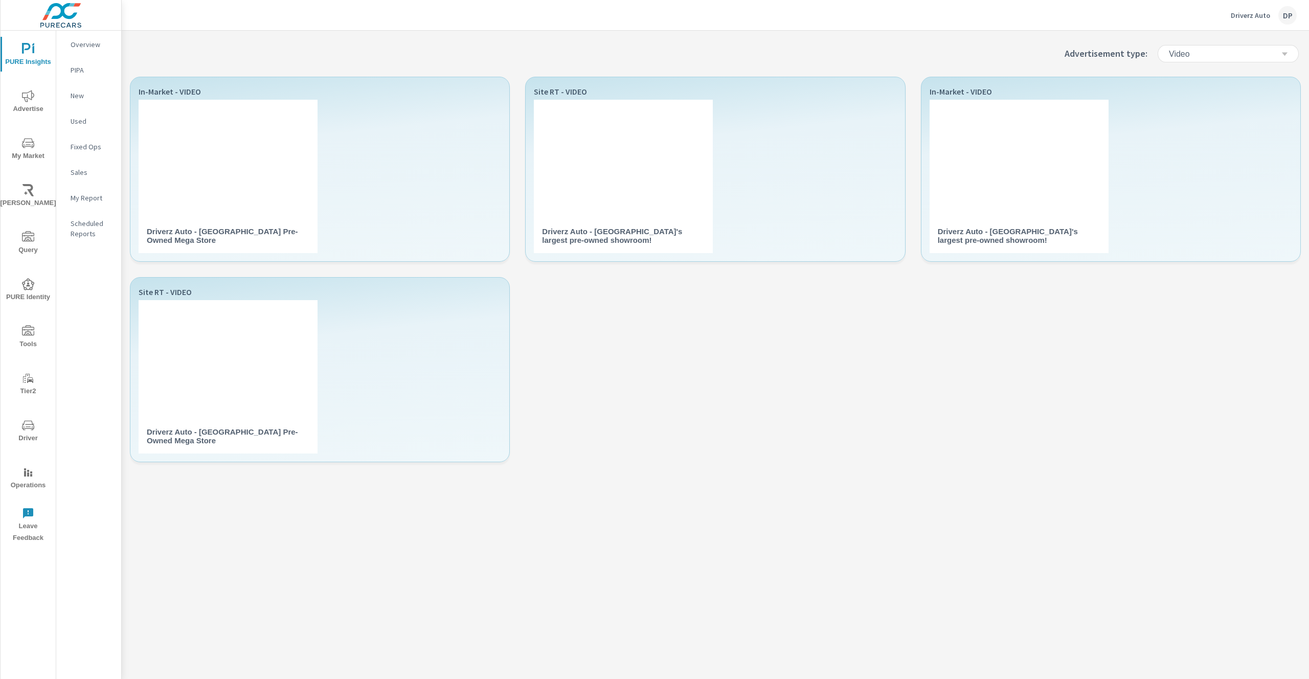
click at [1252, 11] on p "Driverz Auto" at bounding box center [1250, 15] width 39 height 9
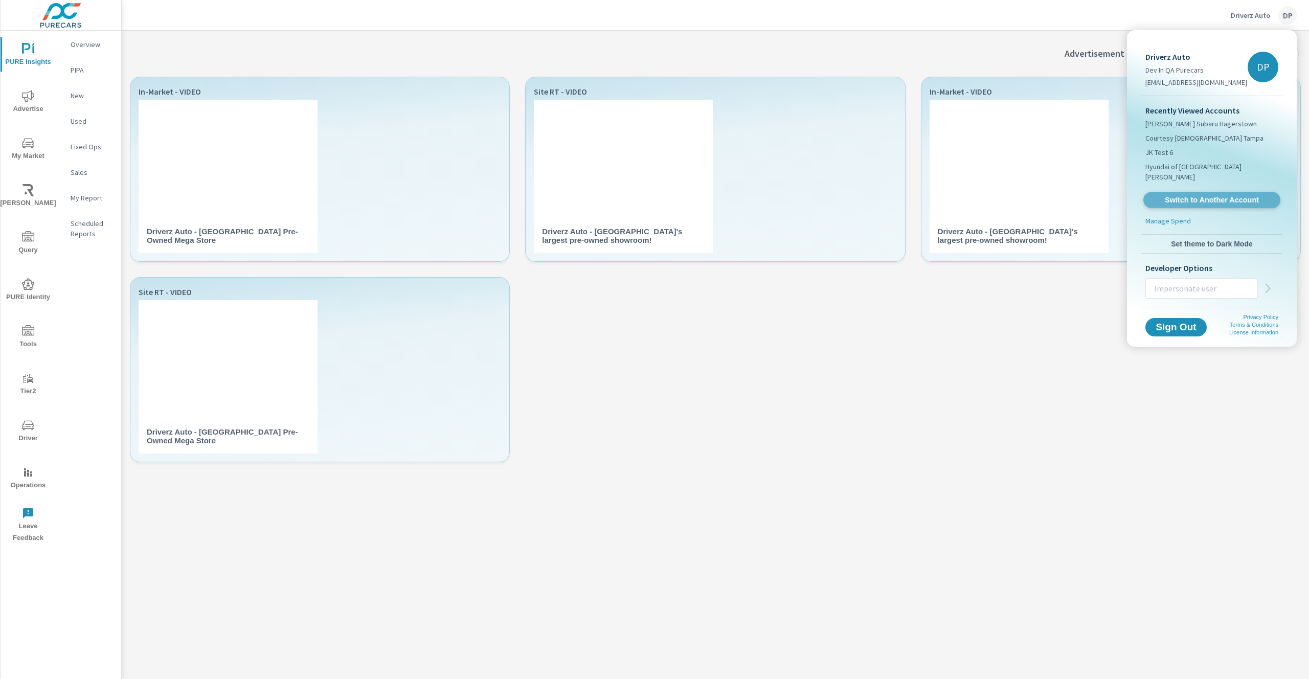
click at [1208, 195] on link "Switch to Another Account" at bounding box center [1211, 200] width 137 height 16
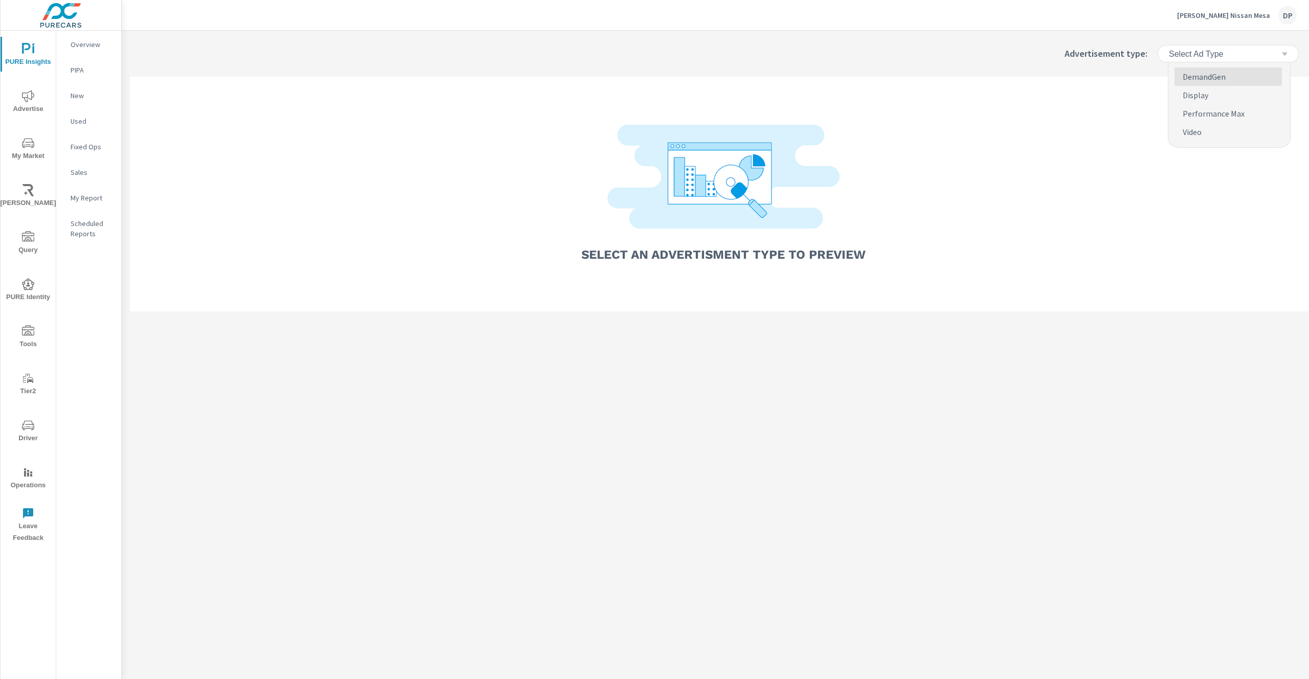
click at [1258, 53] on div "Select Ad Type" at bounding box center [1224, 54] width 113 height 10
click at [1216, 78] on p "DemandGen" at bounding box center [1204, 77] width 43 height 12
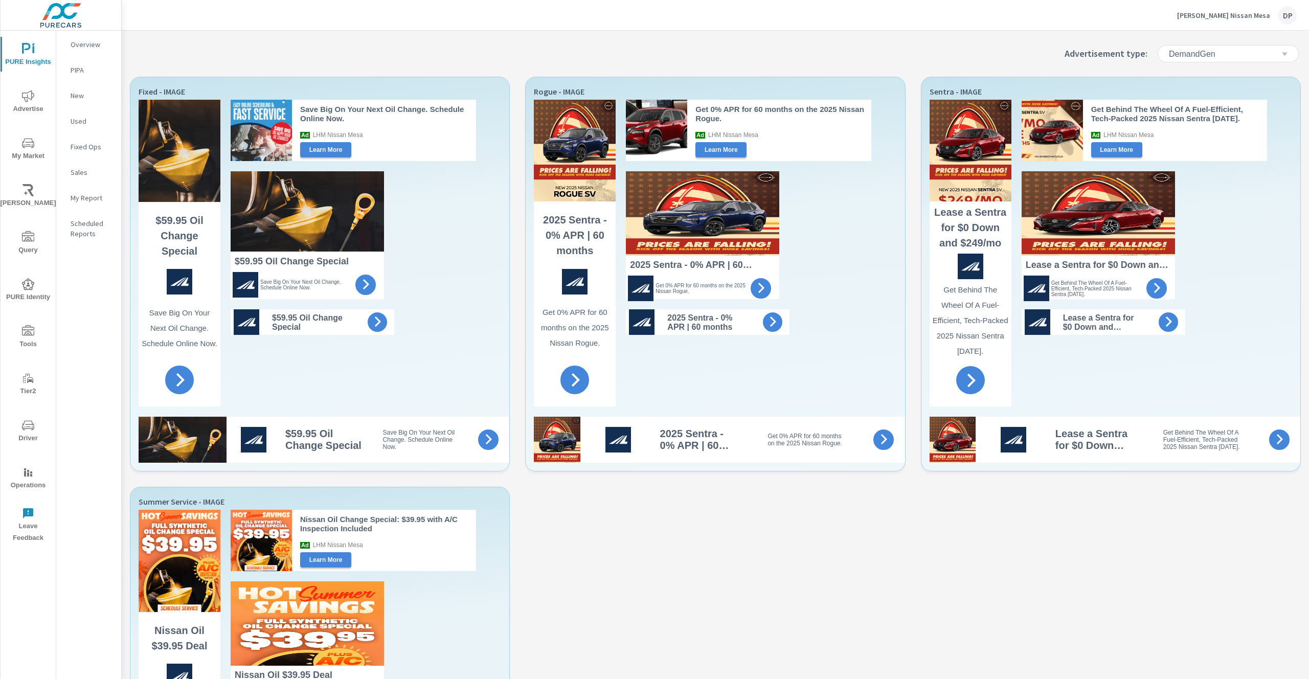
click at [1227, 54] on div "DemandGen" at bounding box center [1224, 54] width 113 height 10
click at [1205, 109] on p "Performance Max" at bounding box center [1214, 113] width 62 height 12
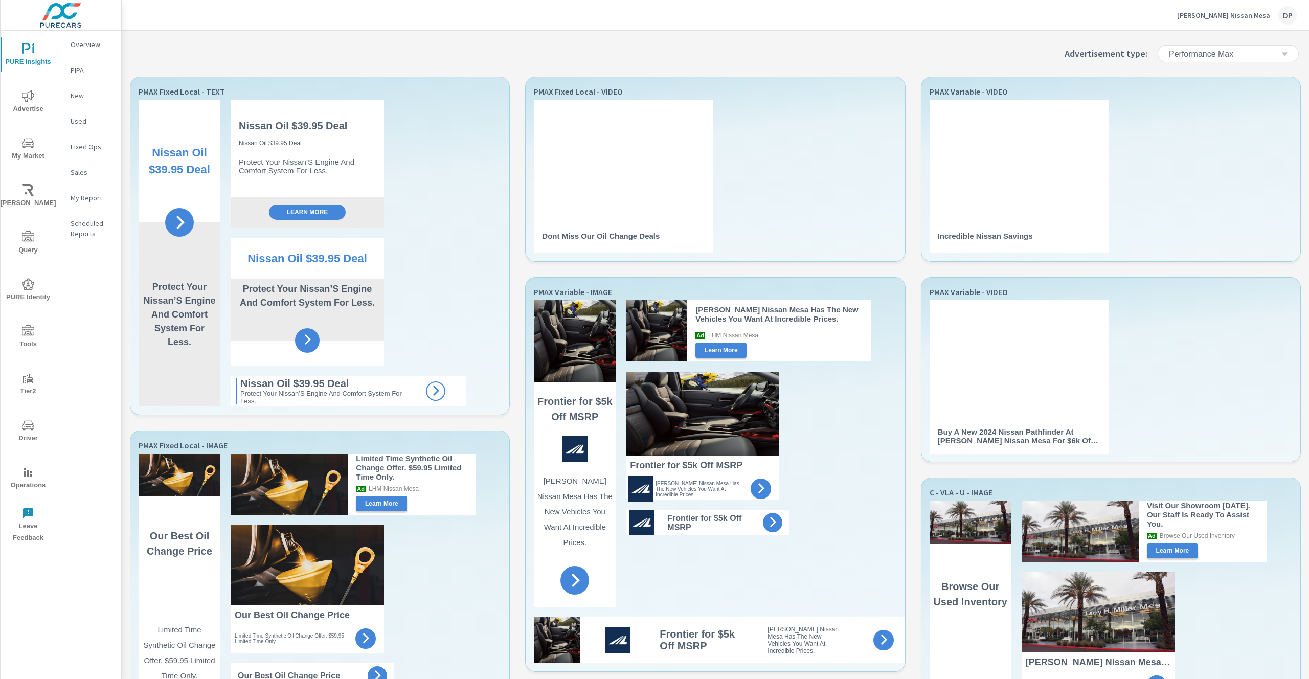
click at [1222, 52] on h6 "Performance Max" at bounding box center [1201, 54] width 64 height 10
click at [1208, 92] on li "Display" at bounding box center [1228, 95] width 107 height 18
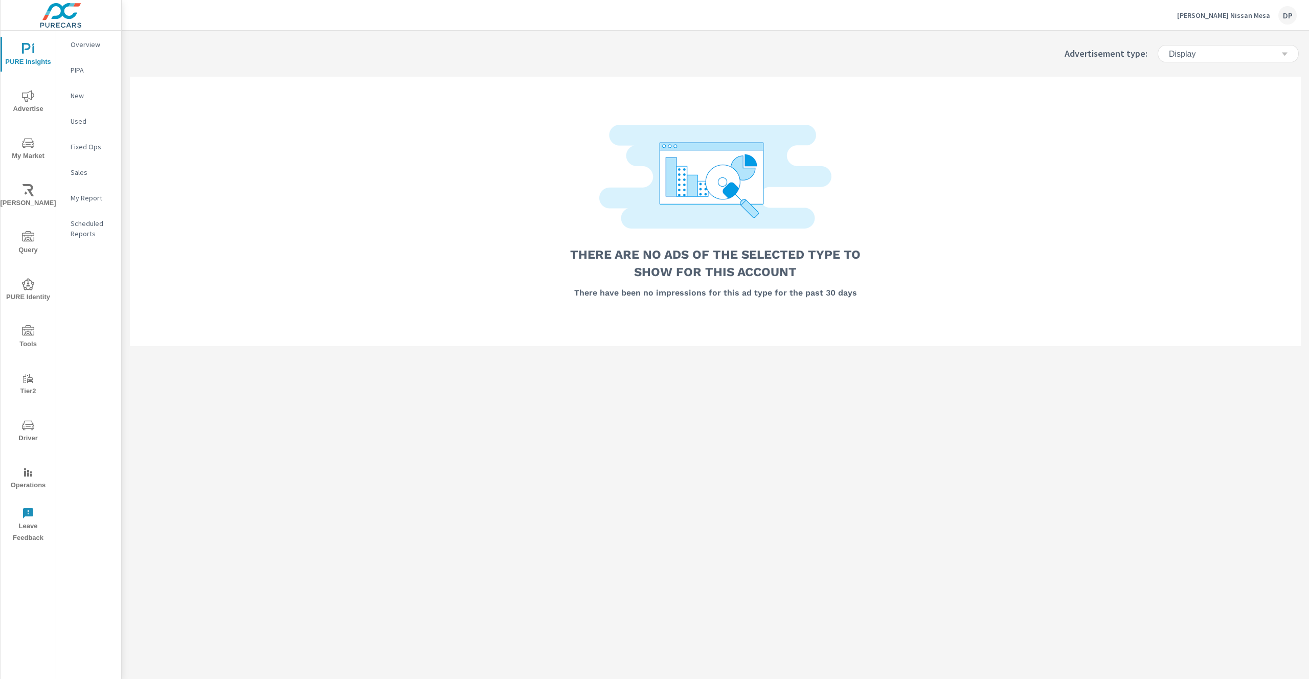
click at [1245, 21] on div "[PERSON_NAME] Nissan Mesa DP" at bounding box center [1237, 15] width 120 height 18
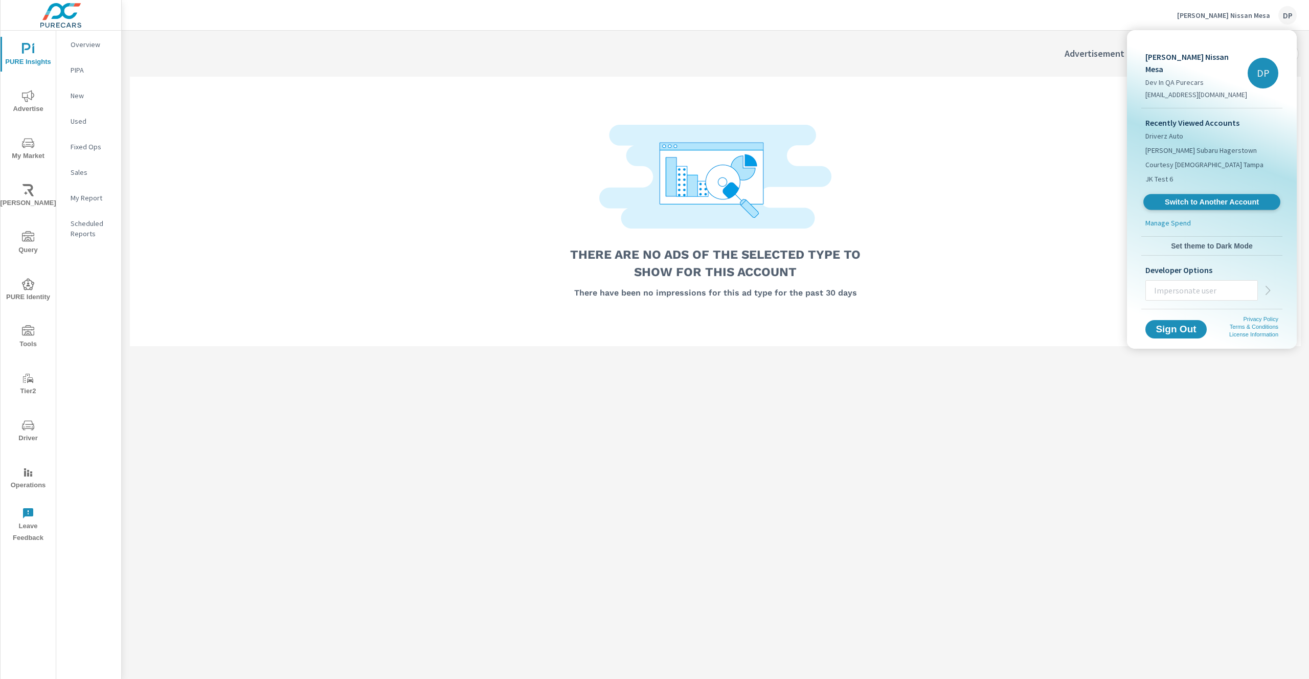
click at [1182, 197] on span "Switch to Another Account" at bounding box center [1211, 202] width 125 height 10
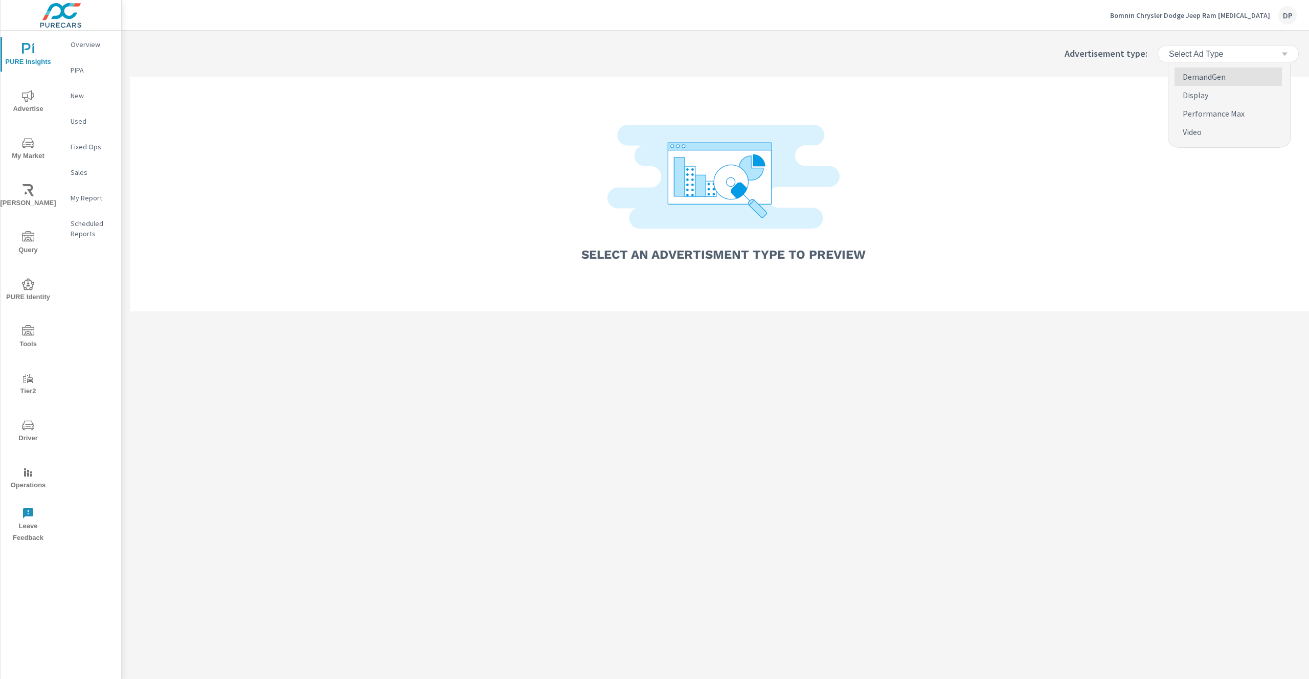
click at [1214, 53] on h6 "Select Ad Type" at bounding box center [1196, 54] width 54 height 10
click at [1206, 78] on p "DemandGen" at bounding box center [1204, 77] width 43 height 12
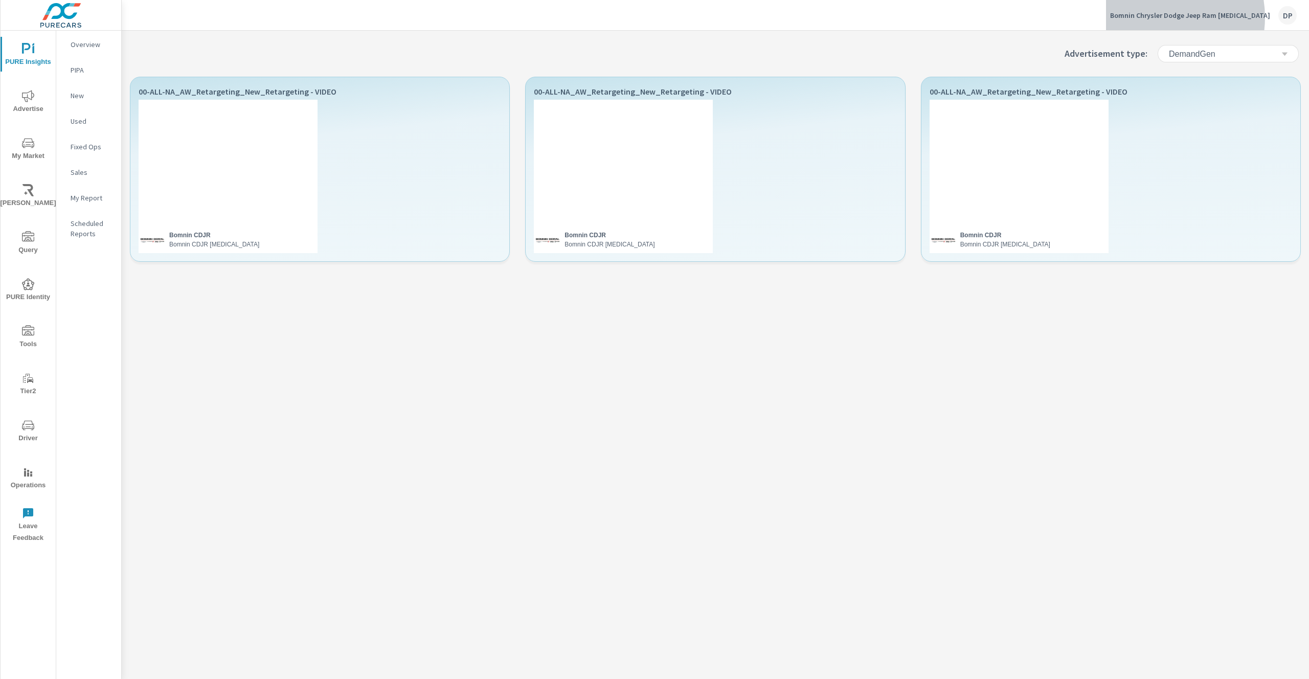
click at [1193, 17] on p "Bomnin Chrysler Dodge Jeep Ram Doral" at bounding box center [1190, 15] width 160 height 9
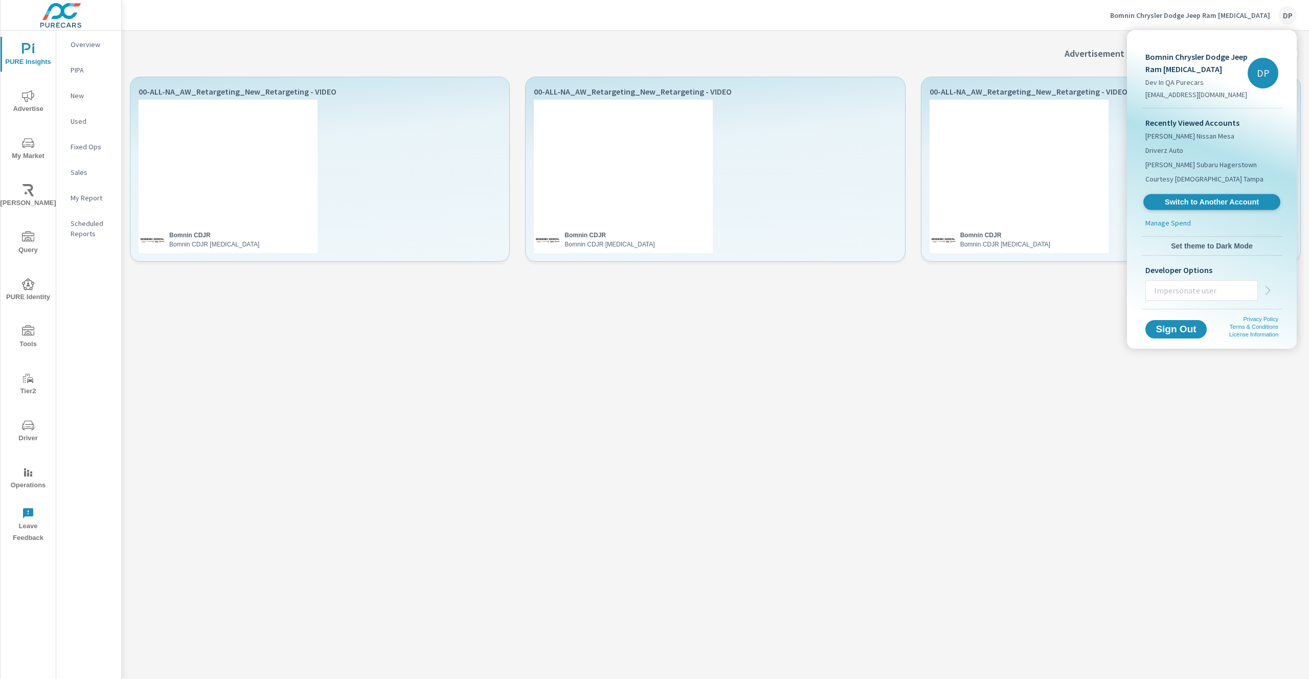
click at [1211, 198] on span "Switch to Another Account" at bounding box center [1211, 202] width 125 height 10
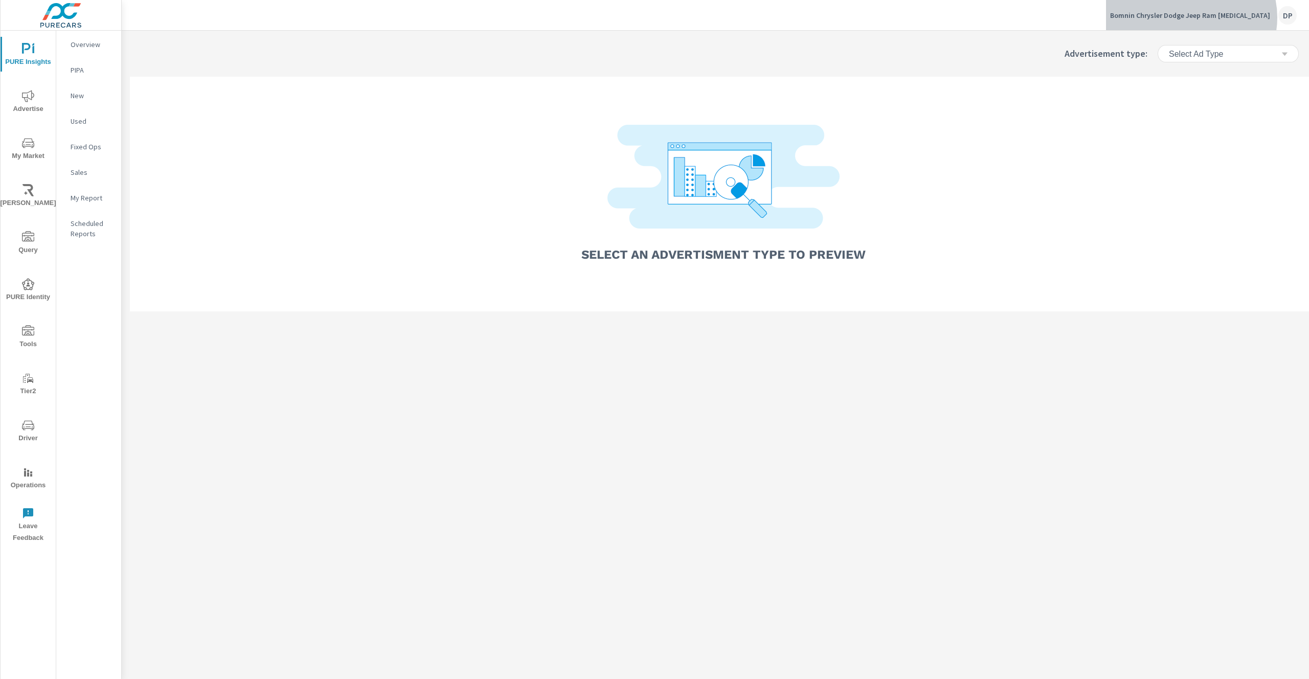
click at [1228, 17] on p "Bomnin Chrysler Dodge Jeep Ram [MEDICAL_DATA]" at bounding box center [1190, 15] width 160 height 9
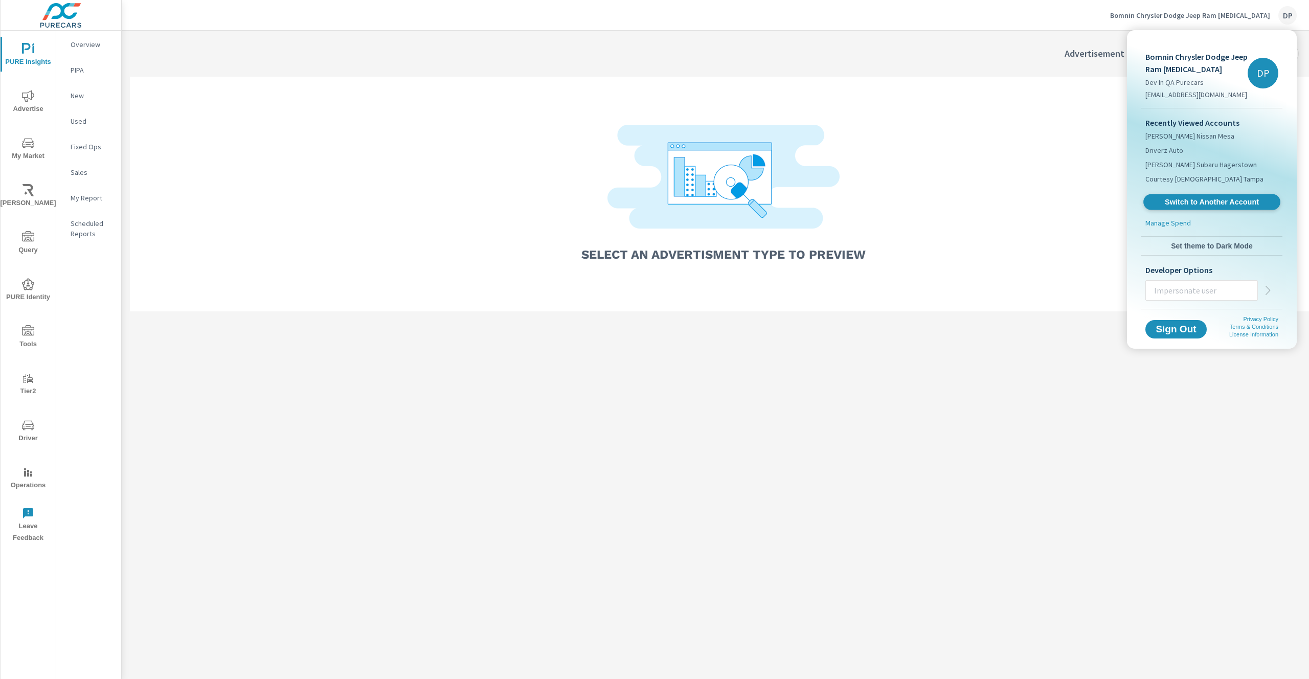
click at [1236, 202] on span "Switch to Another Account" at bounding box center [1211, 202] width 125 height 10
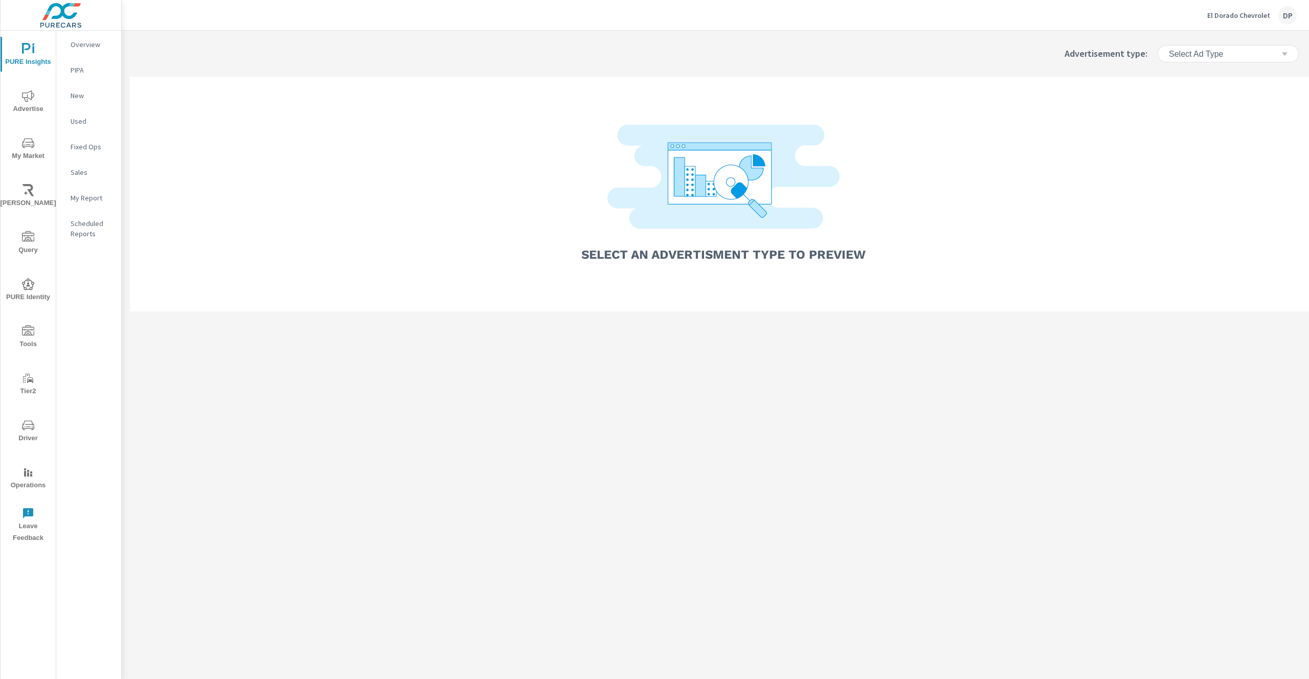
click at [1191, 58] on h6 "Select Ad Type" at bounding box center [1196, 54] width 54 height 10
click at [1203, 89] on p "Display" at bounding box center [1196, 95] width 26 height 12
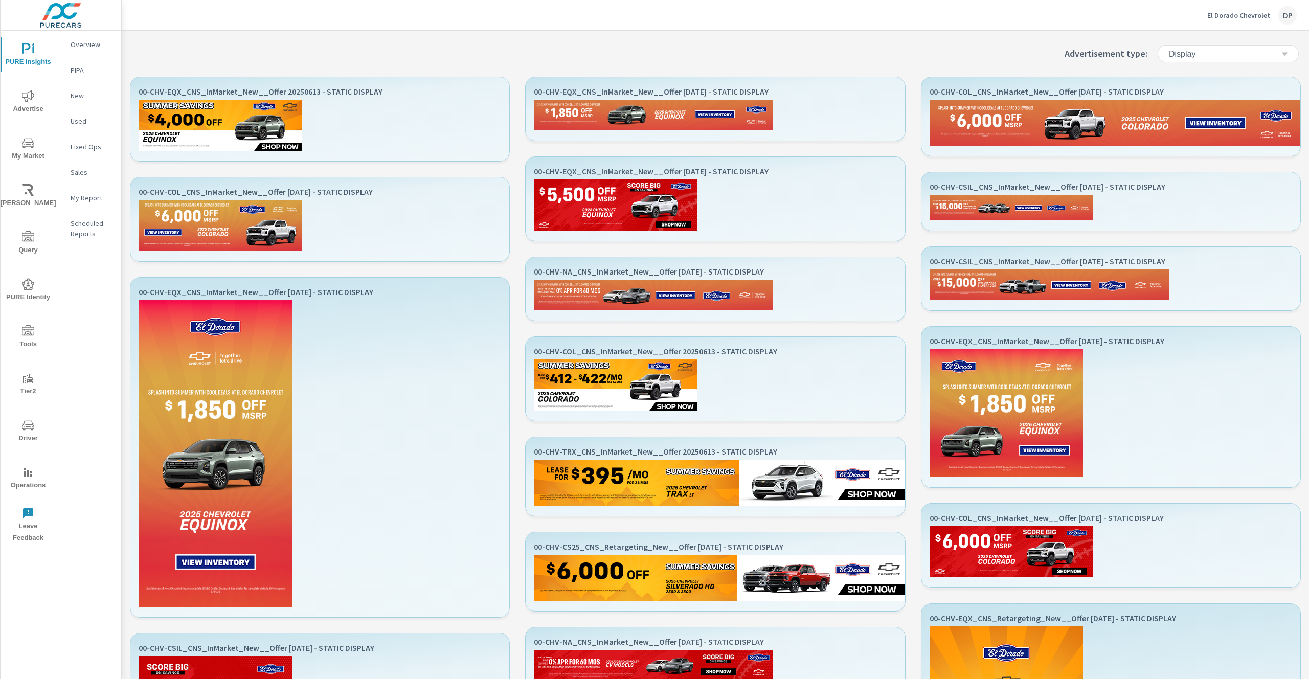
click at [1256, 18] on p "El Dorado Chevrolet" at bounding box center [1238, 15] width 63 height 9
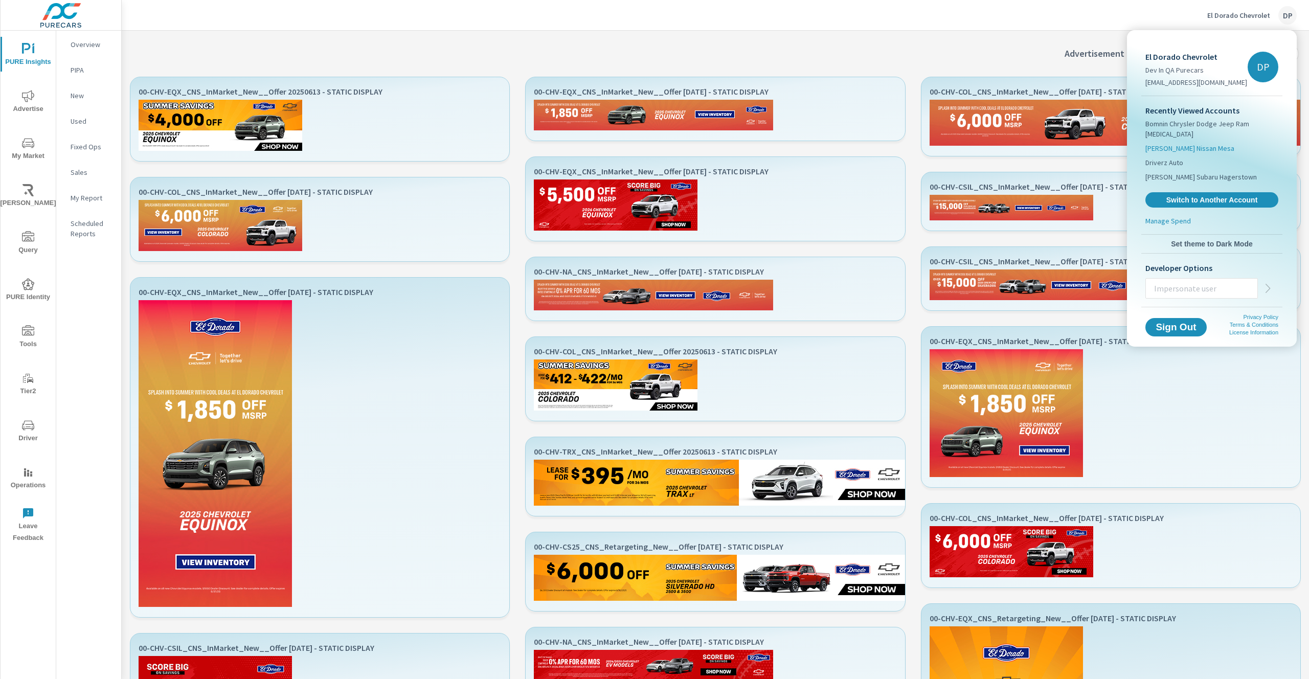
click at [1216, 143] on span "[PERSON_NAME] Nissan Mesa" at bounding box center [1189, 148] width 89 height 10
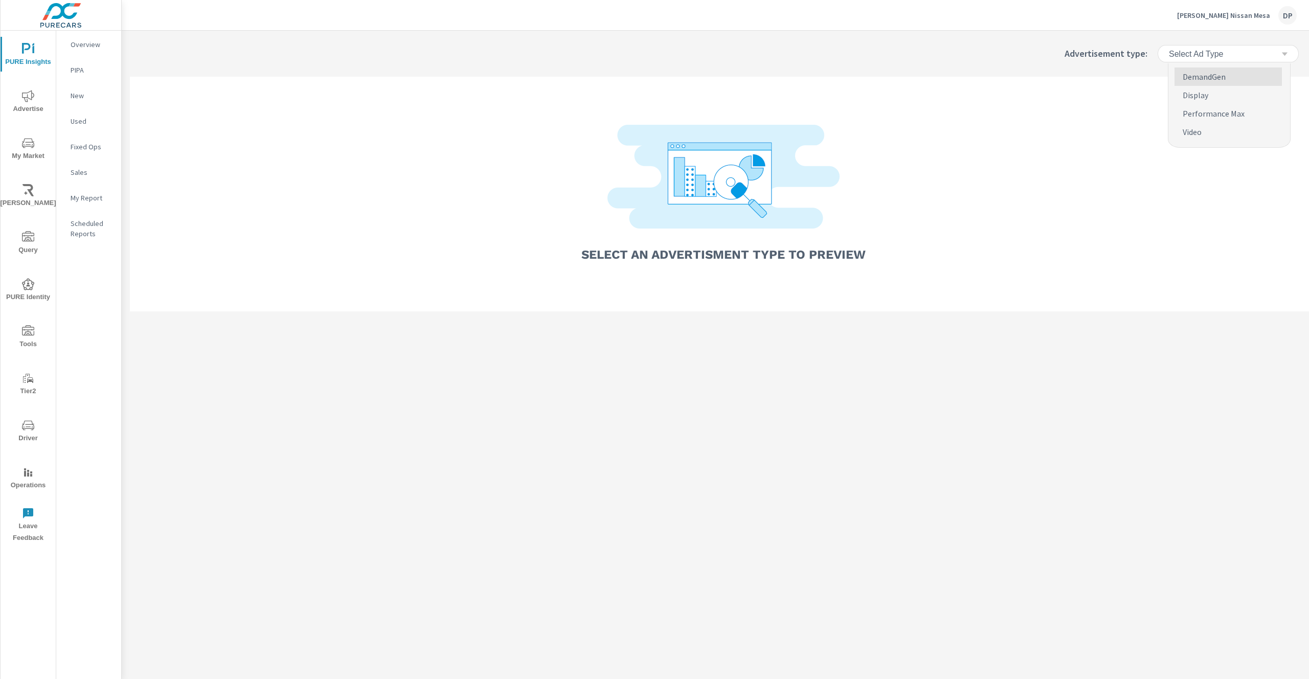
click at [1209, 47] on div "Select Ad Type" at bounding box center [1228, 54] width 129 height 18
click at [1222, 115] on p "Performance Max" at bounding box center [1214, 113] width 62 height 12
click at [1243, 57] on div "Select Ad Type" at bounding box center [1224, 54] width 113 height 10
click at [1214, 109] on p "Performance Max" at bounding box center [1214, 113] width 62 height 12
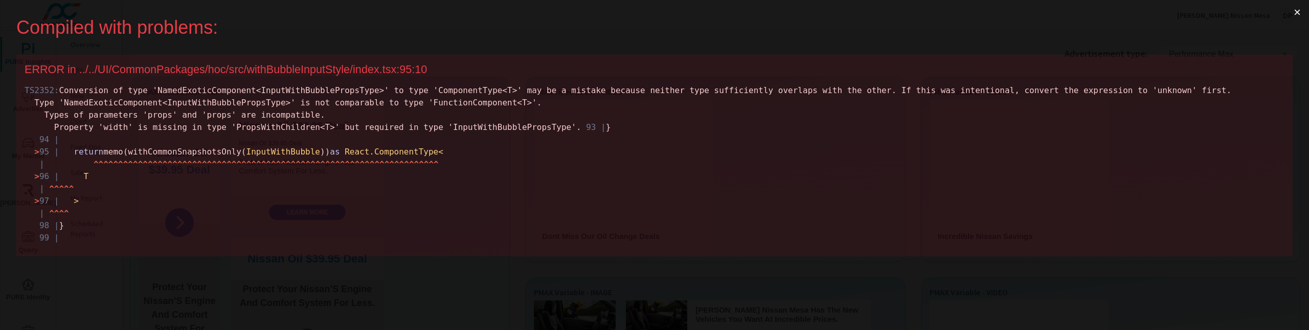
click at [1290, 12] on button "×" at bounding box center [1297, 12] width 24 height 25
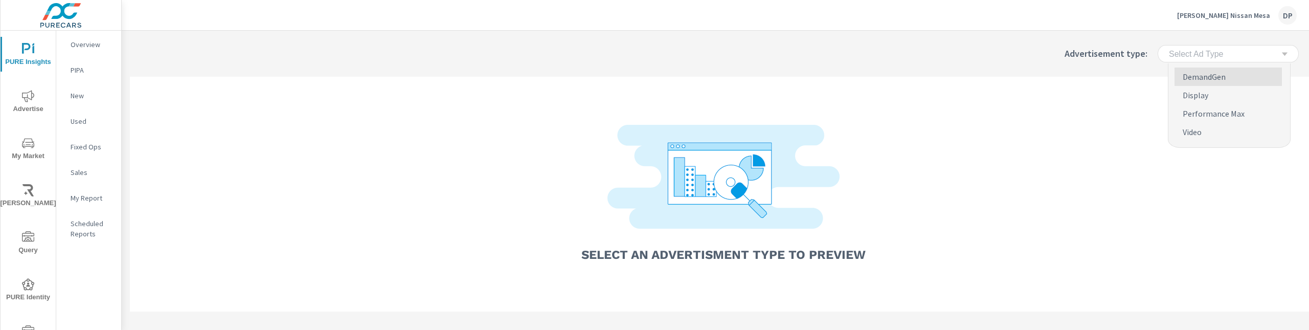
click at [1223, 53] on h6 "Select Ad Type" at bounding box center [1196, 54] width 54 height 10
click at [1220, 118] on p "Performance Max" at bounding box center [1214, 113] width 62 height 12
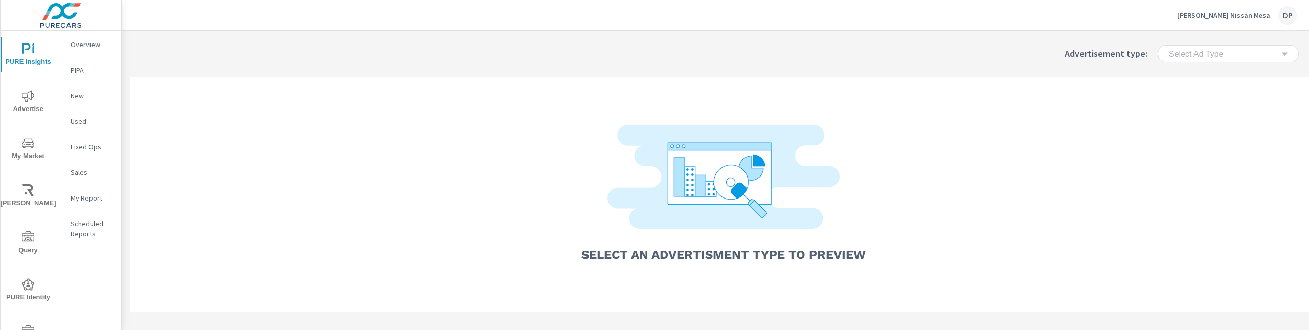
click at [1244, 59] on div "Select Ad Type" at bounding box center [1228, 54] width 129 height 18
click at [1202, 75] on p "DemandGen" at bounding box center [1204, 77] width 43 height 12
